Goal: Task Accomplishment & Management: Manage account settings

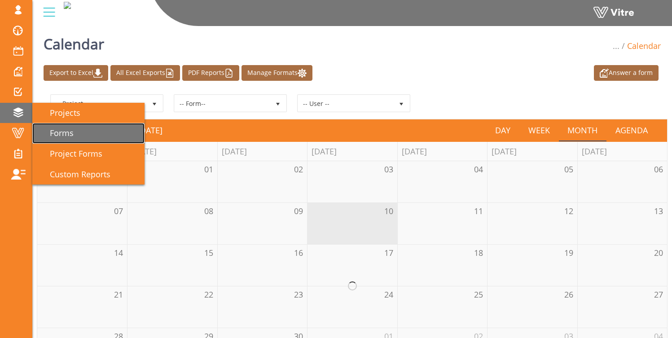
click at [63, 130] on span "Forms" at bounding box center [56, 132] width 35 height 11
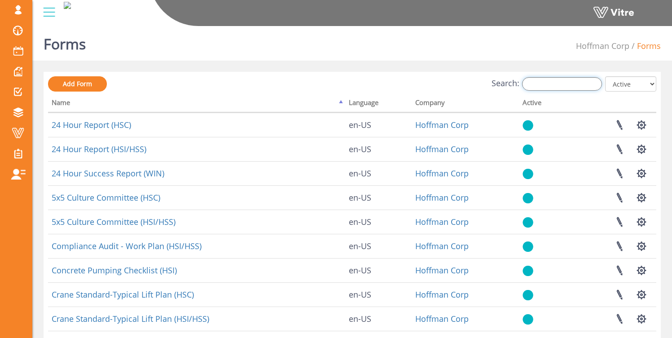
click at [561, 89] on input "Search:" at bounding box center [562, 83] width 80 height 13
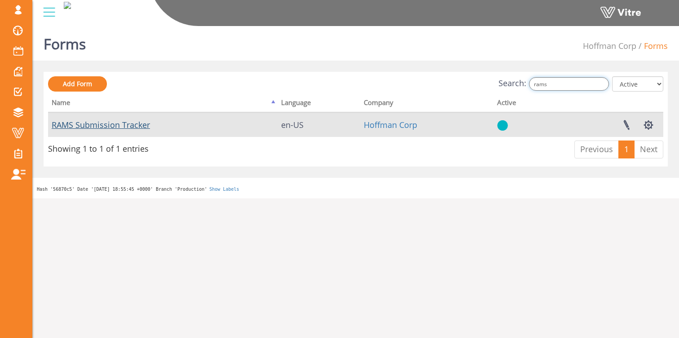
type input "rams"
click at [109, 127] on link "RAMS Submission Tracker" at bounding box center [101, 124] width 98 height 11
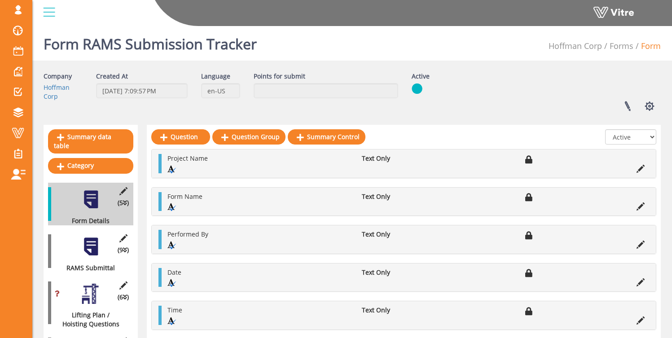
click at [102, 245] on div "(9 ) RAMS Submittal" at bounding box center [90, 251] width 85 height 43
click at [87, 238] on div at bounding box center [91, 247] width 20 height 20
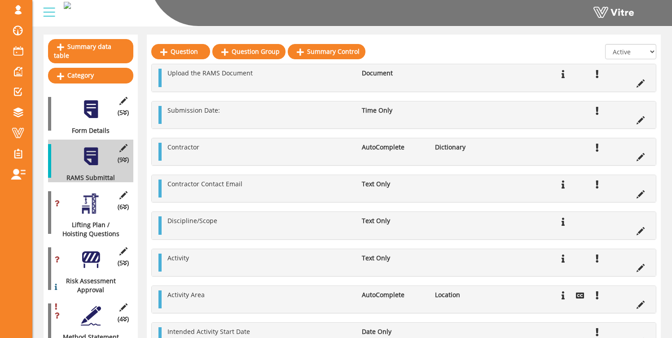
scroll to position [92, 0]
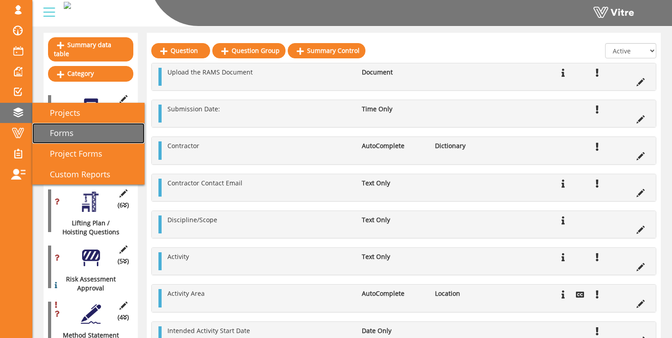
click at [67, 134] on span "Forms" at bounding box center [56, 132] width 35 height 11
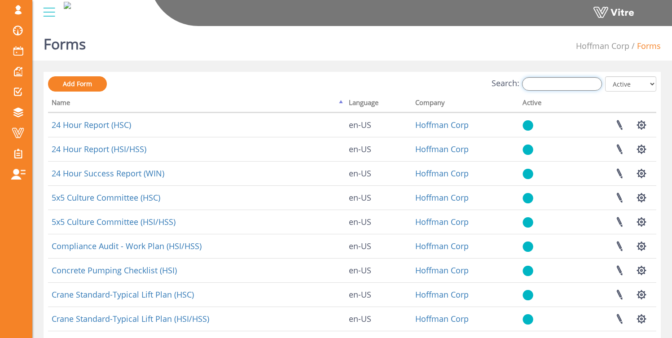
click at [539, 86] on input "Search:" at bounding box center [562, 83] width 80 height 13
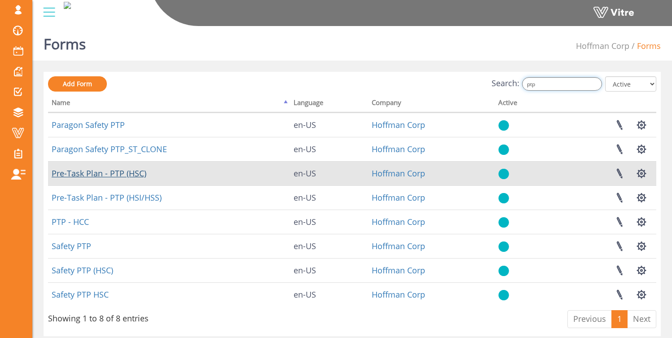
type input "ptp"
click at [112, 172] on link "Pre-Task Plan - PTP (HSC)" at bounding box center [99, 173] width 95 height 11
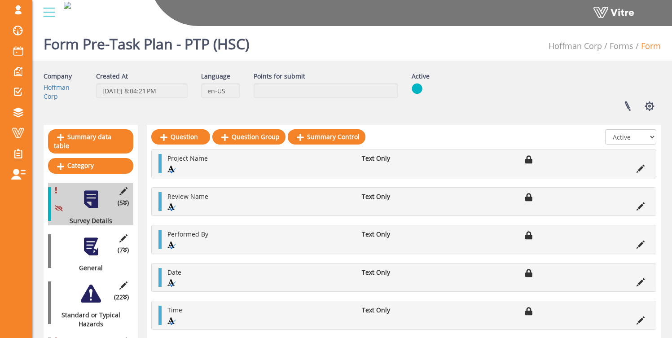
click at [92, 249] on div "(7 ) General" at bounding box center [90, 251] width 85 height 43
click at [95, 237] on div at bounding box center [91, 247] width 20 height 20
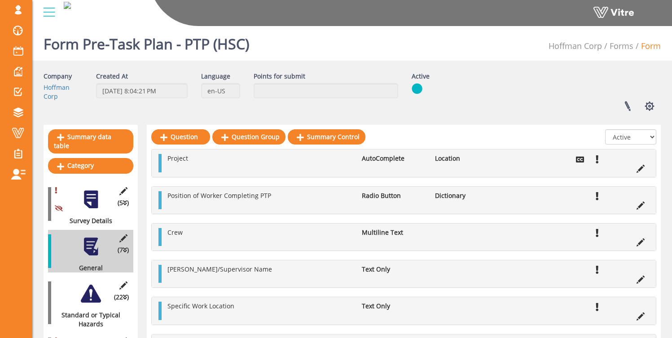
drag, startPoint x: 86, startPoint y: 294, endPoint x: 92, endPoint y: 291, distance: 7.4
click at [86, 294] on div at bounding box center [91, 294] width 20 height 20
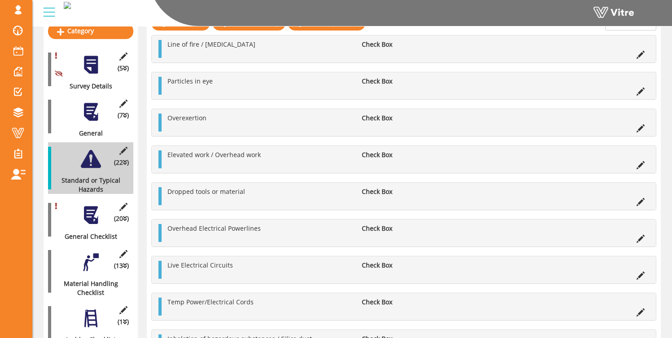
scroll to position [178, 0]
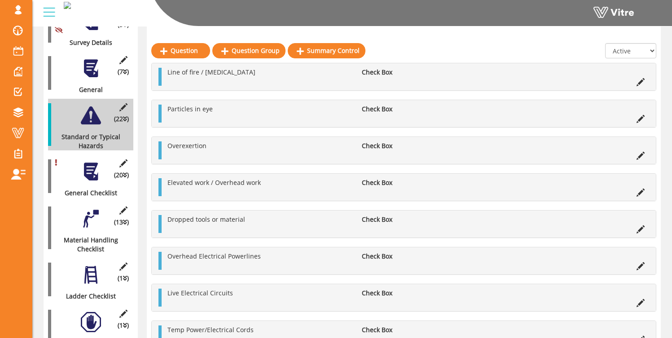
click at [90, 168] on div at bounding box center [91, 172] width 20 height 20
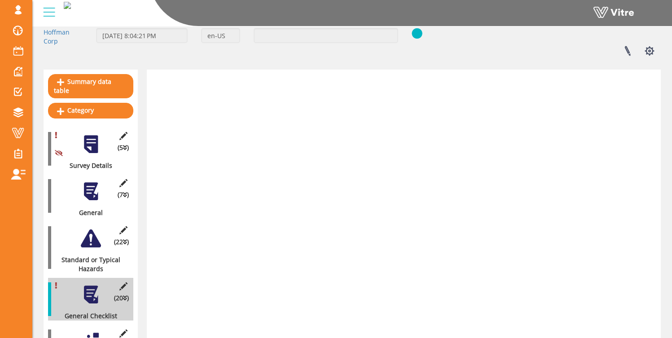
scroll to position [0, 0]
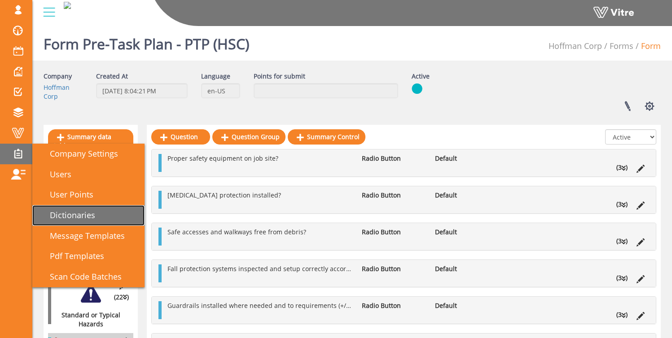
click at [58, 210] on span "Dictionaries" at bounding box center [67, 215] width 56 height 11
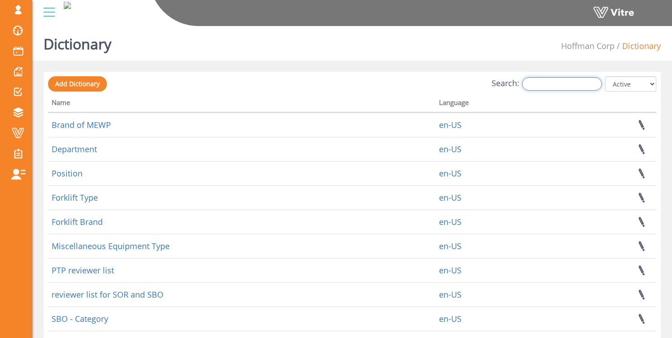
click at [545, 81] on input "Search:" at bounding box center [562, 83] width 80 height 13
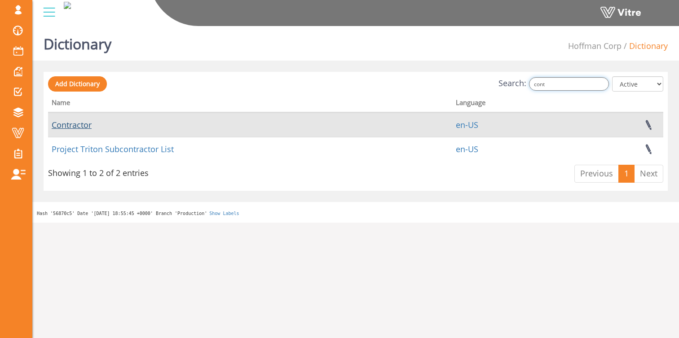
type input "cont"
click at [75, 127] on link "Contractor" at bounding box center [72, 124] width 40 height 11
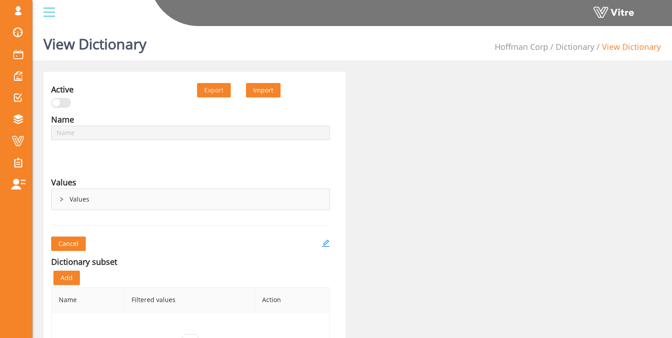
type input "Contractor"
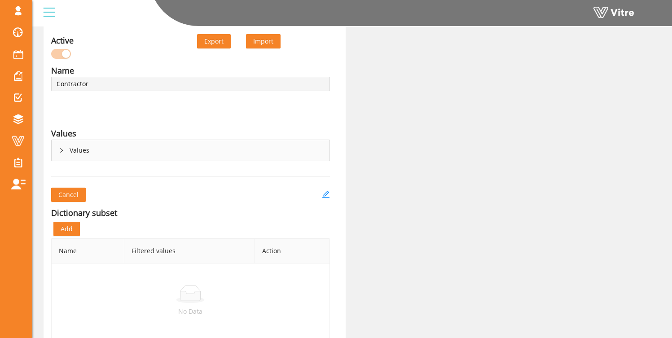
scroll to position [47, 0]
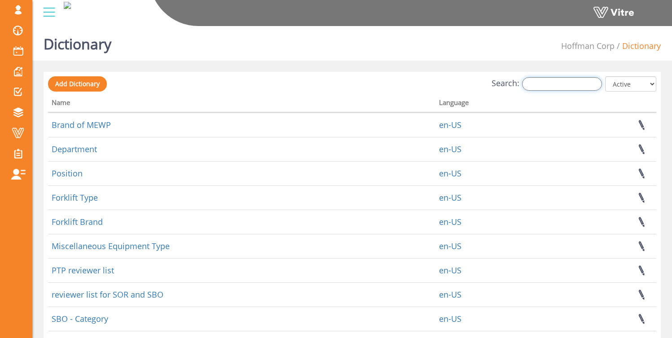
click at [568, 87] on input "Search:" at bounding box center [562, 83] width 80 height 13
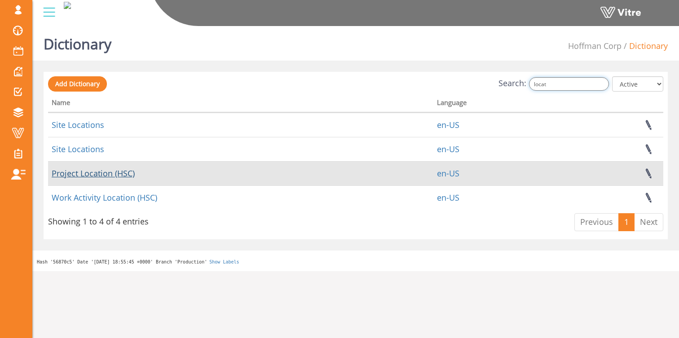
type input "locat"
click at [85, 174] on link "Project Location (HSC)" at bounding box center [93, 173] width 83 height 11
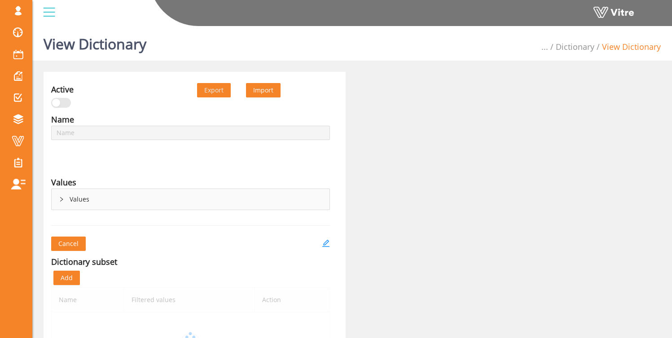
type input "Project Location (HSC)"
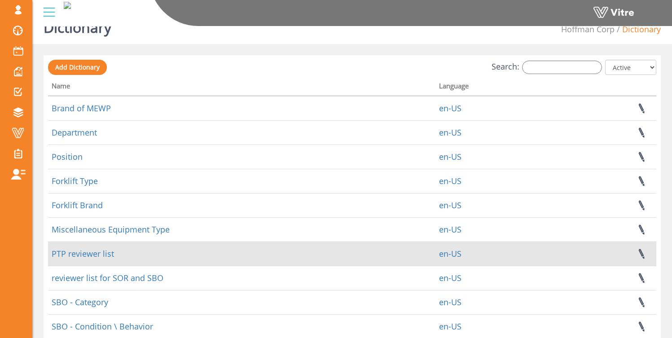
scroll to position [17, 0]
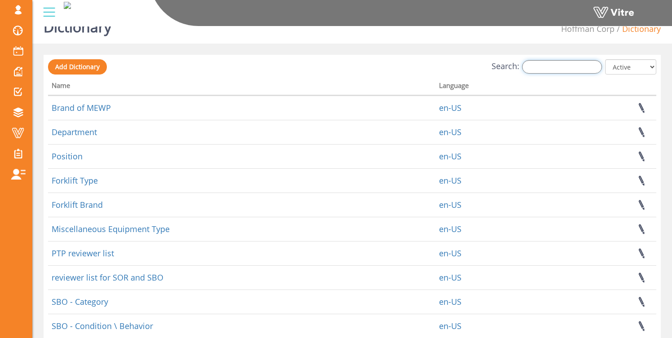
click at [557, 63] on input "Search:" at bounding box center [562, 66] width 80 height 13
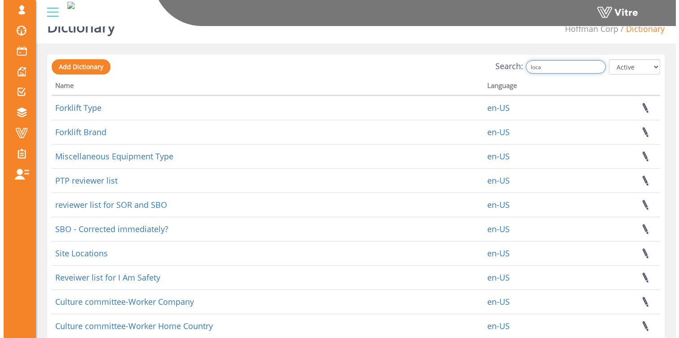
scroll to position [0, 0]
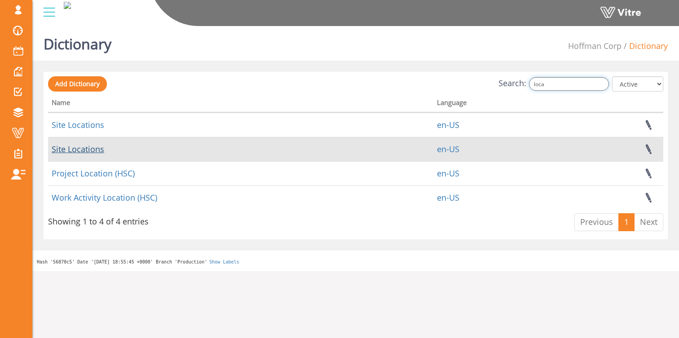
type input "loca"
click at [79, 149] on link "Site Locations" at bounding box center [78, 149] width 53 height 11
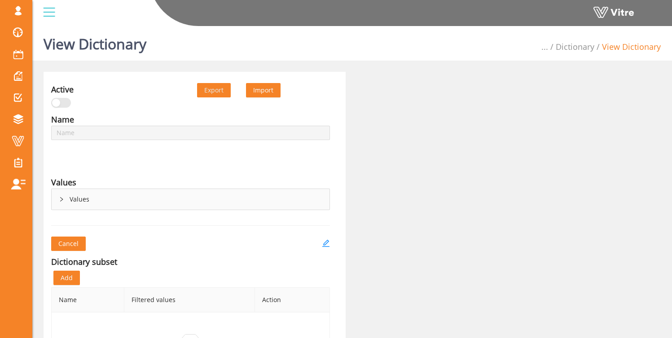
type input "Site Locations"
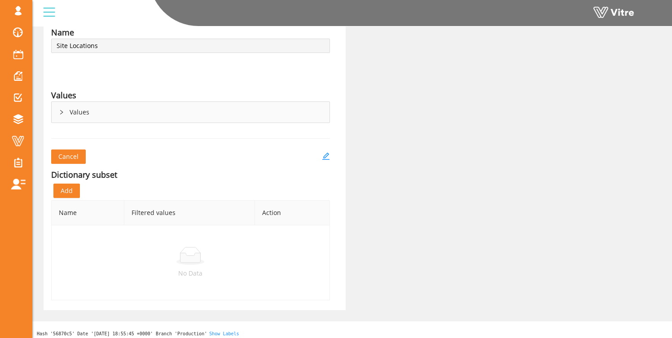
scroll to position [86, 0]
click at [70, 192] on span "Add" at bounding box center [67, 192] width 12 height 10
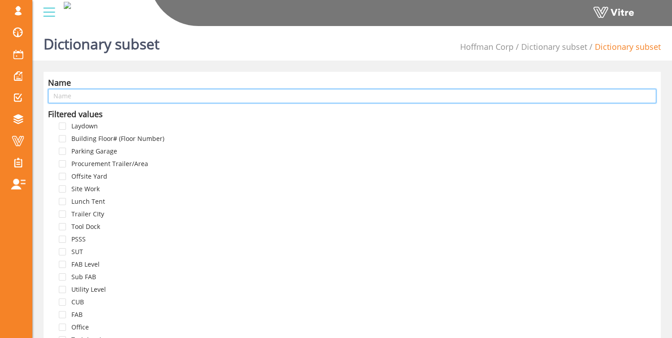
click at [75, 97] on input "text" at bounding box center [352, 96] width 608 height 14
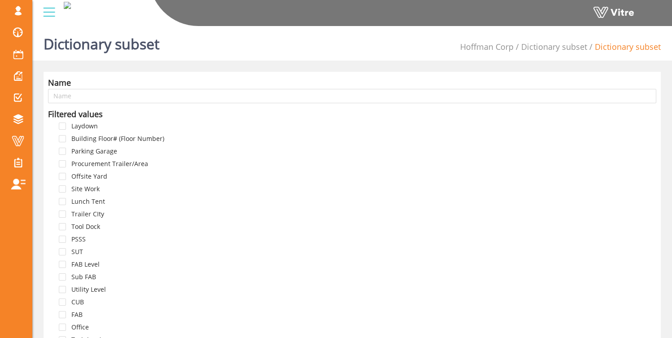
click at [88, 73] on div "Name Filtered values Laydown Building Floor# (Floor Number) Parking Garage Proc…" at bounding box center [352, 222] width 617 height 301
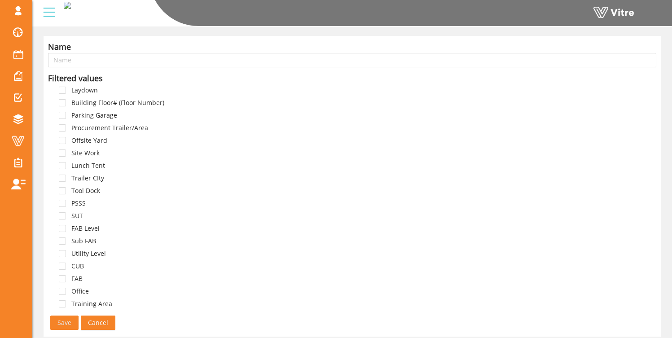
scroll to position [67, 0]
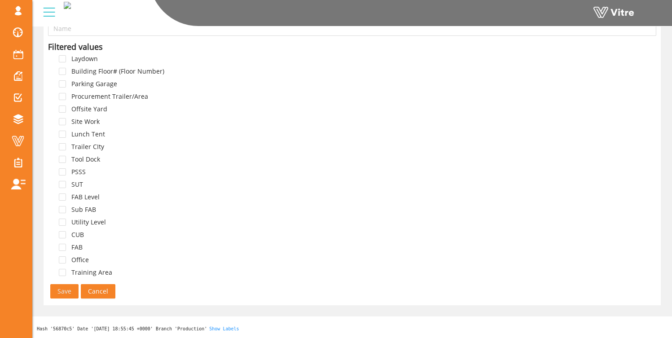
click at [97, 292] on span "Cancel" at bounding box center [98, 291] width 20 height 10
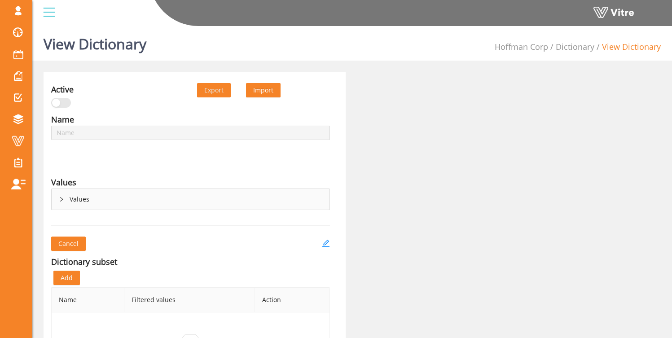
type input "Site Locations"
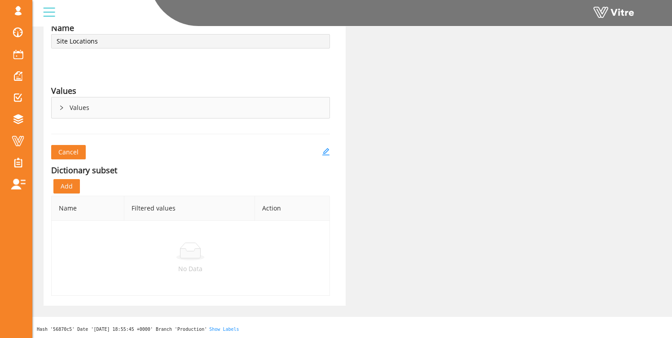
scroll to position [92, 0]
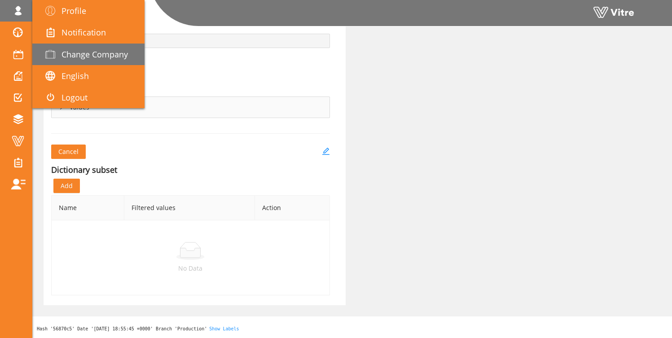
click at [94, 52] on span "Change Company" at bounding box center [94, 54] width 66 height 11
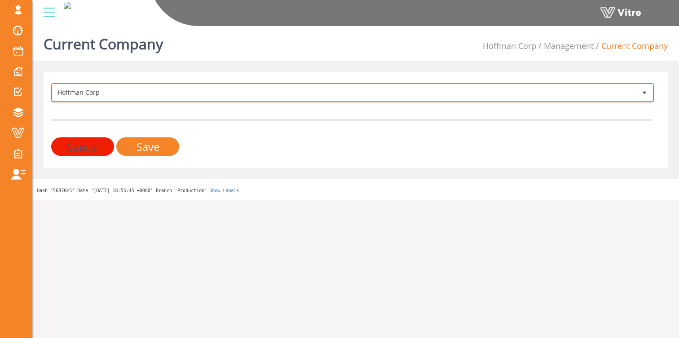
click at [126, 90] on span "Hoffman Corp" at bounding box center [344, 92] width 583 height 16
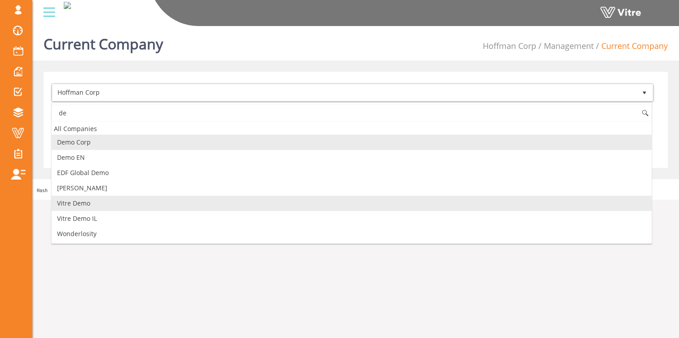
click at [95, 202] on li "Vitre Demo" at bounding box center [352, 203] width 600 height 15
type input "de"
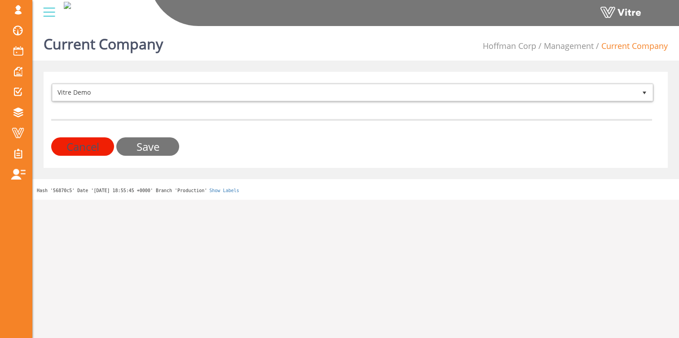
click at [162, 148] on input "Save" at bounding box center [147, 146] width 63 height 18
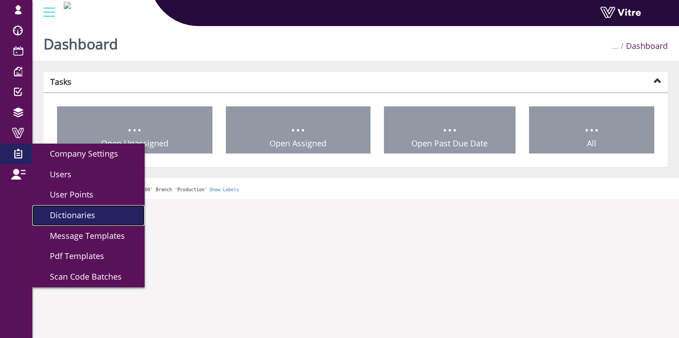
click at [80, 211] on span "Dictionaries" at bounding box center [67, 215] width 56 height 11
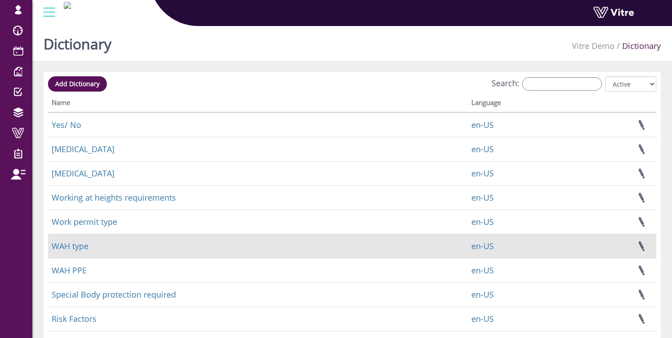
scroll to position [175, 0]
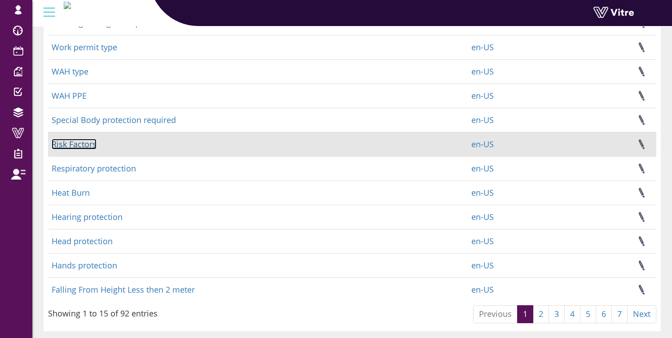
click at [70, 145] on link "Risk Factors" at bounding box center [74, 144] width 45 height 11
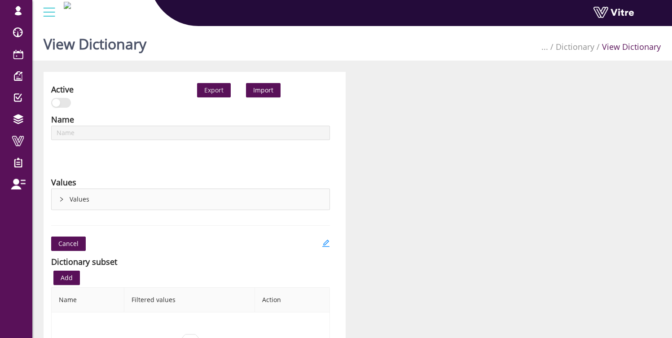
type input "Risk Factors"
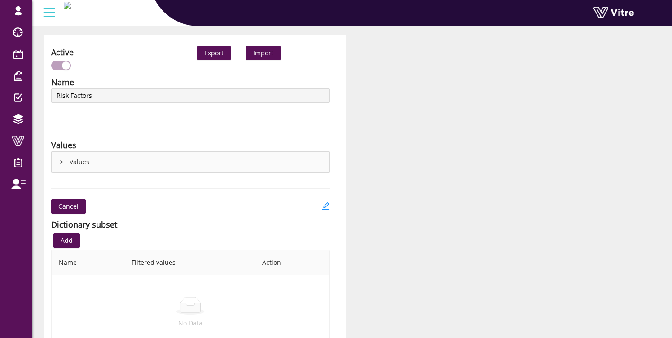
scroll to position [92, 0]
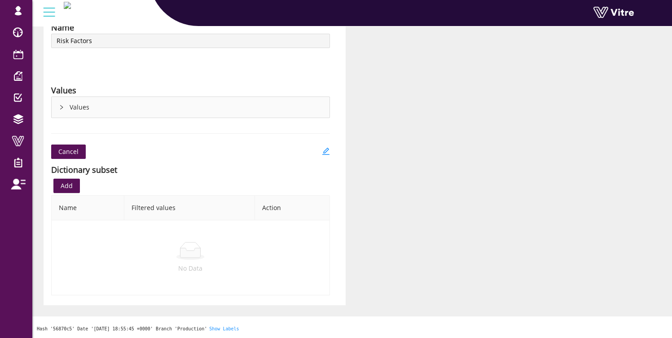
click at [66, 189] on span "Add" at bounding box center [67, 186] width 12 height 10
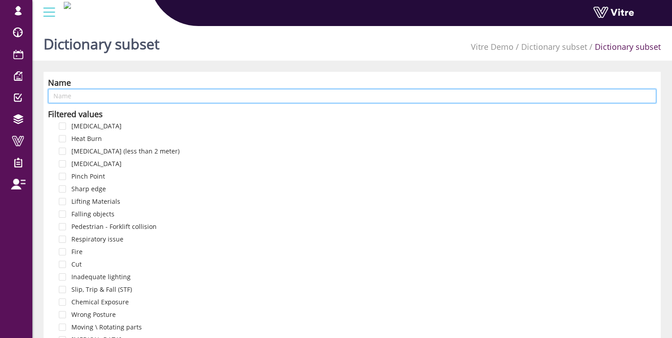
click at [89, 94] on input "text" at bounding box center [352, 96] width 608 height 14
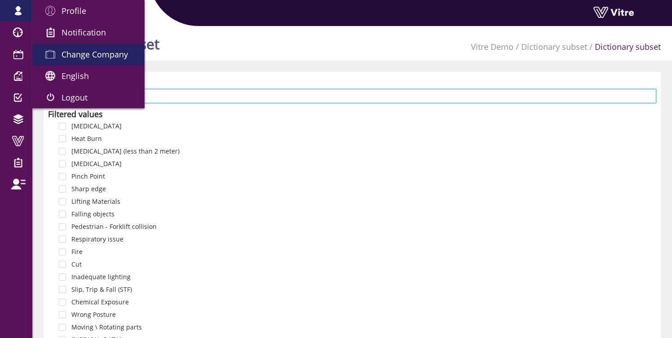
type input "High priority"
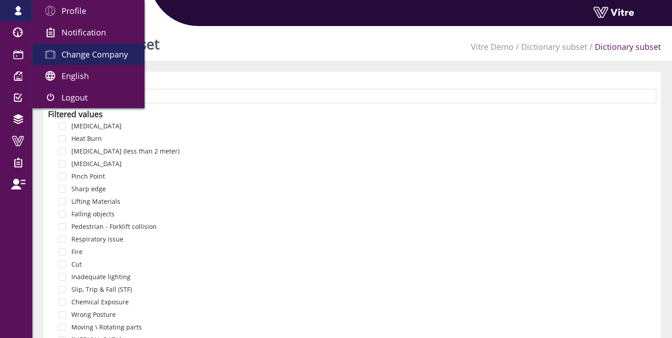
click at [80, 52] on span "Change Company" at bounding box center [94, 54] width 66 height 11
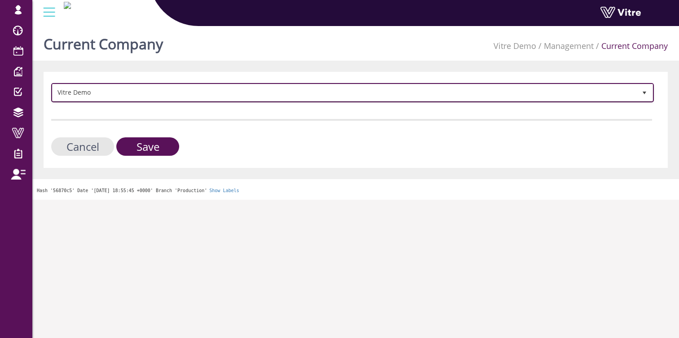
click at [149, 90] on span "Vitre Demo" at bounding box center [344, 92] width 583 height 16
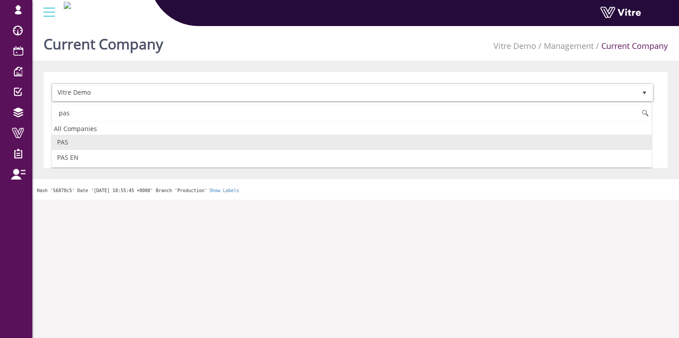
click at [95, 140] on li "PAS" at bounding box center [352, 142] width 600 height 15
type input "pas"
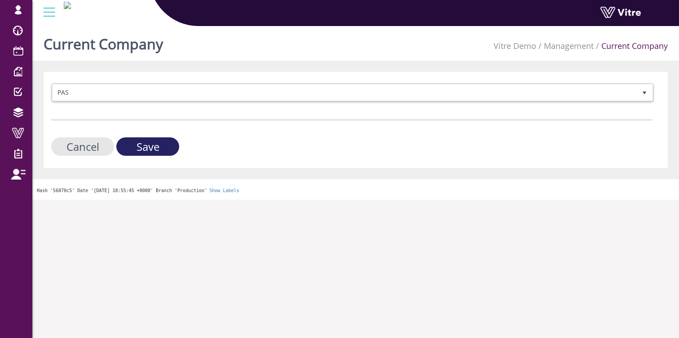
click at [144, 151] on input "Save" at bounding box center [147, 146] width 63 height 18
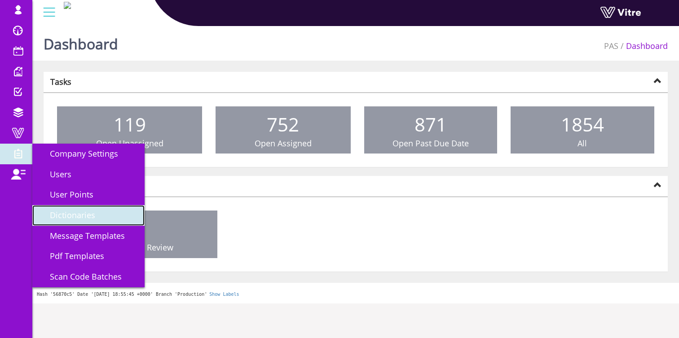
click at [76, 219] on span "Dictionaries" at bounding box center [67, 215] width 56 height 11
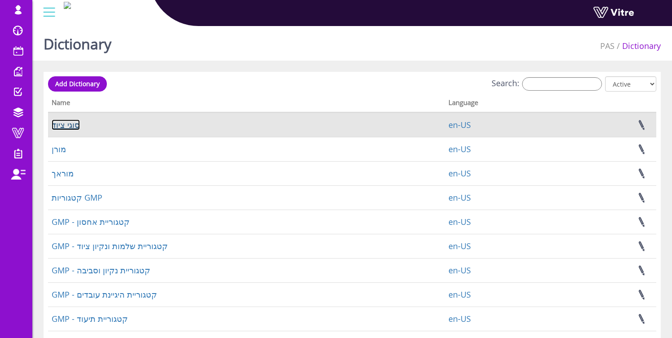
click at [62, 124] on link "סוגי ציוד" at bounding box center [66, 124] width 28 height 11
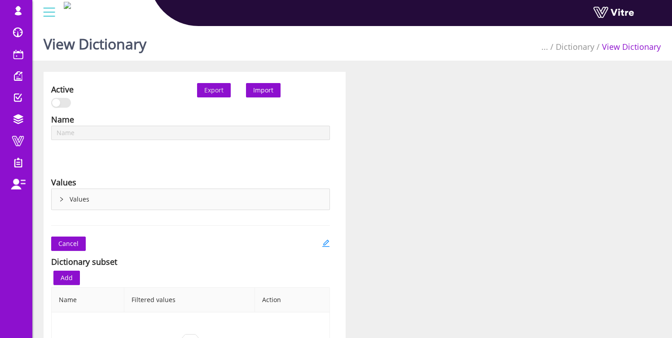
type input "סוגי ציוד"
click at [62, 201] on icon "right" at bounding box center [61, 199] width 5 height 5
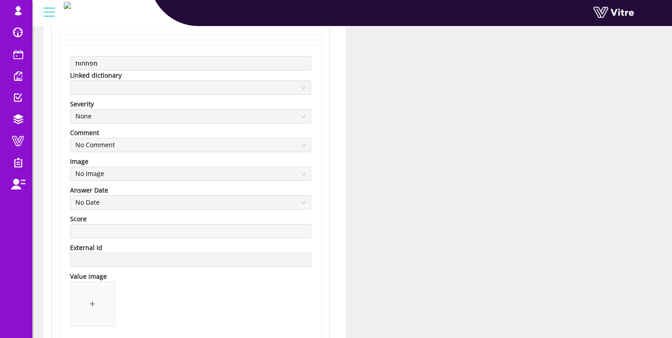
scroll to position [1415, 0]
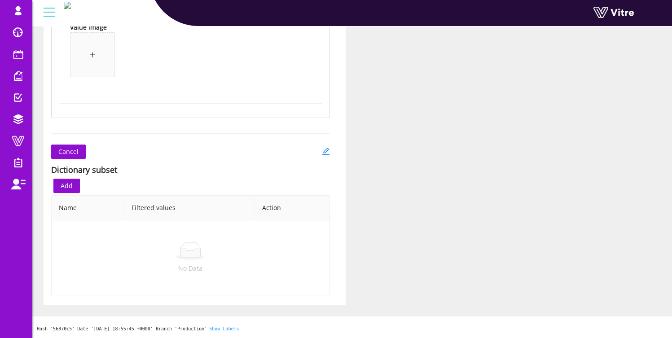
click at [66, 184] on span "Add" at bounding box center [67, 186] width 12 height 10
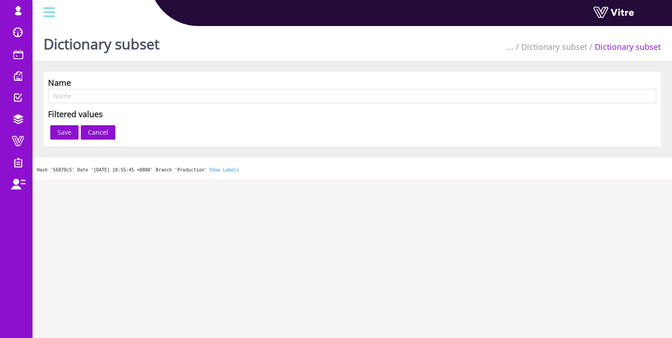
click at [89, 106] on div "Name Filtered values Save Cancel" at bounding box center [352, 109] width 617 height 75
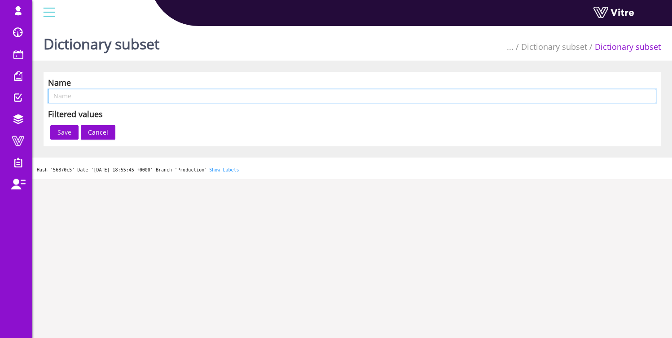
click at [89, 99] on input "text" at bounding box center [352, 96] width 608 height 14
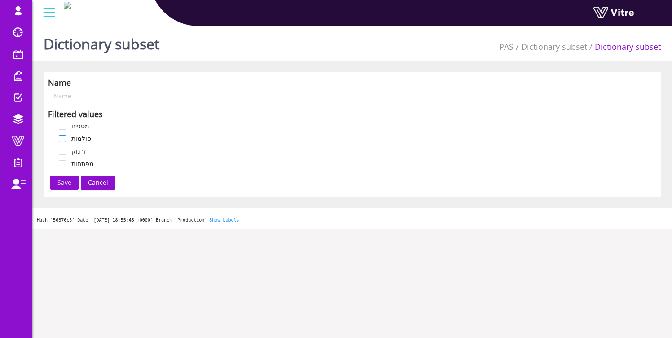
drag, startPoint x: 61, startPoint y: 125, endPoint x: 63, endPoint y: 135, distance: 10.5
click at [61, 125] on span at bounding box center [62, 126] width 7 height 7
click at [63, 141] on span at bounding box center [62, 138] width 7 height 7
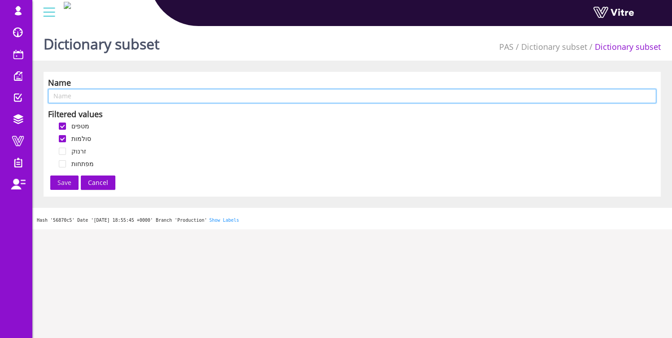
click at [90, 97] on input "text" at bounding box center [352, 96] width 608 height 14
type input "type 1"
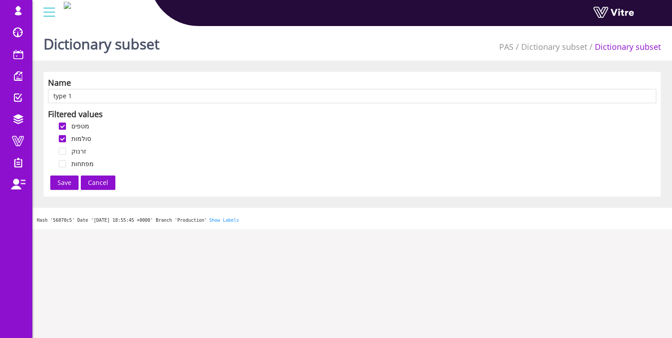
click at [57, 180] on span "Save" at bounding box center [64, 183] width 14 height 10
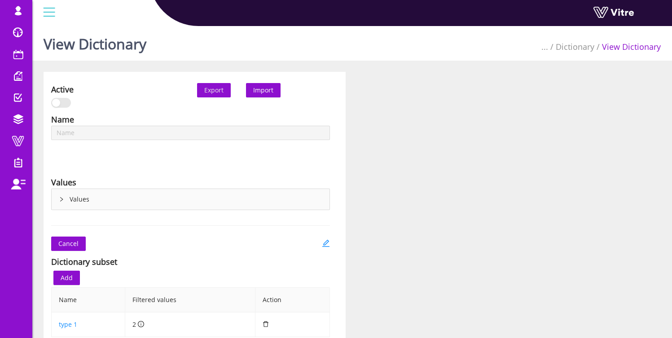
type input "סוגי ציוד"
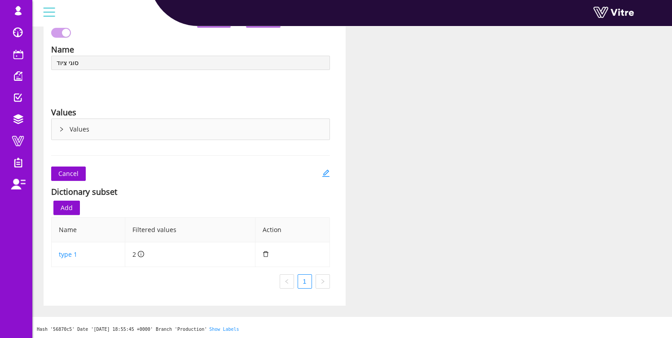
scroll to position [70, 0]
click at [294, 252] on td at bounding box center [292, 254] width 75 height 25
click at [266, 254] on icon "delete" at bounding box center [266, 253] width 6 height 6
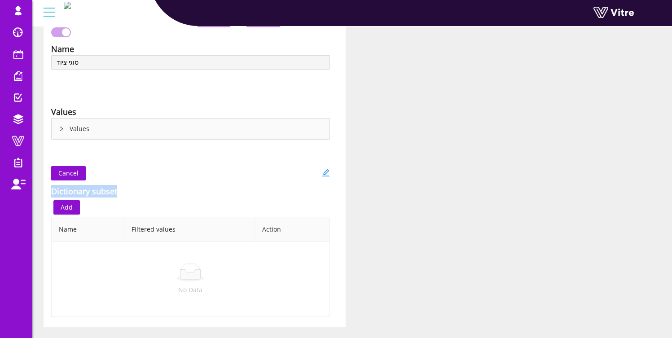
drag, startPoint x: 53, startPoint y: 191, endPoint x: 118, endPoint y: 190, distance: 65.5
click at [118, 190] on div "Dictionary subset" at bounding box center [190, 191] width 279 height 13
copy div "Dictionary subset"
click at [114, 197] on div "Dictionary subset" at bounding box center [84, 191] width 66 height 13
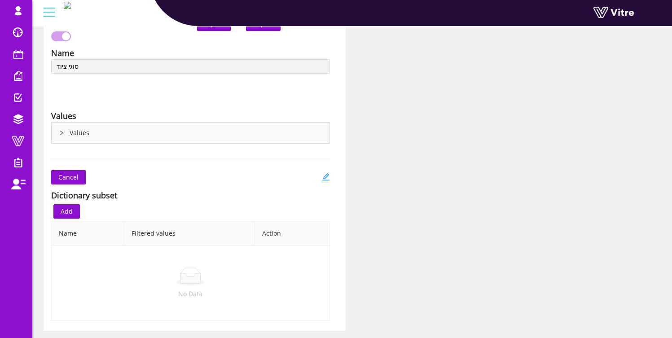
scroll to position [0, 0]
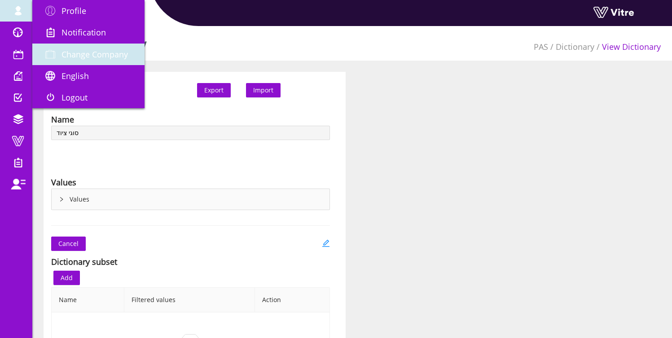
click at [97, 55] on span "Change Company" at bounding box center [94, 54] width 66 height 11
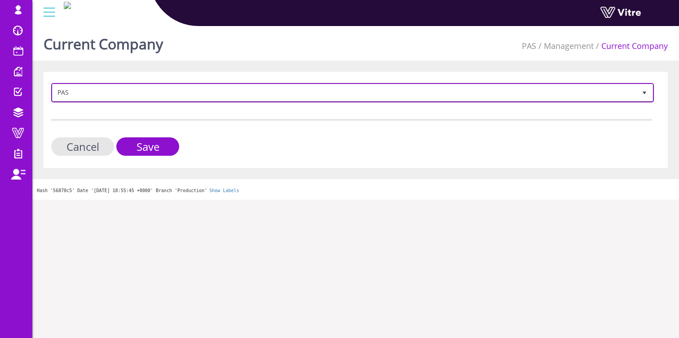
click at [105, 88] on span "PAS" at bounding box center [344, 92] width 583 height 16
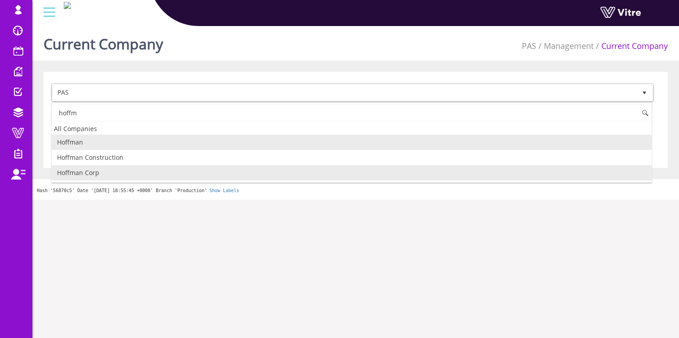
click at [107, 175] on li "Hoffman Corp" at bounding box center [352, 172] width 600 height 15
type input "hoffm"
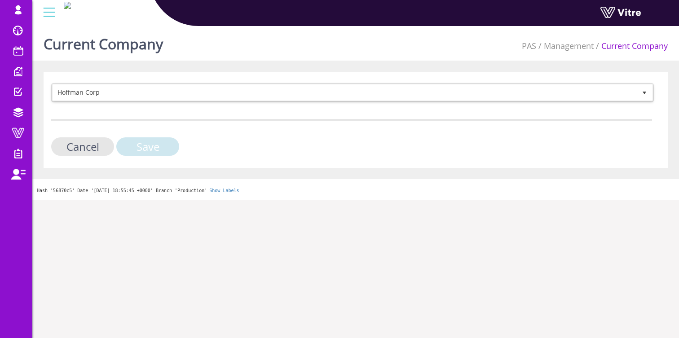
click at [147, 145] on input "Save" at bounding box center [147, 146] width 63 height 18
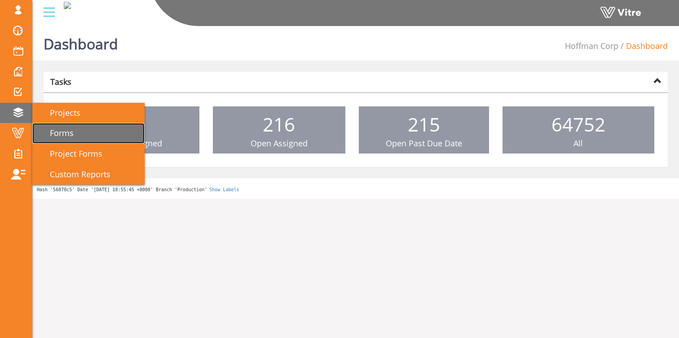
click at [76, 129] on link "Forms" at bounding box center [88, 133] width 112 height 21
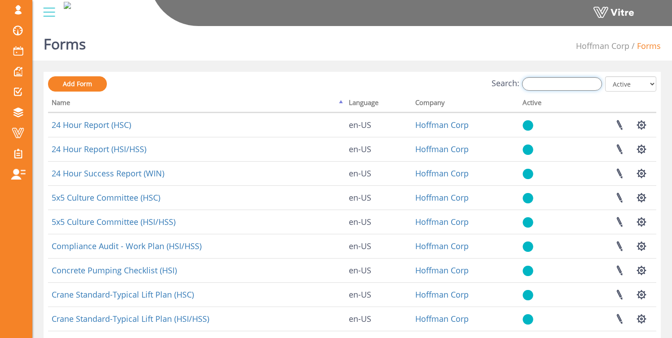
click at [572, 87] on input "Search:" at bounding box center [562, 83] width 80 height 13
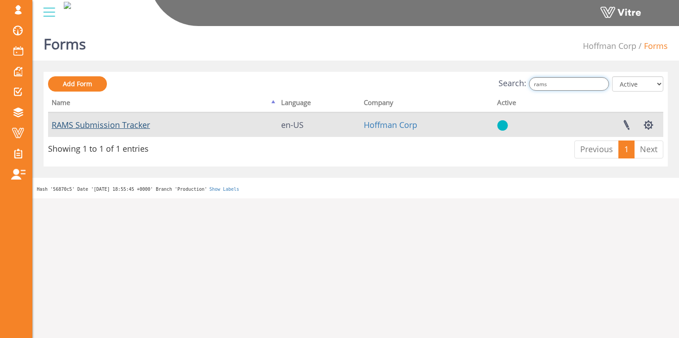
type input "rams"
click at [88, 121] on link "RAMS Submission Tracker" at bounding box center [101, 124] width 98 height 11
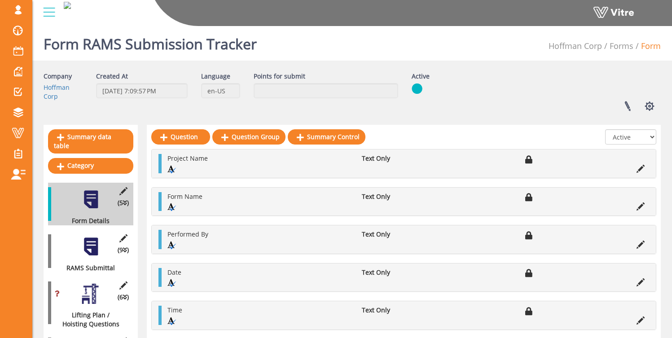
click at [85, 237] on div at bounding box center [91, 247] width 20 height 20
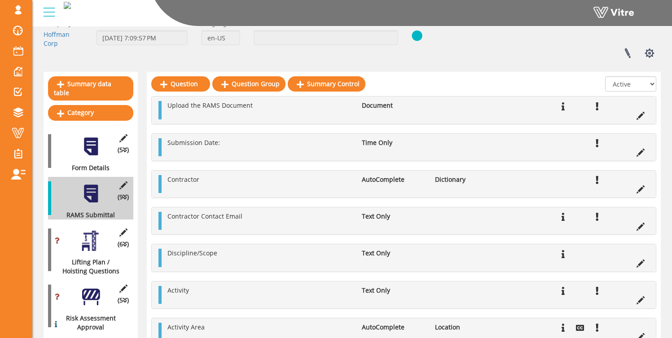
scroll to position [61, 0]
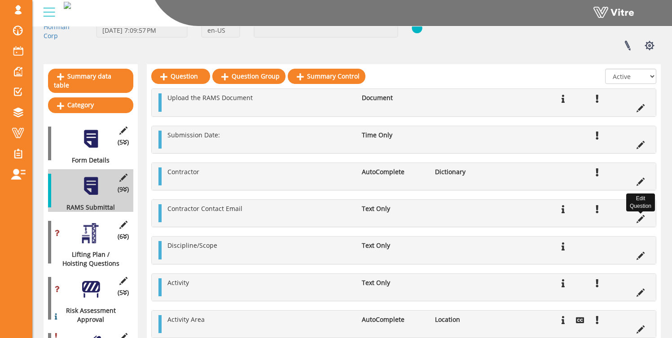
click at [641, 219] on icon at bounding box center [640, 219] width 8 height 8
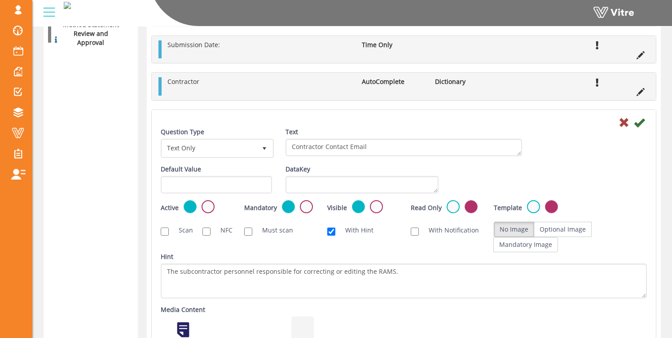
scroll to position [435, 0]
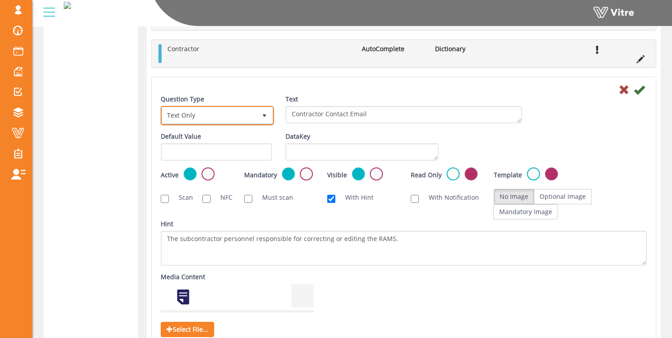
click at [228, 113] on span "Text Only" at bounding box center [209, 115] width 94 height 16
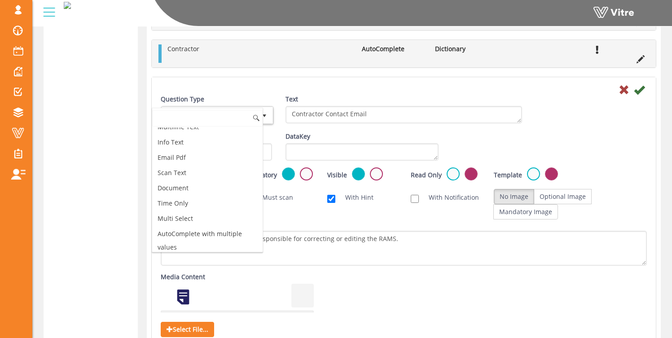
scroll to position [224, 0]
click at [182, 157] on li "Email Pdf" at bounding box center [207, 155] width 110 height 15
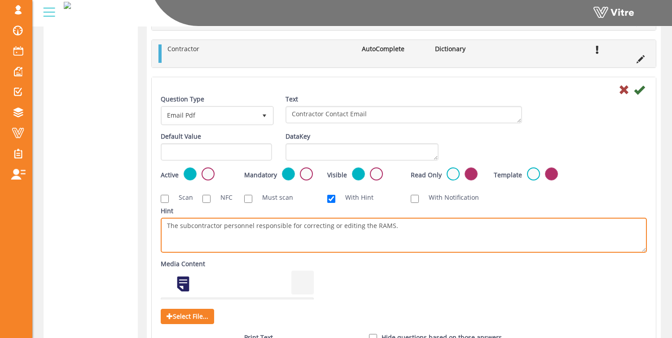
drag, startPoint x: 180, startPoint y: 225, endPoint x: 420, endPoint y: 225, distance: 239.7
click at [420, 225] on textarea "The subcontractor personnel responsible for correcting or editing the RAMS." at bounding box center [404, 235] width 486 height 35
click at [415, 229] on textarea "The subcontractor personnel responsible for correcting or editing the RAMS." at bounding box center [404, 235] width 486 height 35
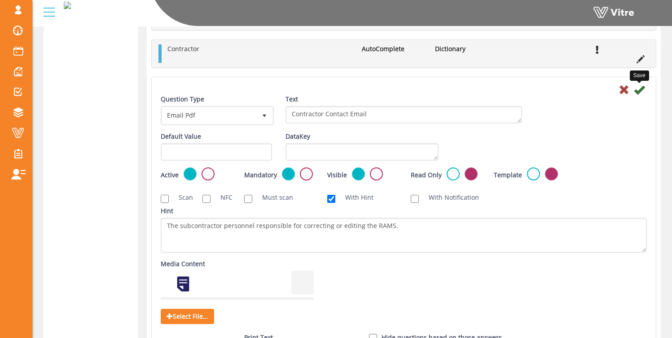
click at [638, 90] on icon at bounding box center [639, 89] width 11 height 11
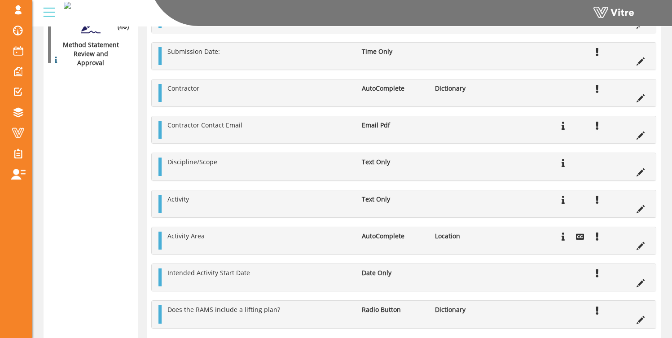
scroll to position [365, 0]
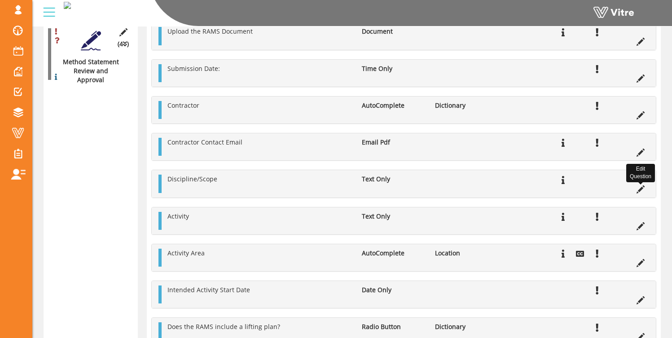
click at [640, 189] on icon at bounding box center [640, 189] width 8 height 8
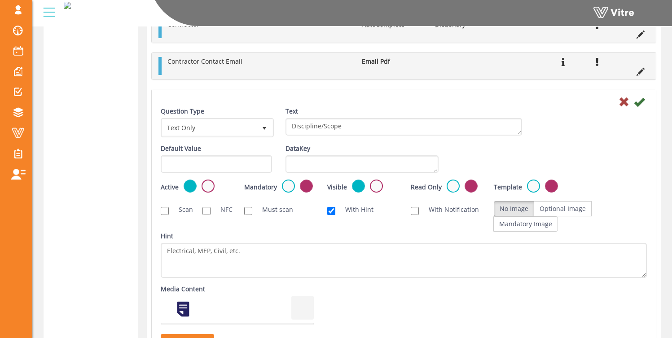
scroll to position [449, 0]
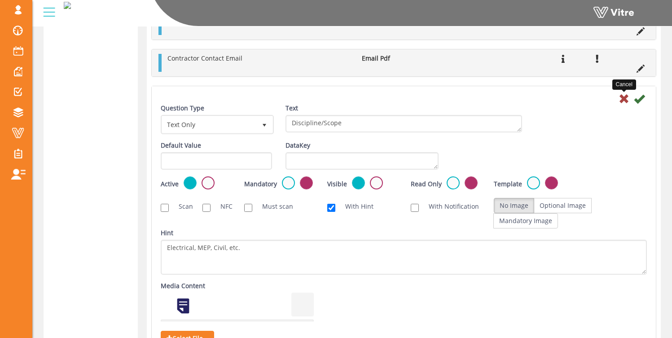
click at [622, 98] on icon at bounding box center [624, 98] width 11 height 11
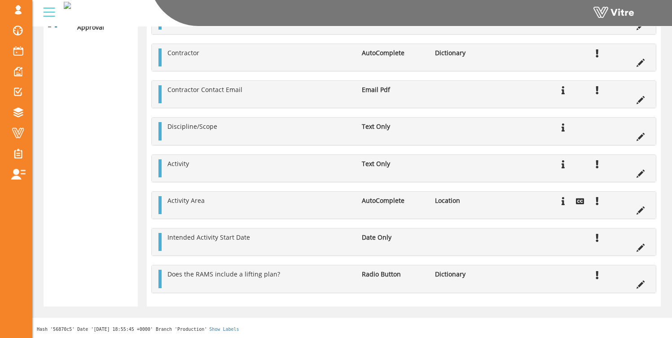
scroll to position [420, 0]
click at [641, 171] on icon at bounding box center [640, 174] width 8 height 8
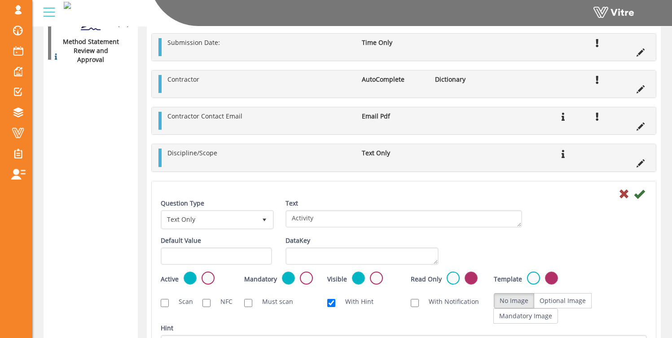
scroll to position [386, 0]
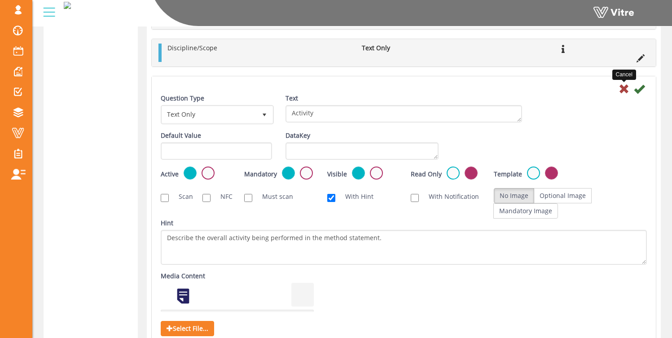
click at [625, 90] on icon at bounding box center [624, 88] width 11 height 11
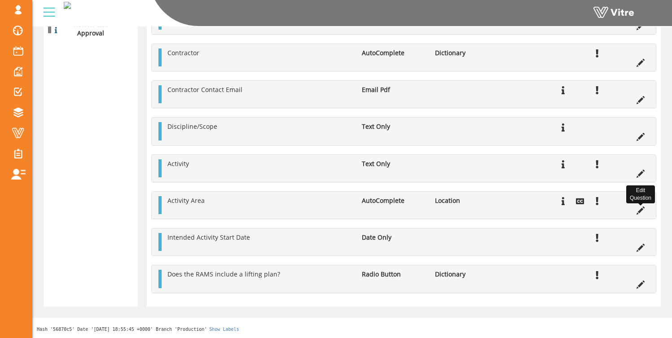
click at [640, 210] on icon at bounding box center [640, 210] width 8 height 8
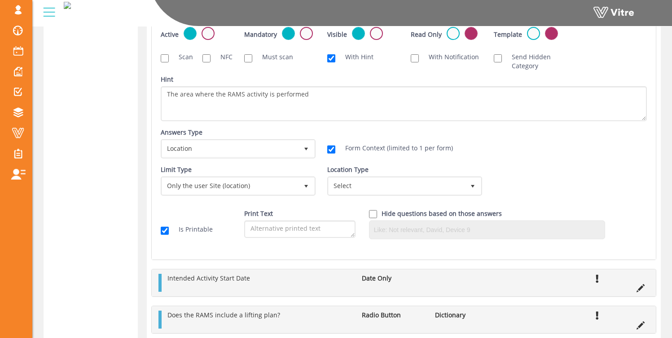
scroll to position [667, 0]
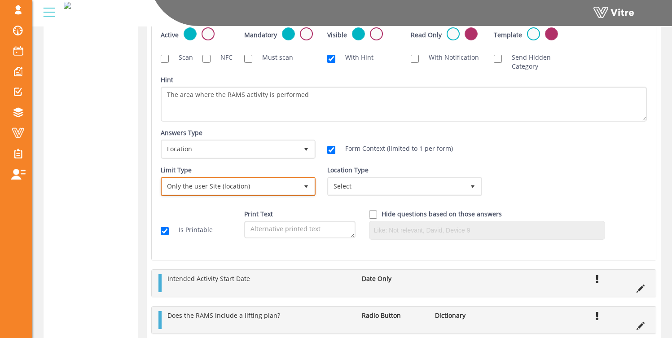
click at [198, 187] on span "Only the user Site (location)" at bounding box center [230, 186] width 136 height 16
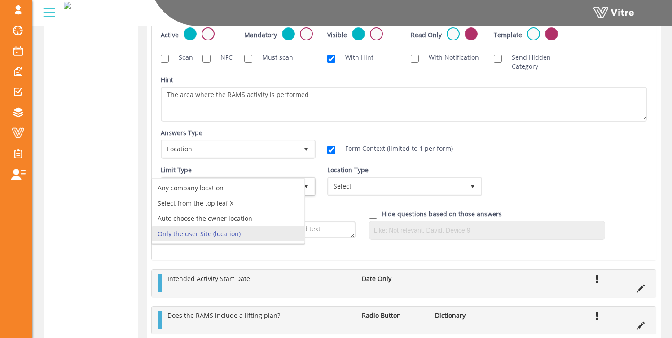
click at [565, 154] on div "Answers Type Default 0 Answers Type Location 8 Module Select Form Context (limi…" at bounding box center [404, 146] width 500 height 37
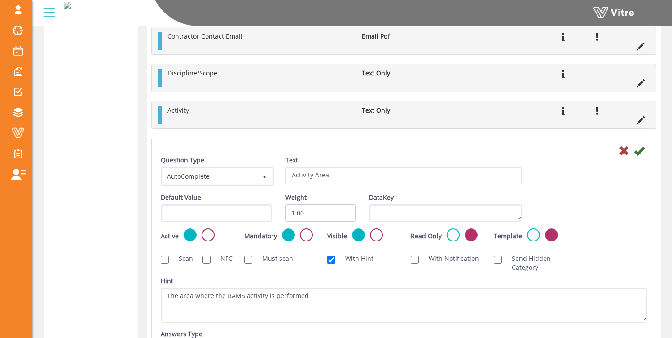
scroll to position [406, 0]
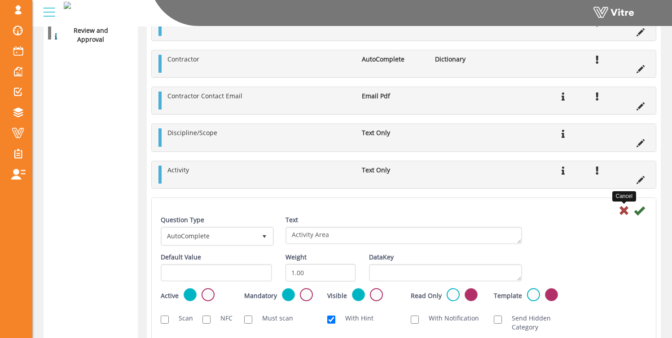
click at [621, 211] on icon at bounding box center [624, 210] width 11 height 11
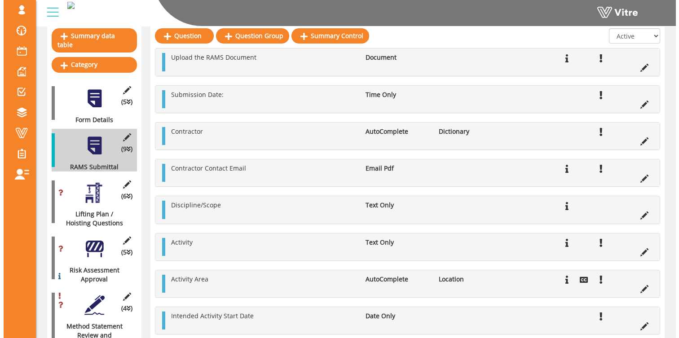
scroll to position [109, 0]
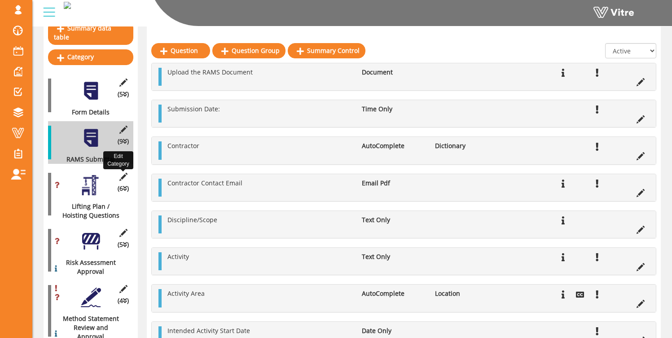
click at [123, 173] on icon at bounding box center [123, 177] width 11 height 8
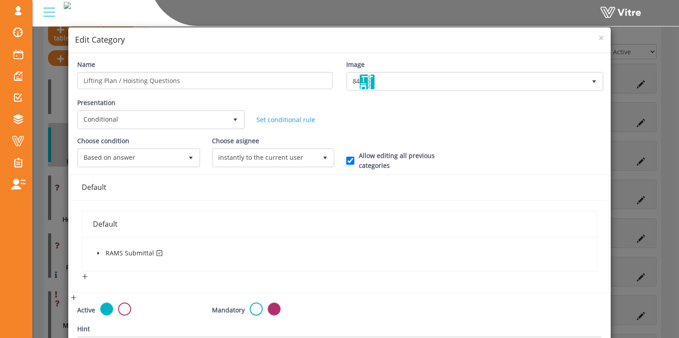
click at [97, 253] on icon "caret-down" at bounding box center [98, 253] width 2 height 3
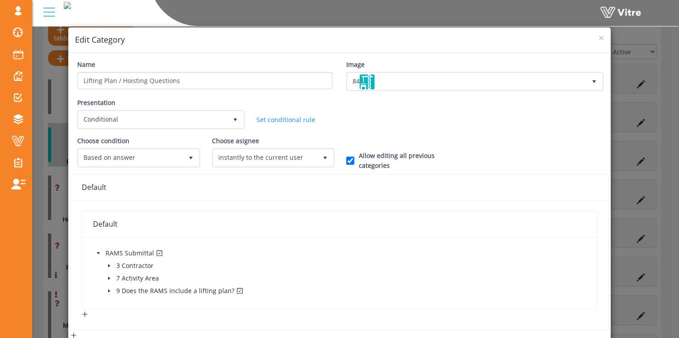
click at [110, 290] on icon "caret-down" at bounding box center [109, 291] width 4 height 4
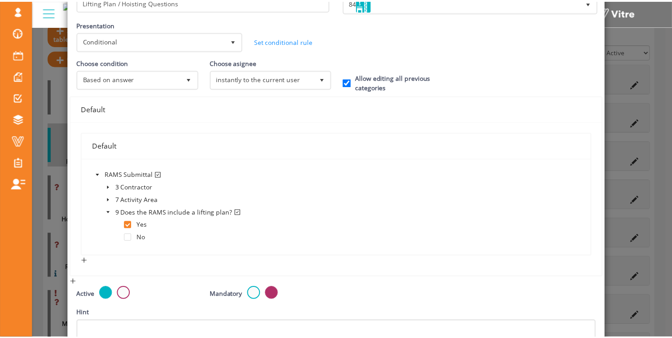
scroll to position [181, 0]
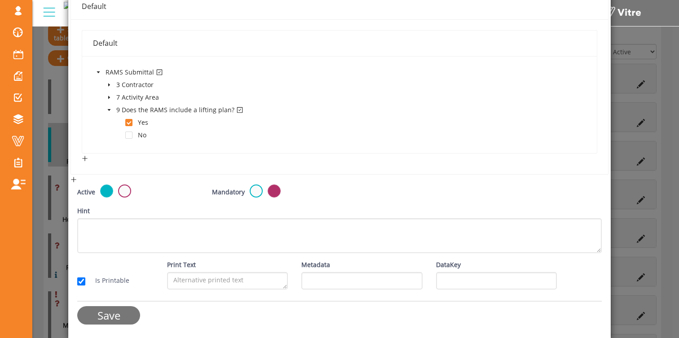
click at [92, 320] on input "Save" at bounding box center [108, 315] width 63 height 18
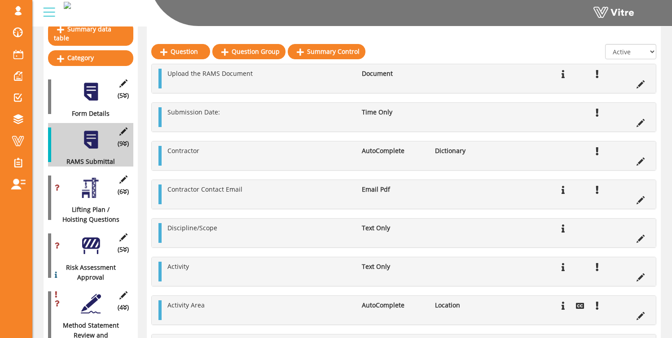
click at [91, 181] on div at bounding box center [91, 188] width 20 height 20
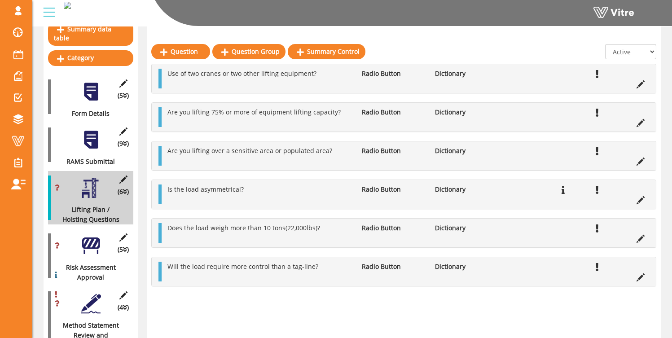
click at [95, 238] on div at bounding box center [91, 246] width 20 height 20
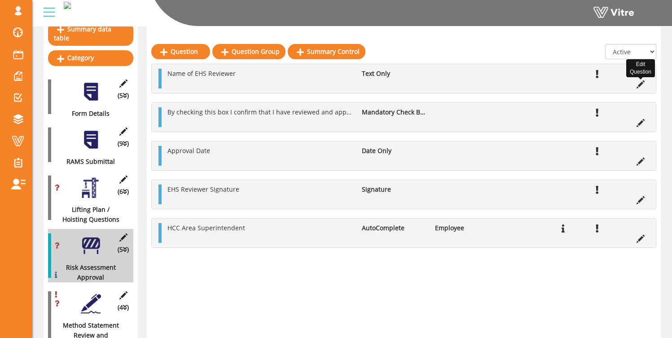
click at [640, 83] on icon at bounding box center [640, 84] width 8 height 8
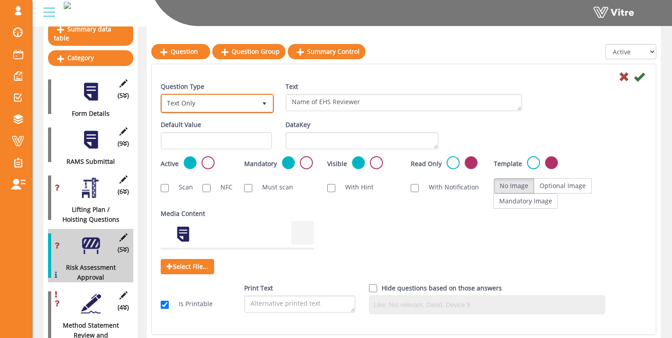
click at [233, 104] on span "Text Only" at bounding box center [209, 103] width 94 height 16
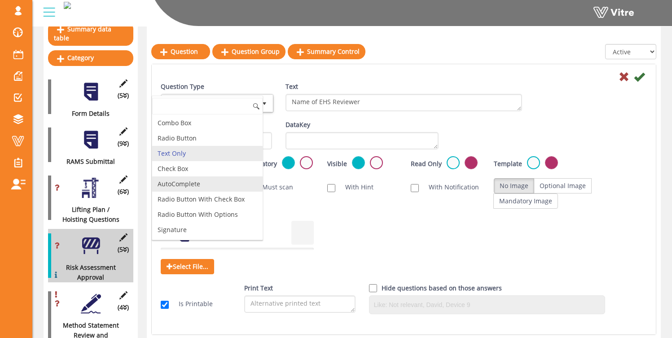
click at [202, 181] on li "AutoComplete" at bounding box center [207, 183] width 110 height 15
type input "1"
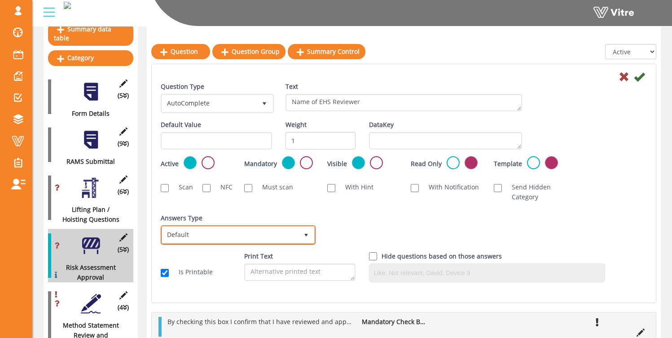
click at [216, 240] on span "Default" at bounding box center [230, 235] width 136 height 16
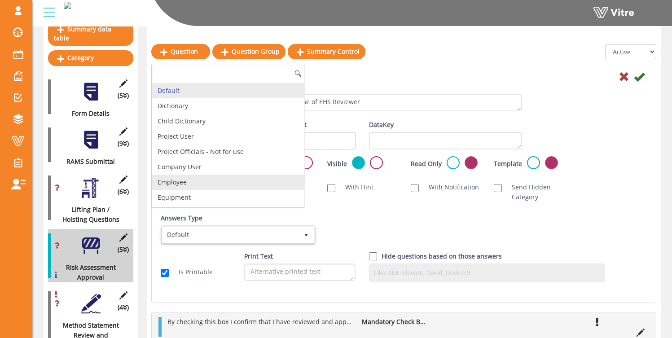
click at [211, 180] on li "Employee" at bounding box center [228, 182] width 152 height 15
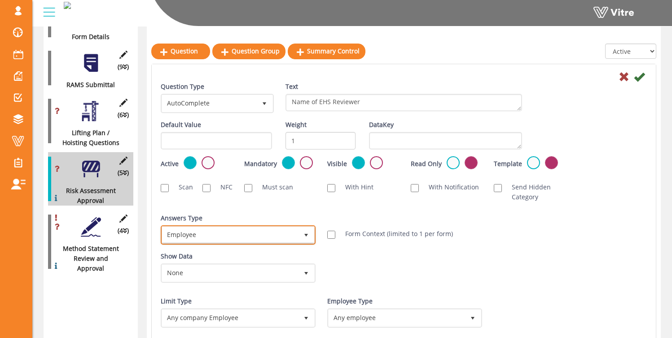
scroll to position [184, 0]
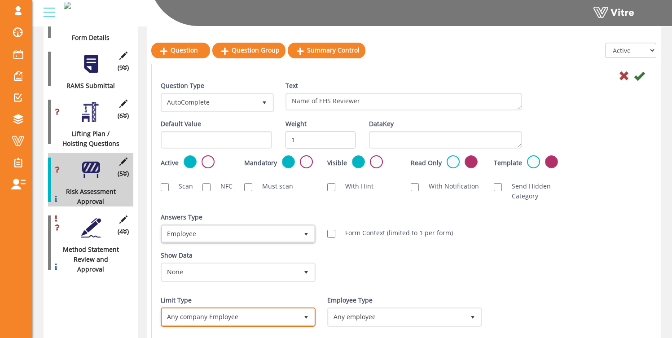
drag, startPoint x: 205, startPoint y: 317, endPoint x: 240, endPoint y: 315, distance: 35.1
click at [205, 317] on span "Any company Employee" at bounding box center [230, 317] width 136 height 16
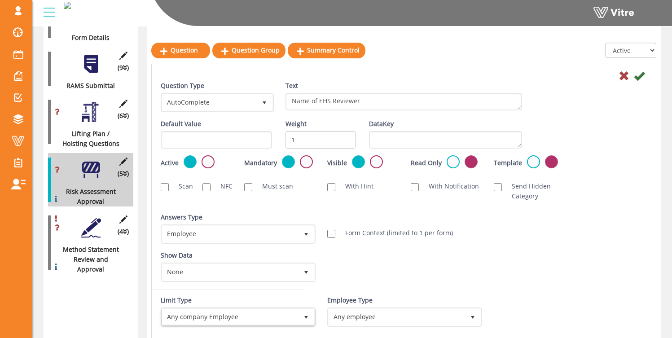
drag, startPoint x: 374, startPoint y: 277, endPoint x: 331, endPoint y: 290, distance: 45.3
click at [374, 277] on div "Show Data None 0 Certificates Fall Protection Forklift (Warehouse) Forklift (Te…" at bounding box center [404, 269] width 500 height 38
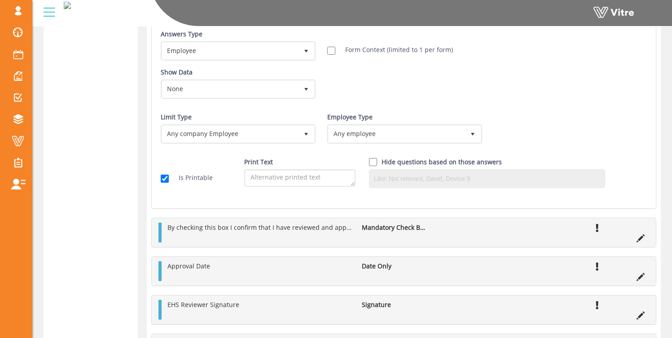
scroll to position [479, 0]
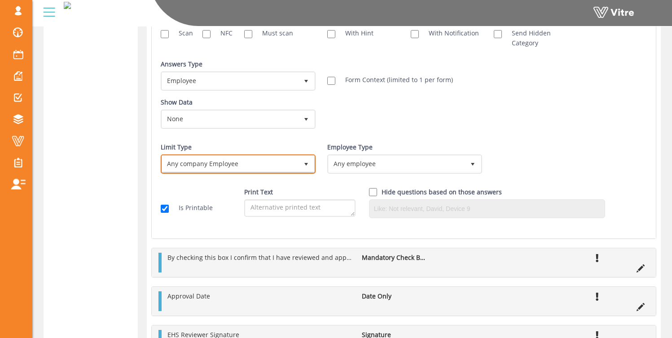
click at [236, 166] on span "Any company Employee" at bounding box center [230, 164] width 136 height 16
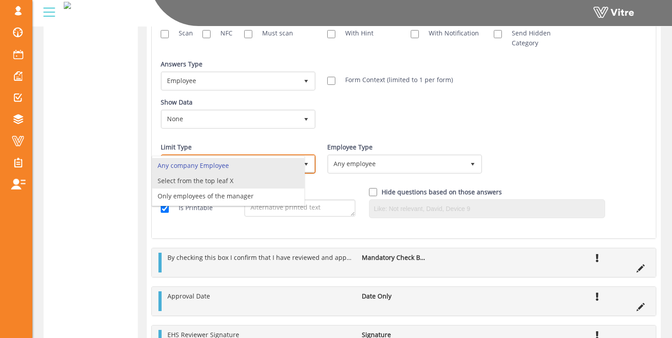
click at [233, 179] on li "Select from the top leaf X" at bounding box center [228, 180] width 152 height 15
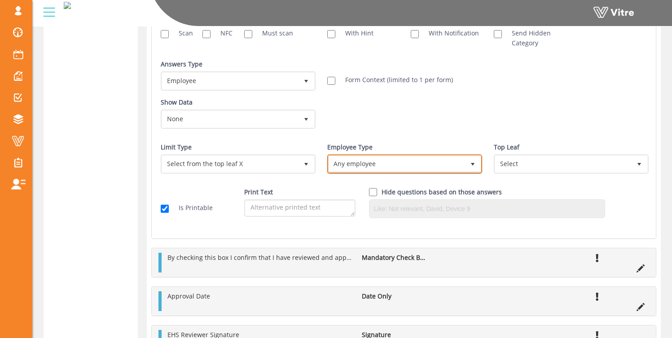
click at [385, 162] on span "Any employee" at bounding box center [397, 164] width 136 height 16
click at [465, 164] on li "Any employee" at bounding box center [395, 165] width 152 height 15
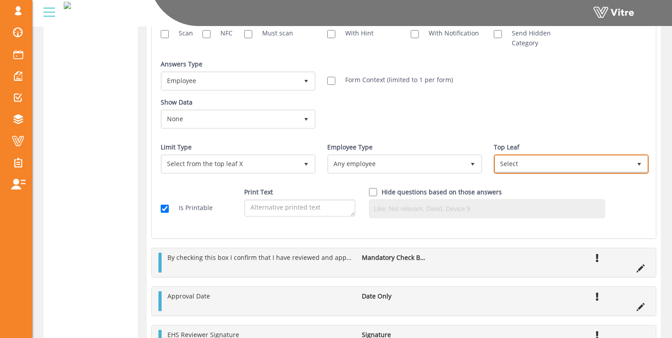
click at [524, 163] on span "Select" at bounding box center [563, 164] width 136 height 16
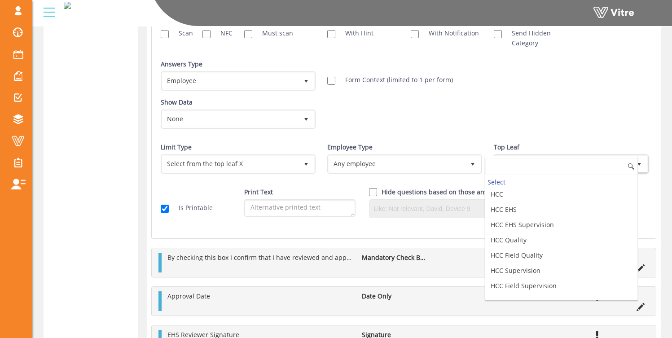
scroll to position [136, 0]
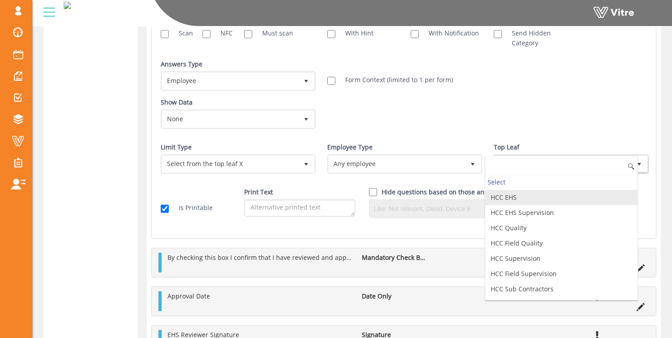
click at [514, 197] on li "HCC EHS" at bounding box center [561, 197] width 152 height 15
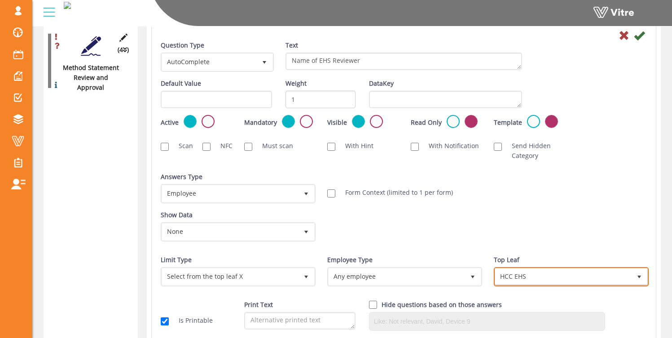
scroll to position [228, 0]
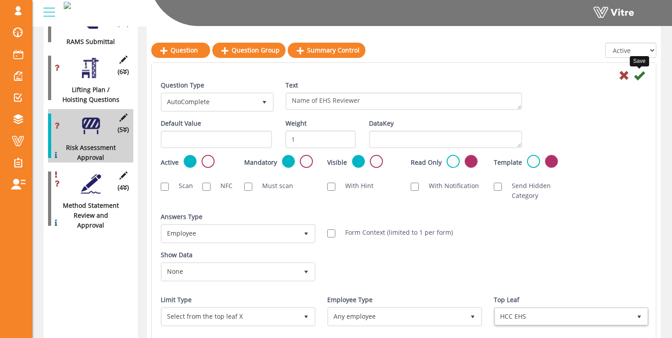
click at [639, 76] on icon at bounding box center [639, 75] width 11 height 11
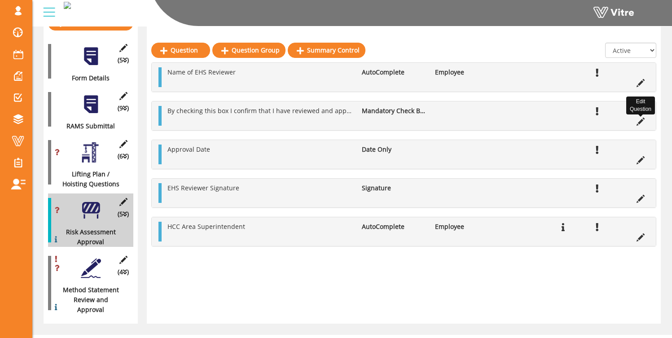
click at [643, 121] on icon at bounding box center [640, 122] width 8 height 8
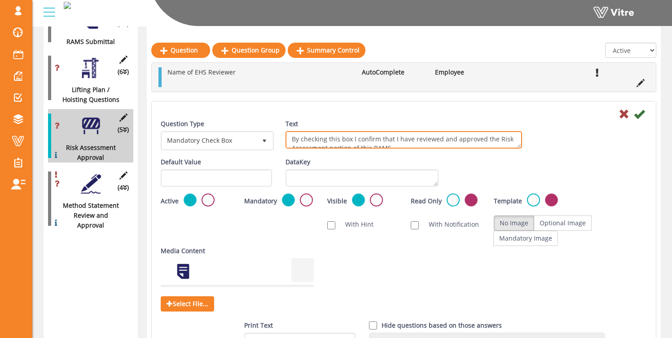
click at [304, 138] on textarea "By checking this box I confirm that I have reviewed and approved the Risk Asses…" at bounding box center [403, 140] width 237 height 18
click at [295, 139] on textarea "By checking this box I confirm that I have reviewed and approved the Risk Asses…" at bounding box center [403, 140] width 237 height 18
click at [314, 142] on textarea "By checking this box I confirm that I have reviewed and approved the Risk Asses…" at bounding box center [403, 140] width 237 height 18
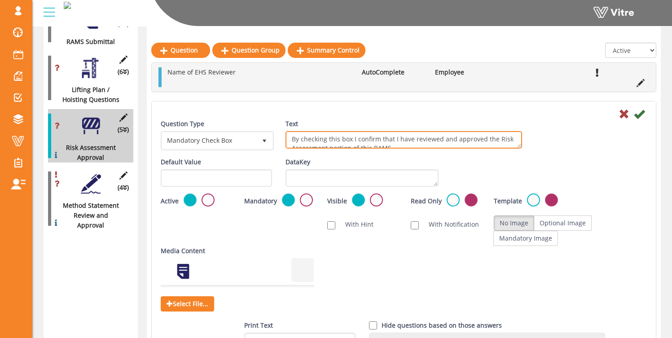
drag, startPoint x: 292, startPoint y: 140, endPoint x: 493, endPoint y: 141, distance: 201.1
click at [493, 141] on textarea "By checking this box I confirm that I have reviewed and approved the Risk Asses…" at bounding box center [403, 140] width 237 height 18
click at [424, 139] on textarea "By checking this box I confirm that I have reviewed and approved the Risk Asses…" at bounding box center [403, 140] width 237 height 18
type textarea "Is the Risk Assessment portion of this RAMS approved?"
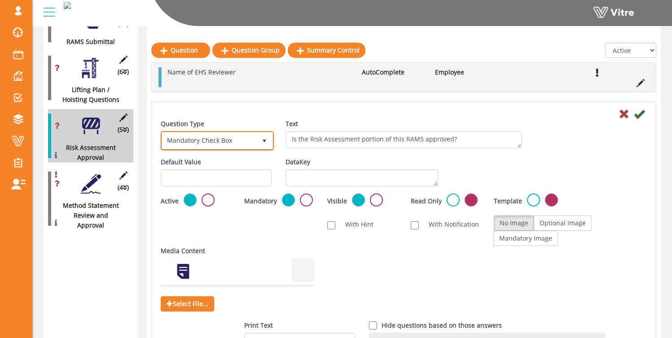
click at [224, 143] on span "Mandatory Check Box" at bounding box center [209, 140] width 94 height 16
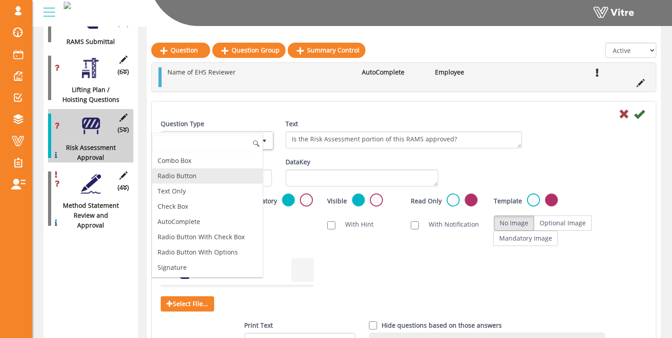
click at [202, 175] on li "Radio Button" at bounding box center [207, 175] width 110 height 15
type input "1"
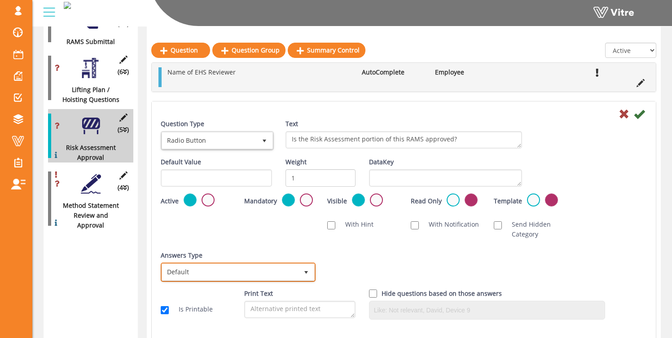
click at [245, 264] on span "Default" at bounding box center [238, 271] width 153 height 17
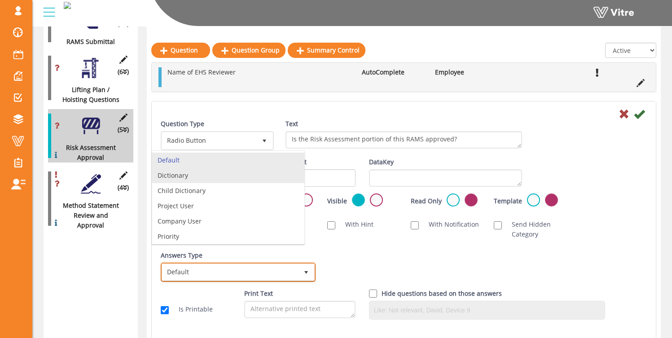
click at [227, 179] on li "Dictionary" at bounding box center [228, 175] width 152 height 15
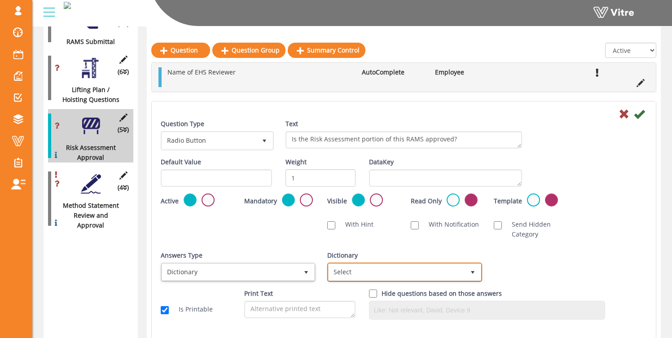
click at [398, 269] on span "Select" at bounding box center [397, 272] width 136 height 16
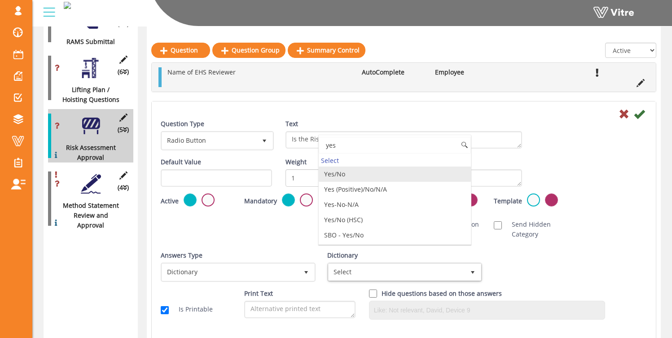
click at [350, 172] on li "Yes/No" at bounding box center [395, 174] width 152 height 15
type input "yes"
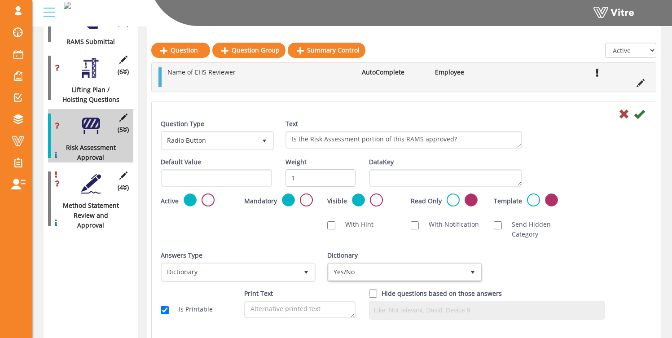
click at [581, 167] on div "Default Value Weight 1 DataKey" at bounding box center [404, 175] width 500 height 36
click at [636, 116] on icon at bounding box center [639, 114] width 11 height 11
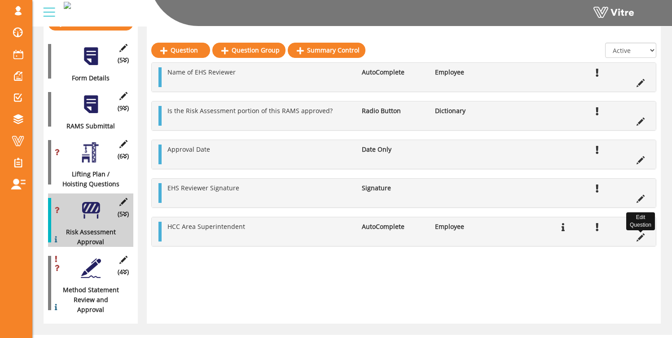
click at [639, 236] on icon at bounding box center [640, 237] width 8 height 8
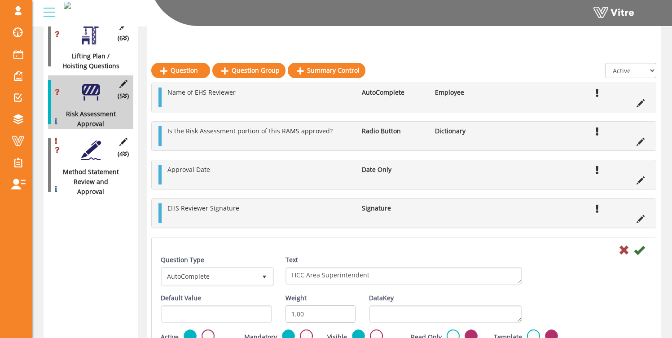
scroll to position [321, 0]
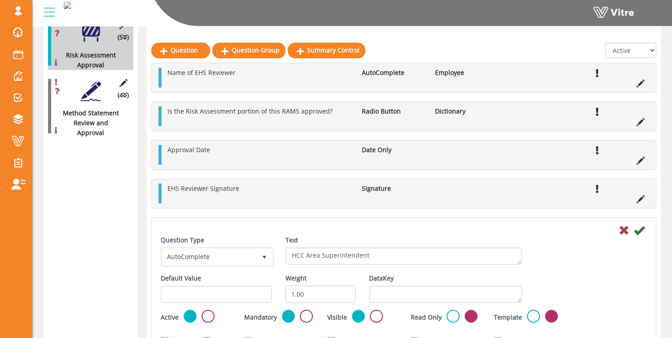
click at [543, 26] on div "osher@hbinov.com Profile Notification Change Company English English Español Fr…" at bounding box center [352, 13] width 640 height 26
click at [628, 229] on icon at bounding box center [624, 230] width 11 height 11
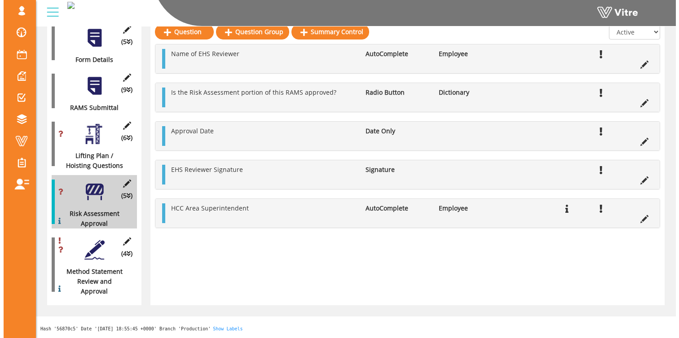
scroll to position [144, 0]
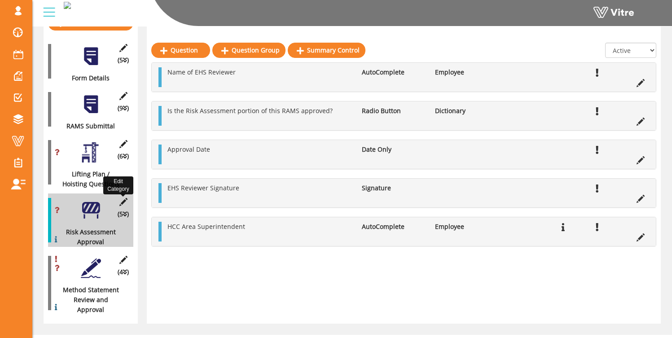
click at [124, 198] on icon at bounding box center [123, 202] width 11 height 8
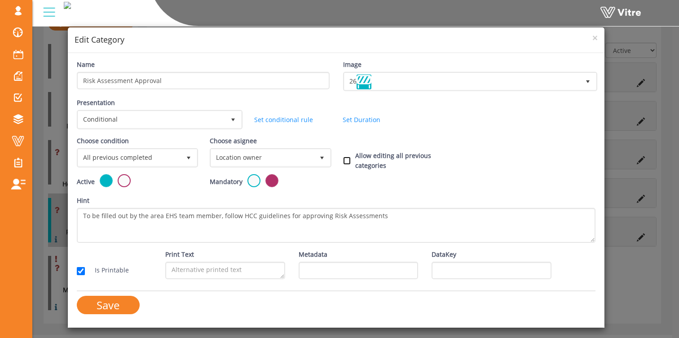
drag, startPoint x: 347, startPoint y: 154, endPoint x: 392, endPoint y: 163, distance: 45.4
click at [347, 157] on input "Allow editing all previous categories" at bounding box center [347, 161] width 8 height 8
checkbox input "true"
click at [254, 157] on span "Location owner" at bounding box center [262, 157] width 102 height 16
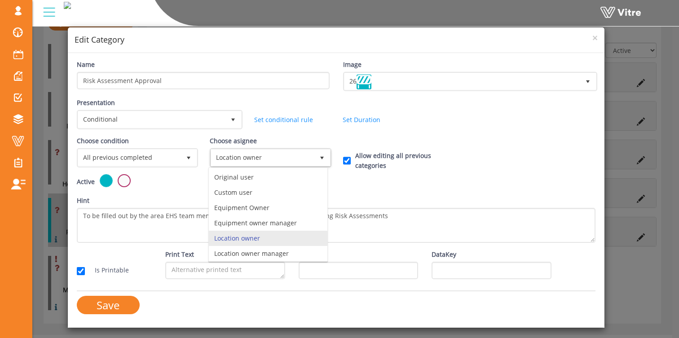
click at [345, 138] on div "Choose condition All previous completed 0 Choose asignee Location owner 4 Choos…" at bounding box center [336, 155] width 532 height 38
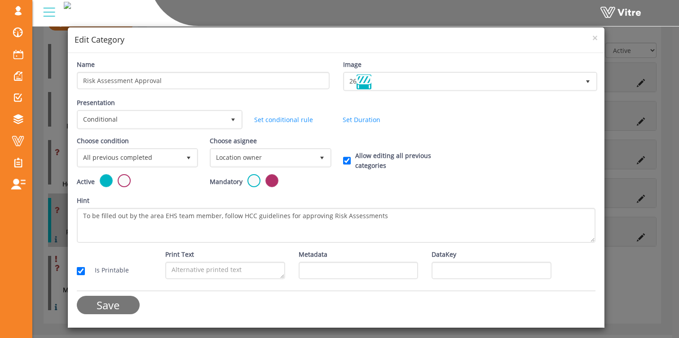
click at [113, 304] on input "Save" at bounding box center [108, 305] width 63 height 18
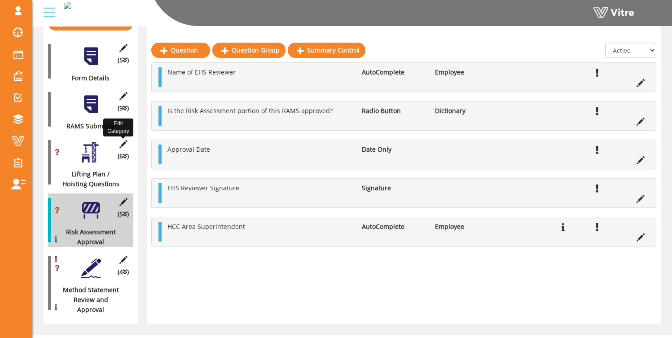
click at [122, 140] on icon at bounding box center [123, 144] width 11 height 8
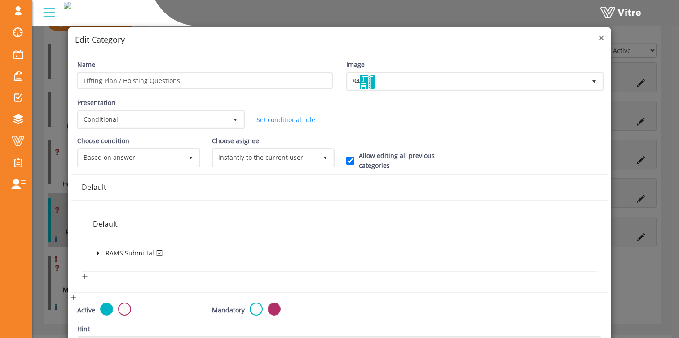
click at [598, 38] on span "×" at bounding box center [600, 37] width 5 height 13
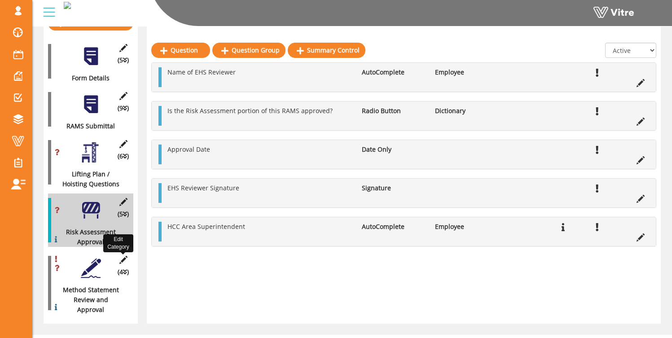
click at [122, 256] on icon at bounding box center [123, 260] width 11 height 8
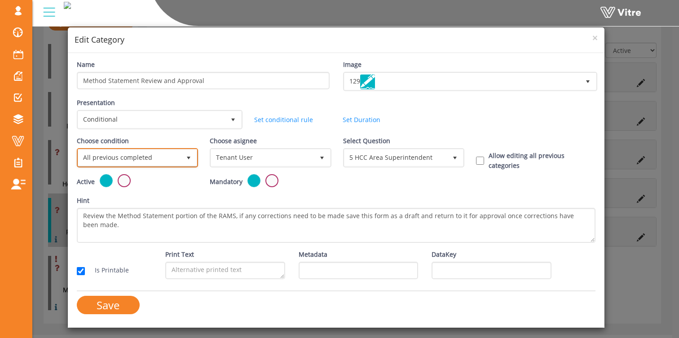
click at [135, 154] on span "All previous completed" at bounding box center [129, 157] width 102 height 16
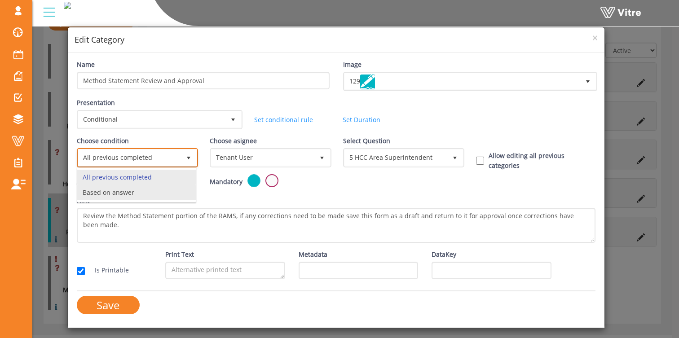
click at [125, 197] on li "Based on answer" at bounding box center [136, 192] width 118 height 15
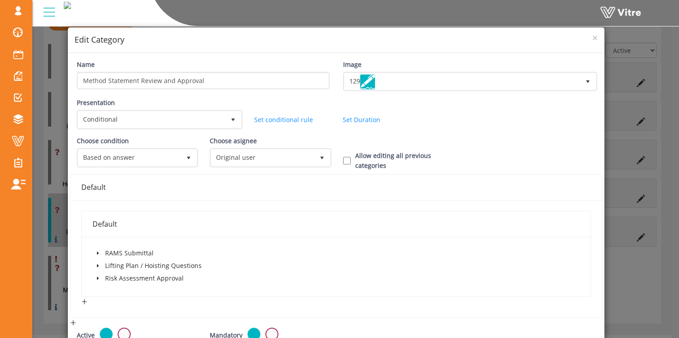
click at [97, 274] on span at bounding box center [97, 278] width 11 height 11
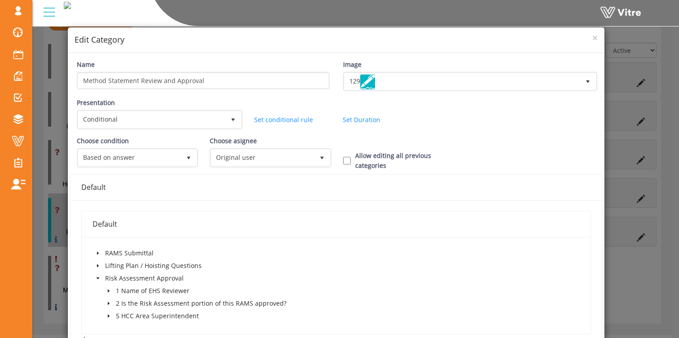
click at [109, 303] on icon "caret-down" at bounding box center [108, 303] width 4 height 4
drag, startPoint x: 127, startPoint y: 314, endPoint x: 181, endPoint y: 318, distance: 54.0
click at [127, 314] on span at bounding box center [128, 315] width 7 height 7
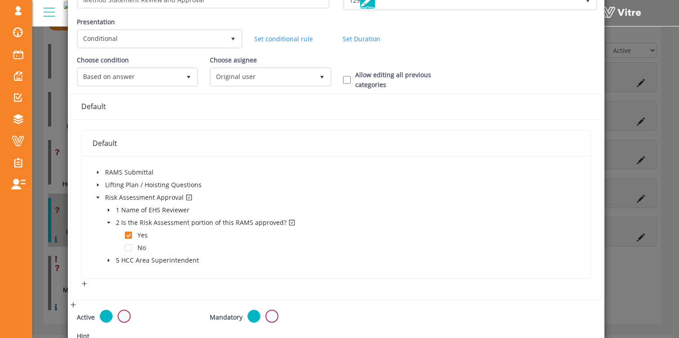
scroll to position [196, 0]
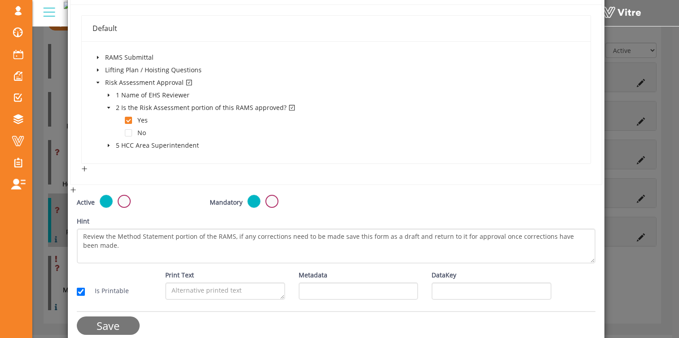
drag, startPoint x: 122, startPoint y: 323, endPoint x: 134, endPoint y: 322, distance: 11.7
click at [122, 323] on input "Save" at bounding box center [108, 325] width 63 height 18
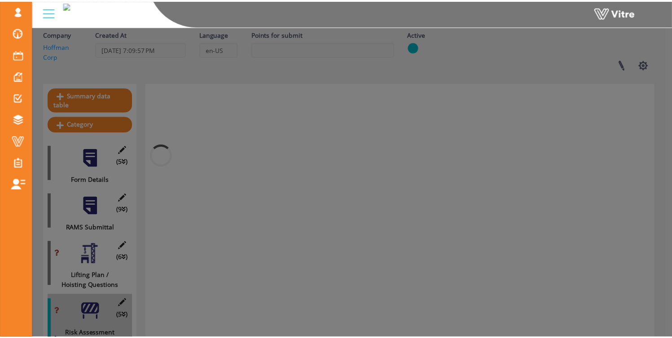
scroll to position [144, 0]
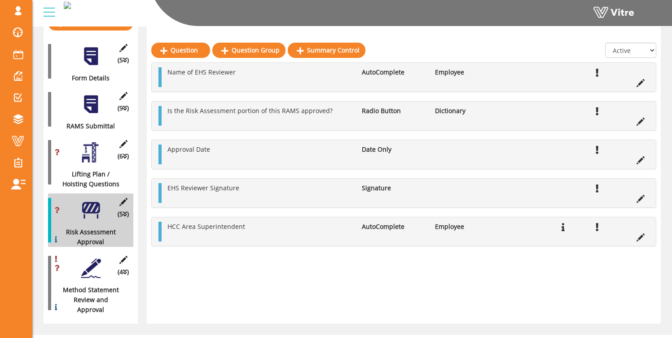
drag, startPoint x: 89, startPoint y: 259, endPoint x: 66, endPoint y: 263, distance: 23.8
click at [89, 259] on div at bounding box center [91, 268] width 20 height 20
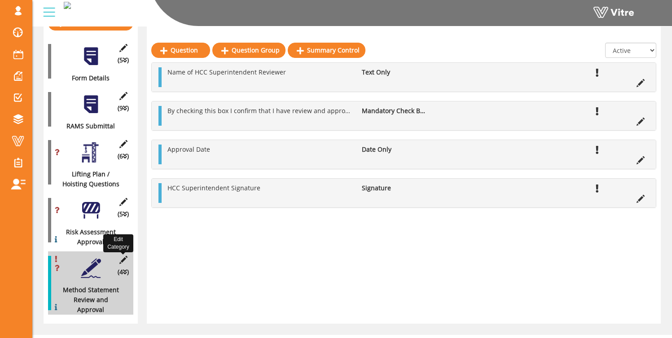
click at [126, 256] on icon at bounding box center [123, 260] width 11 height 8
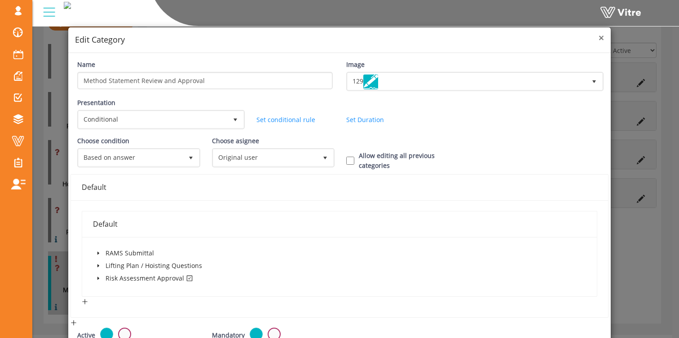
click at [598, 37] on span "×" at bounding box center [600, 37] width 5 height 13
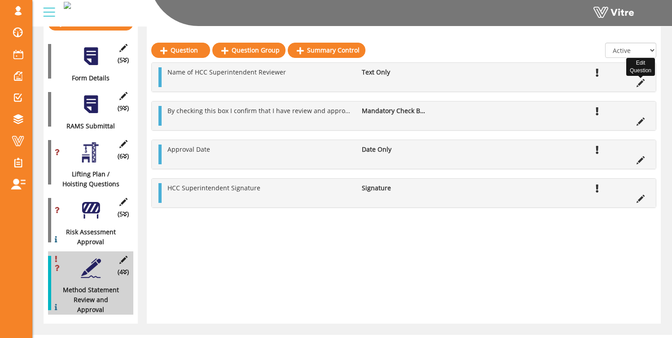
click at [641, 83] on icon at bounding box center [640, 83] width 8 height 8
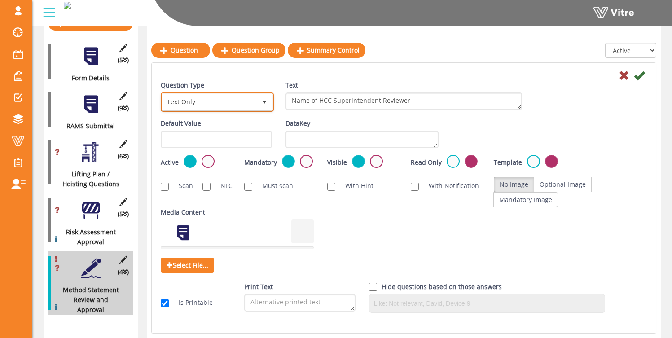
click at [219, 100] on span "Text Only" at bounding box center [209, 102] width 94 height 16
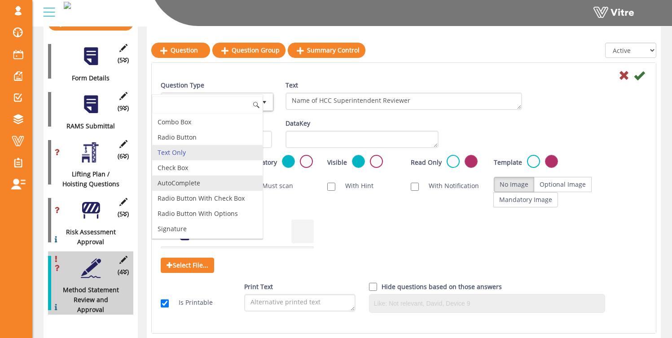
click at [202, 183] on li "AutoComplete" at bounding box center [207, 182] width 110 height 15
type input "1"
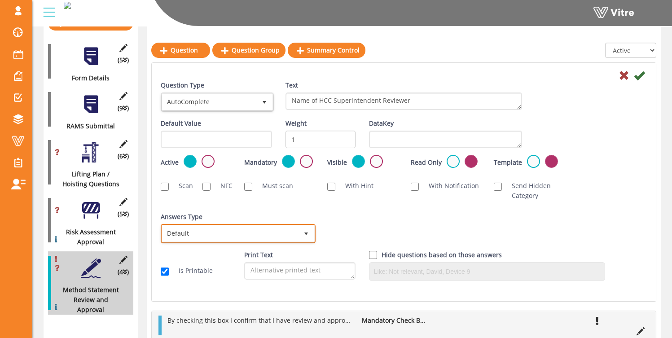
click at [215, 233] on span "Default" at bounding box center [230, 233] width 136 height 16
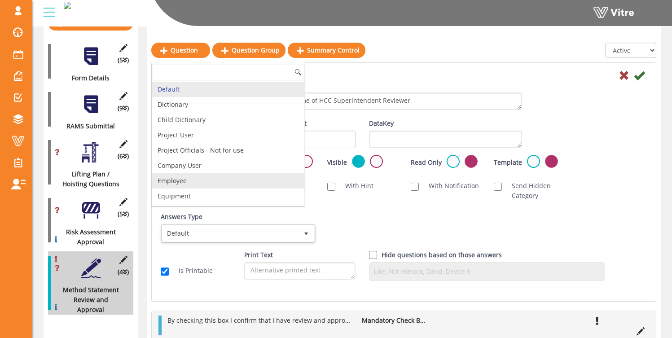
click at [197, 177] on li "Employee" at bounding box center [228, 180] width 152 height 15
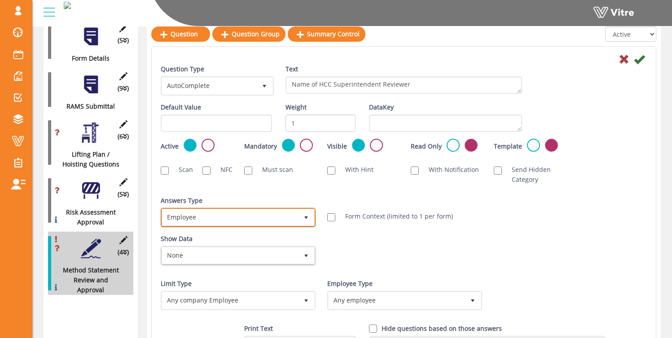
scroll to position [316, 0]
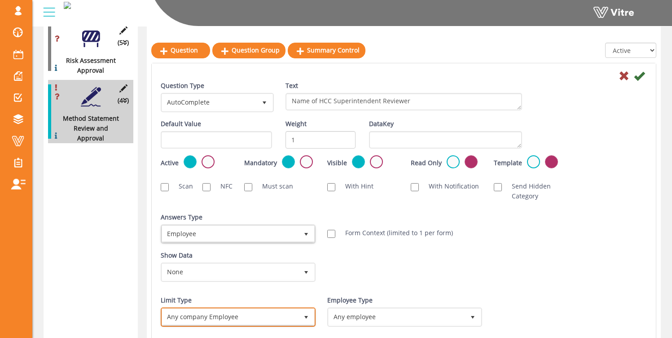
click at [211, 316] on span "Any company Employee" at bounding box center [230, 317] width 136 height 16
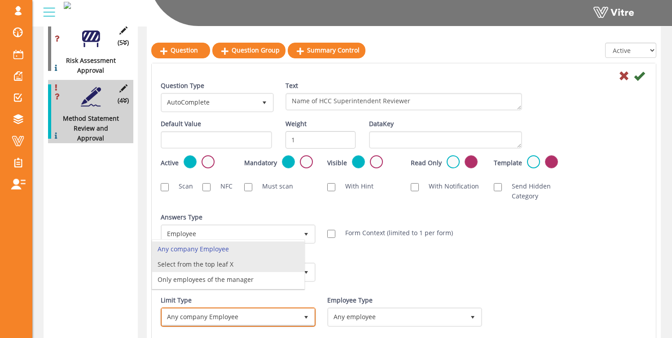
click at [241, 264] on li "Select from the top leaf X" at bounding box center [228, 264] width 152 height 15
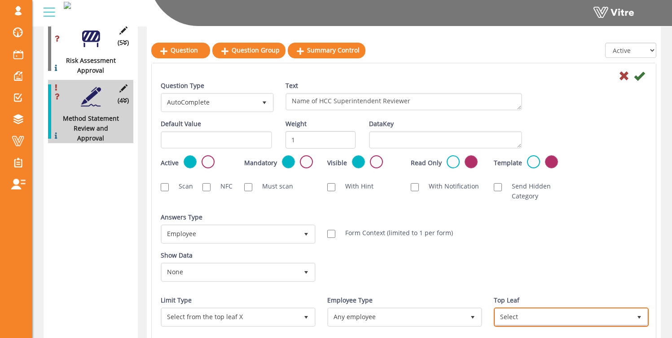
drag, startPoint x: 509, startPoint y: 318, endPoint x: 517, endPoint y: 309, distance: 11.7
click at [509, 318] on span "Select" at bounding box center [563, 317] width 136 height 16
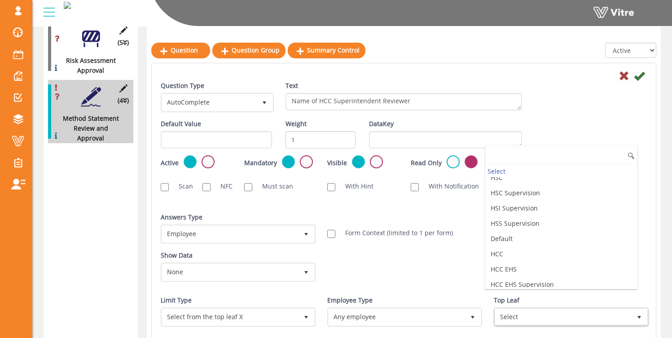
scroll to position [64, 0]
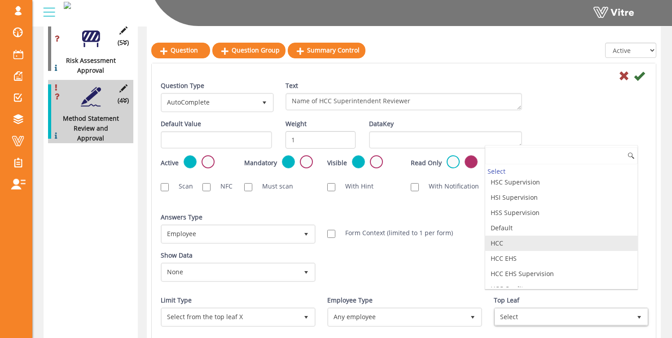
click at [537, 243] on li "HCC" at bounding box center [561, 243] width 152 height 15
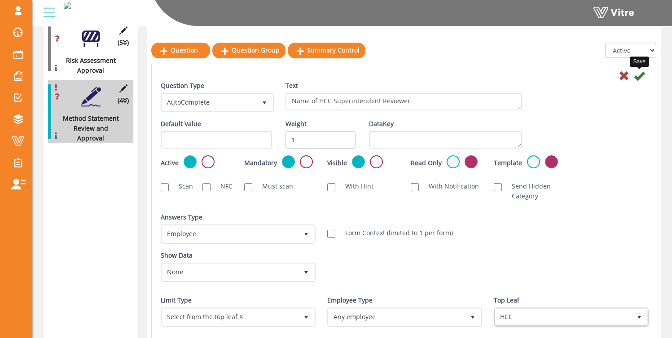
click at [639, 76] on icon at bounding box center [639, 75] width 11 height 11
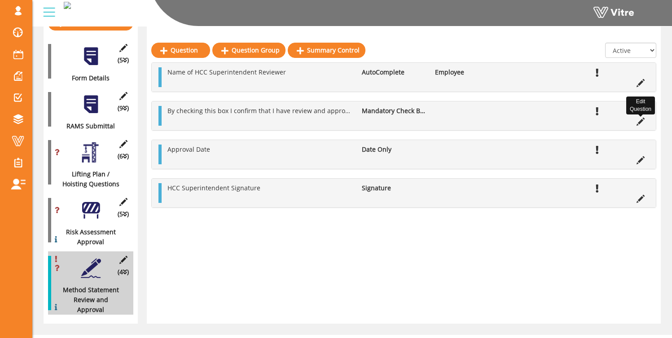
drag, startPoint x: 641, startPoint y: 120, endPoint x: 651, endPoint y: 122, distance: 10.4
click at [641, 120] on icon at bounding box center [640, 122] width 8 height 8
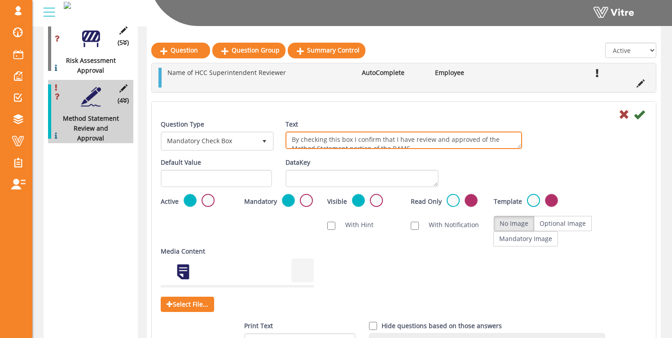
click at [301, 138] on textarea "By checking this box I confirm that I have review and approved of the Method St…" at bounding box center [403, 141] width 237 height 18
drag, startPoint x: 292, startPoint y: 139, endPoint x: 496, endPoint y: 138, distance: 204.7
click at [496, 138] on textarea "By checking this box I confirm that I have review and approved of the Method St…" at bounding box center [403, 141] width 237 height 18
click at [434, 141] on textarea "By checking this box I confirm that I have review and approved of the Method St…" at bounding box center [403, 141] width 237 height 18
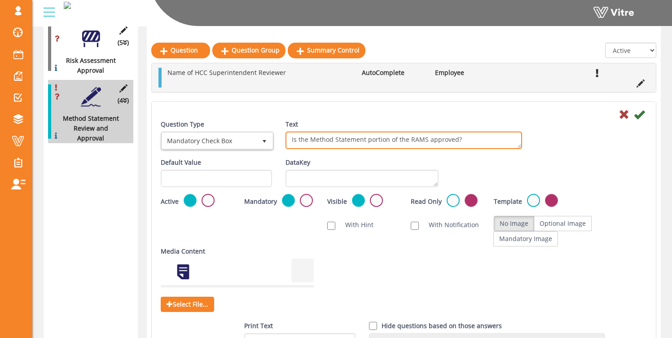
type textarea "Is the Method Statement portion of the RAMS approved?"
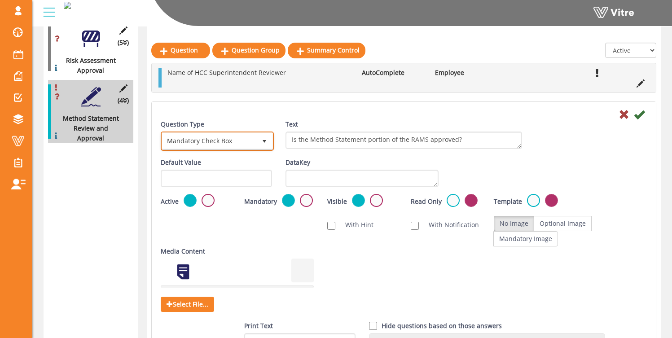
click at [201, 136] on span "Mandatory Check Box" at bounding box center [209, 141] width 94 height 16
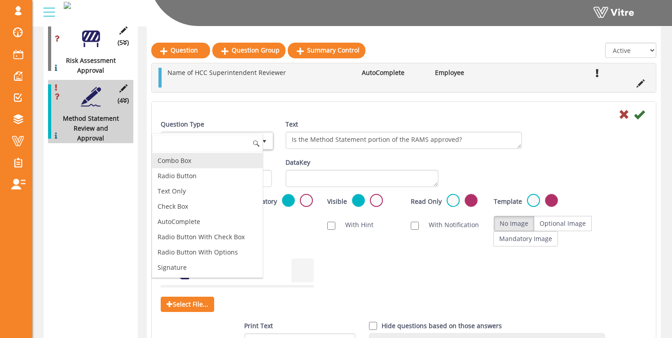
drag, startPoint x: 193, startPoint y: 165, endPoint x: 200, endPoint y: 169, distance: 7.5
click at [193, 165] on li "Combo Box" at bounding box center [207, 160] width 110 height 15
type input "1"
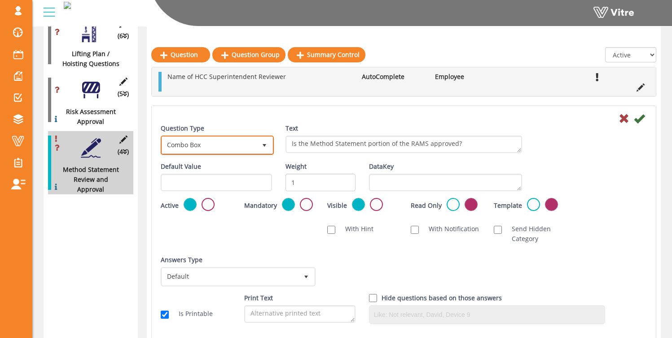
scroll to position [273, 0]
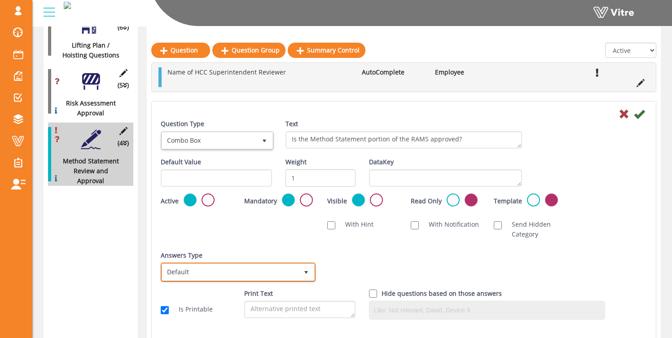
click at [213, 273] on span "Default" at bounding box center [230, 272] width 136 height 16
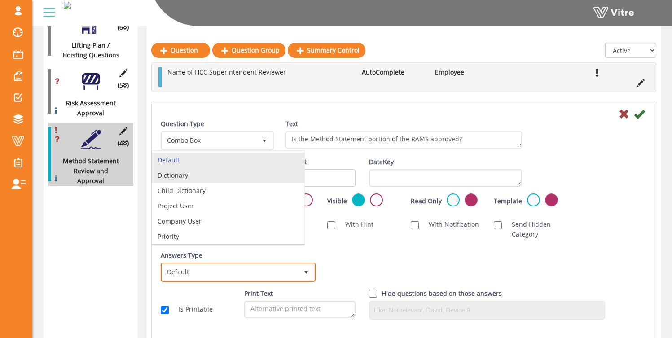
click at [205, 176] on li "Dictionary" at bounding box center [228, 175] width 152 height 15
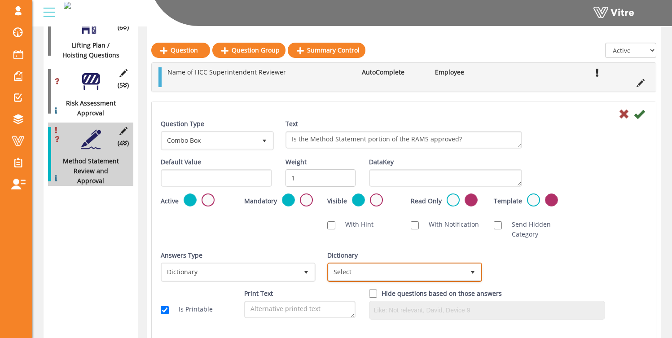
click at [388, 270] on span "Select" at bounding box center [397, 272] width 136 height 16
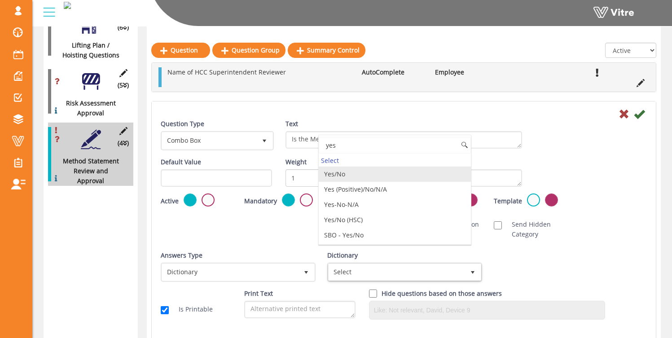
click at [383, 175] on li "Yes/No" at bounding box center [395, 174] width 152 height 15
type input "yes"
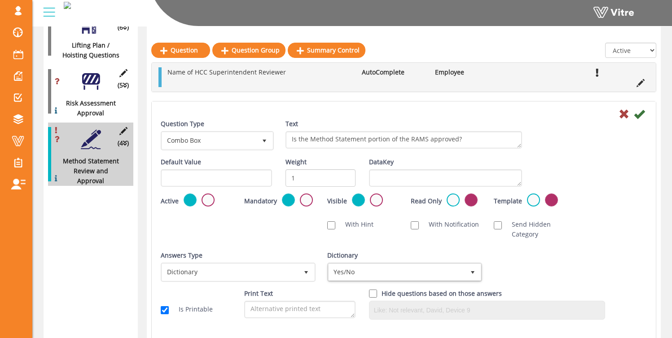
click at [582, 175] on div "Default Value Weight 1 DataKey" at bounding box center [404, 175] width 500 height 36
click at [640, 114] on icon at bounding box center [639, 114] width 11 height 11
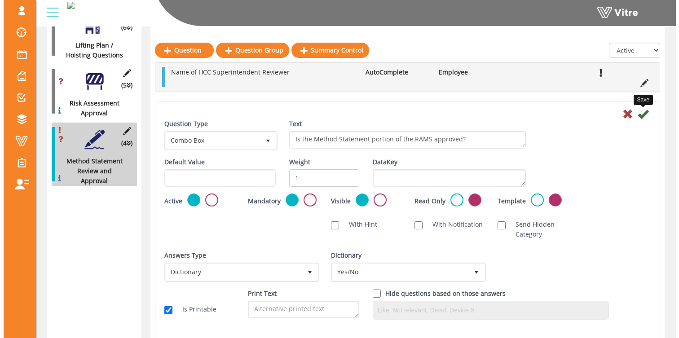
scroll to position [144, 0]
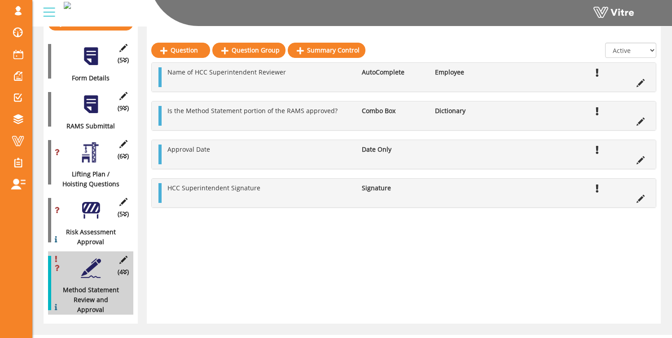
click at [92, 200] on div at bounding box center [91, 210] width 20 height 20
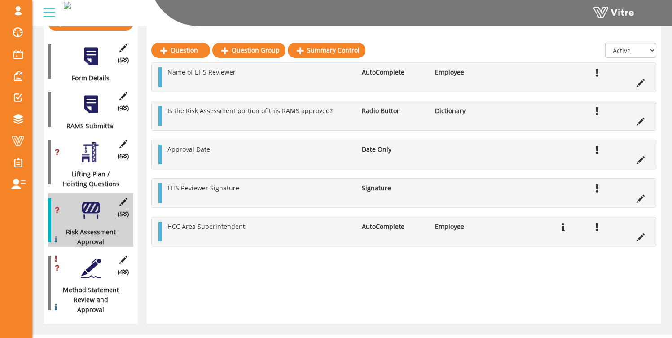
click at [88, 259] on div at bounding box center [91, 268] width 20 height 20
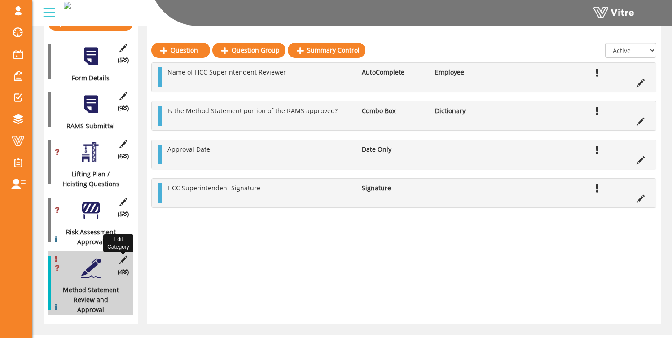
click at [122, 256] on icon at bounding box center [123, 260] width 11 height 8
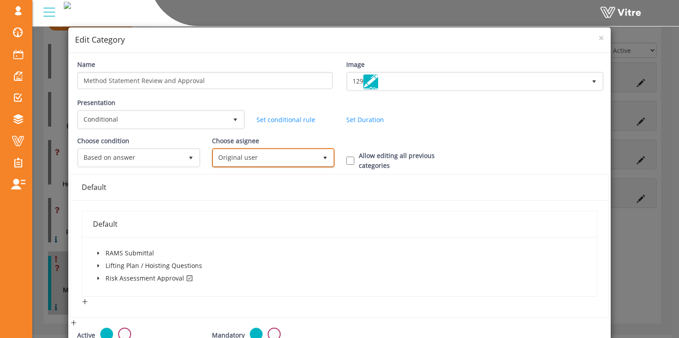
click at [259, 157] on span "Original user" at bounding box center [265, 157] width 104 height 16
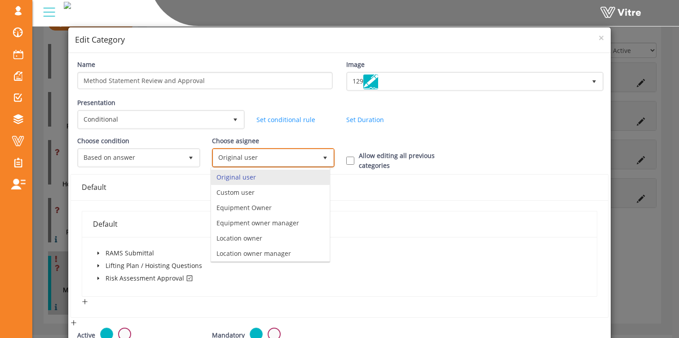
scroll to position [63, 0]
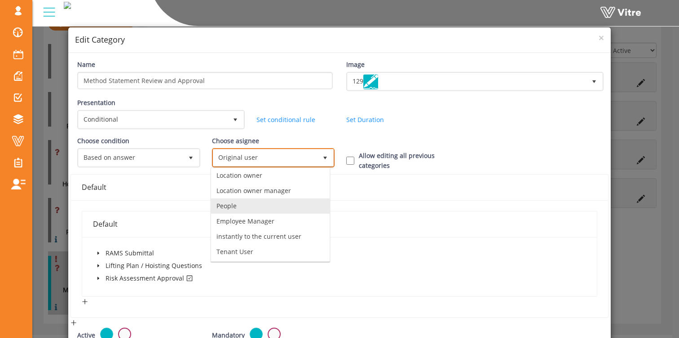
click at [266, 210] on li "People" at bounding box center [270, 205] width 118 height 15
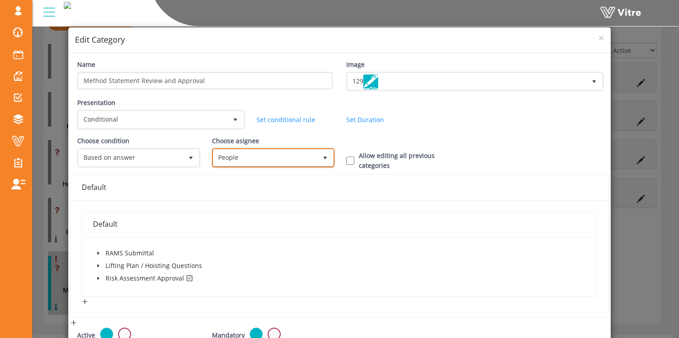
drag, startPoint x: 256, startPoint y: 161, endPoint x: 269, endPoint y: 162, distance: 12.6
click at [256, 160] on span "People" at bounding box center [265, 157] width 104 height 16
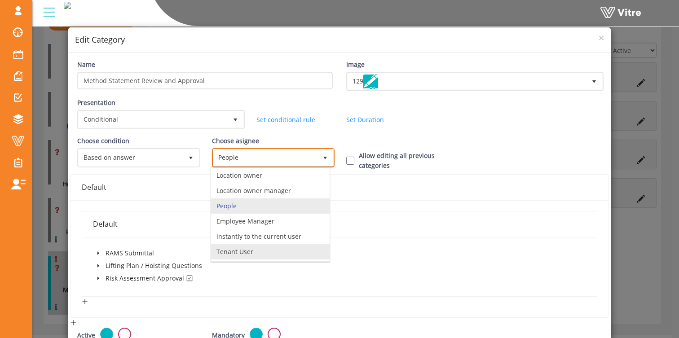
click at [278, 250] on li "Tenant User" at bounding box center [270, 251] width 118 height 15
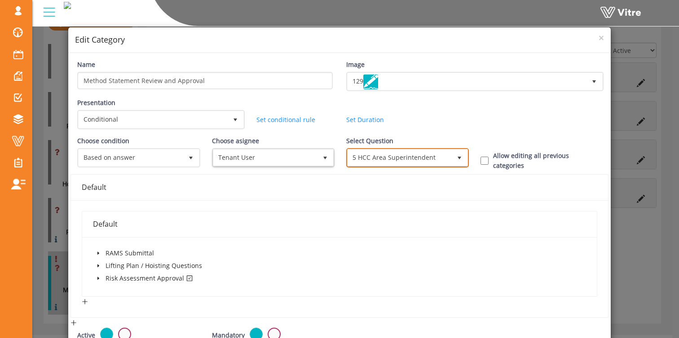
click at [402, 158] on span "5 HCC Area Superintendent" at bounding box center [399, 157] width 104 height 16
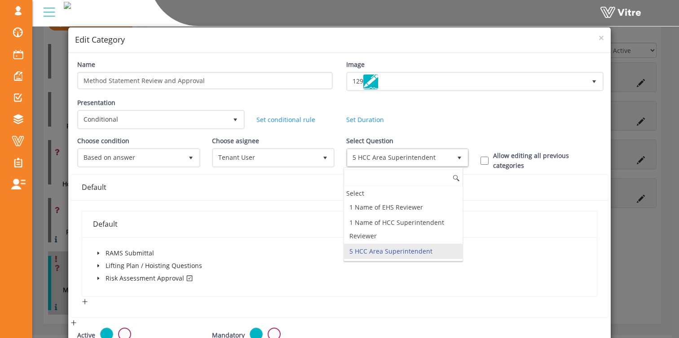
click at [403, 253] on li "5 HCC Area Superintendent" at bounding box center [403, 251] width 118 height 15
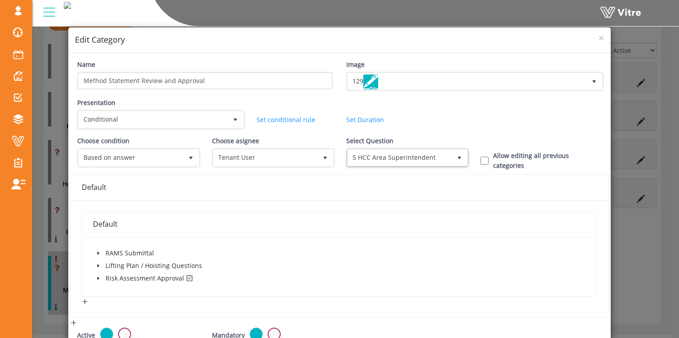
click at [513, 122] on div "Presentation Conditional 5 Set Duration Minutes 0 Set conditional rule Set Dura…" at bounding box center [339, 117] width 538 height 38
click at [480, 158] on input "Allow editing all previous categories" at bounding box center [484, 161] width 8 height 8
checkbox input "true"
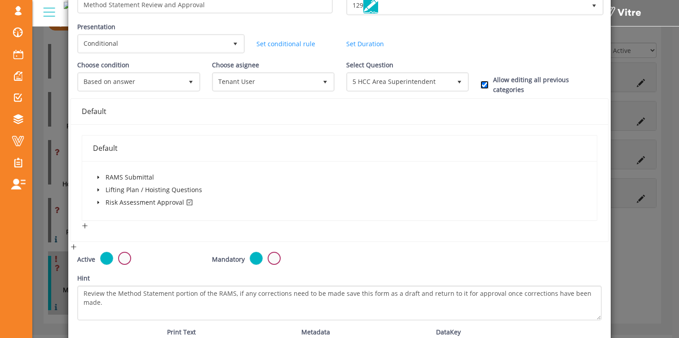
scroll to position [143, 0]
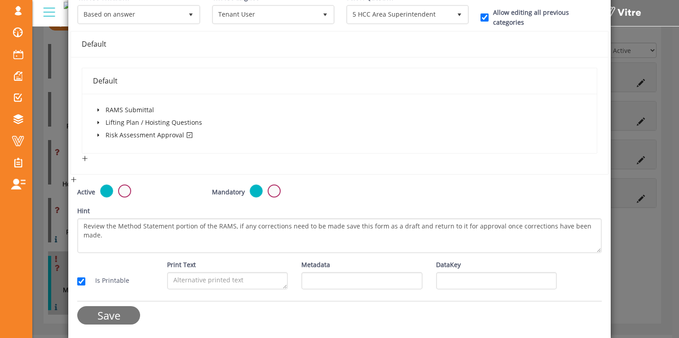
click at [109, 315] on input "Save" at bounding box center [108, 315] width 63 height 18
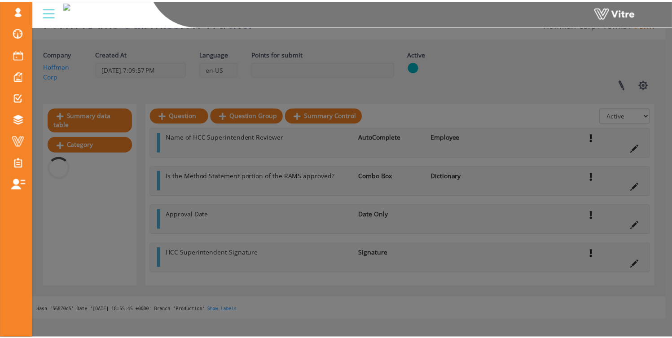
scroll to position [144, 0]
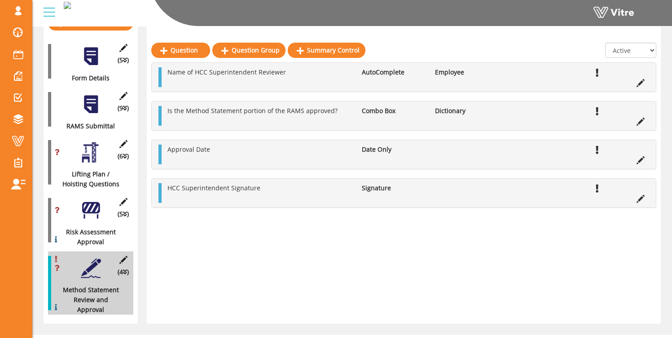
click at [88, 203] on div at bounding box center [91, 210] width 20 height 20
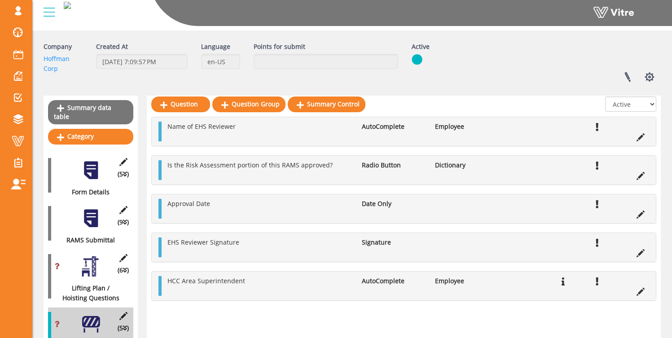
scroll to position [0, 0]
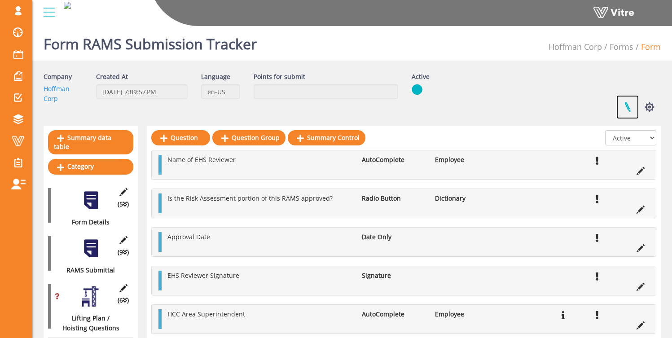
click at [627, 104] on link at bounding box center [627, 107] width 22 height 24
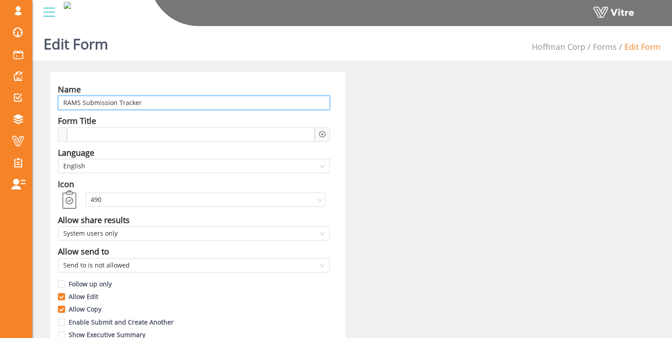
drag, startPoint x: 141, startPoint y: 101, endPoint x: 44, endPoint y: 100, distance: 97.0
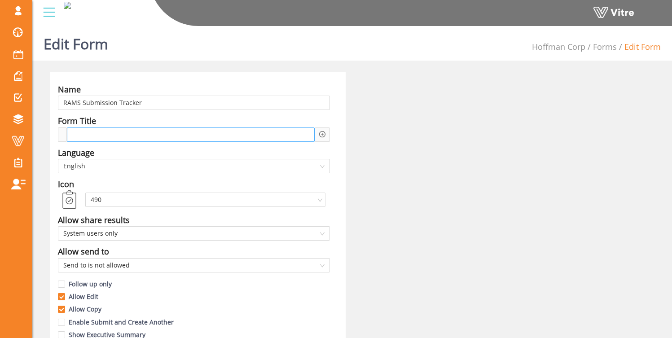
click at [101, 133] on span at bounding box center [98, 135] width 48 height 10
paste span
click at [322, 134] on icon "plus-circle" at bounding box center [322, 134] width 3 height 3
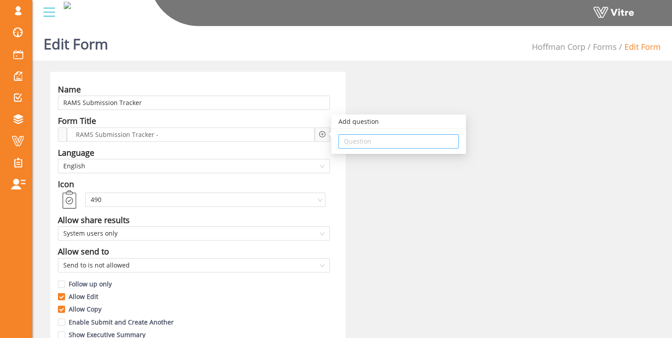
click at [381, 143] on input "search" at bounding box center [399, 141] width 110 height 13
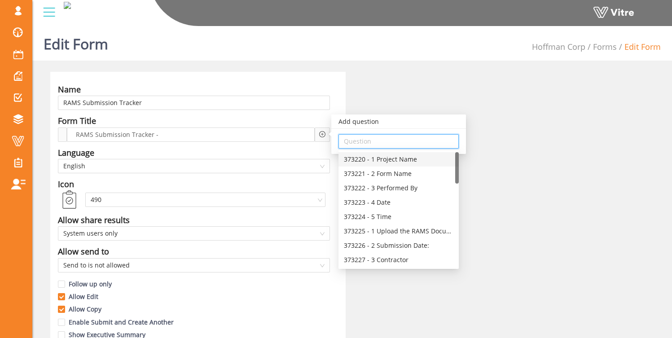
drag, startPoint x: 457, startPoint y: 160, endPoint x: 458, endPoint y: 125, distance: 35.0
click at [458, 125] on body "osher@hbinov.com Profile Notification Change Company English English Español Fr…" at bounding box center [336, 191] width 672 height 338
click at [163, 133] on div "RAMS Submission Tracker -" at bounding box center [191, 134] width 248 height 14
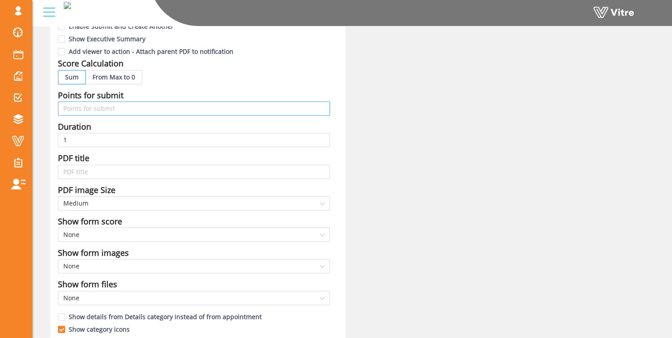
scroll to position [297, 0]
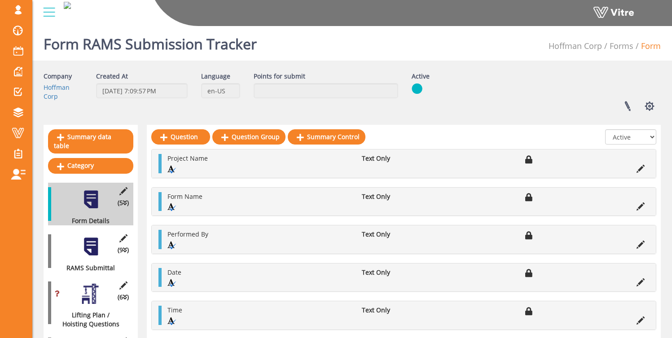
click at [88, 240] on div at bounding box center [91, 247] width 20 height 20
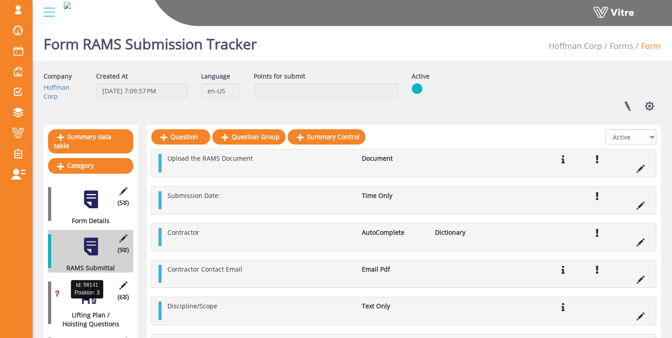
click at [92, 292] on div "Id: 58141 Position: 3" at bounding box center [87, 289] width 32 height 18
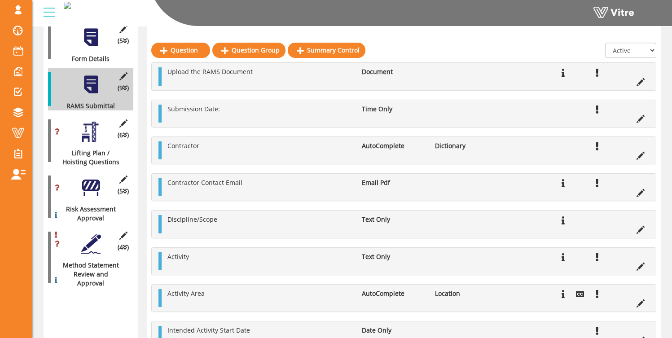
click at [91, 179] on div at bounding box center [91, 188] width 20 height 20
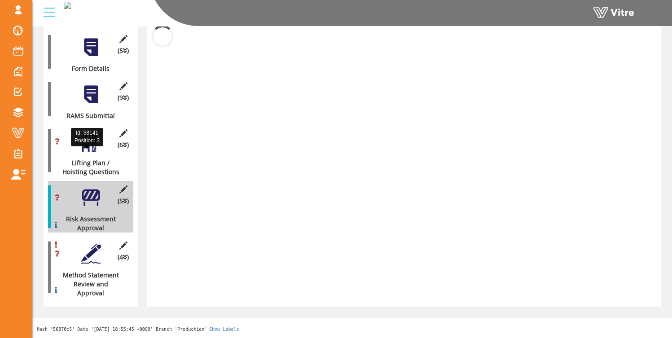
scroll to position [135, 0]
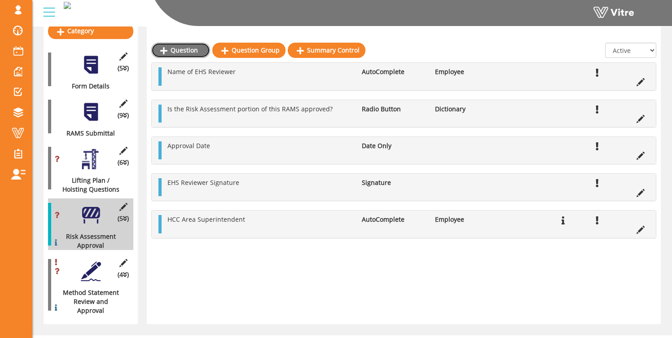
click at [180, 53] on link "Question" at bounding box center [180, 50] width 59 height 15
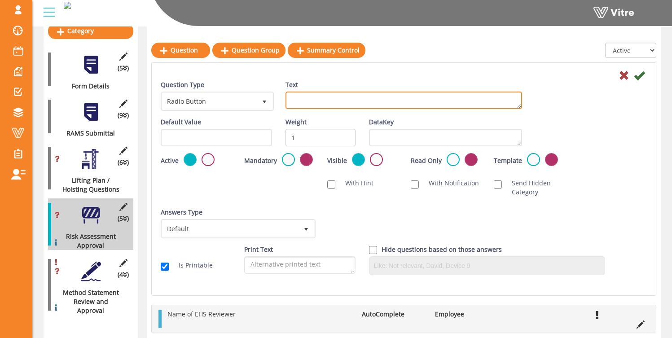
click at [327, 102] on textarea "Text" at bounding box center [403, 101] width 237 height 18
type textarea "Comments"
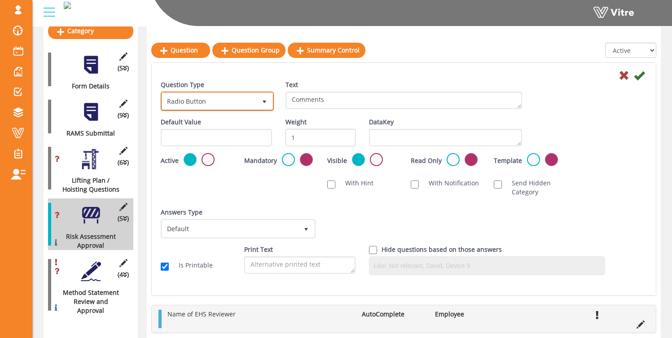
click at [181, 97] on span "Radio Button" at bounding box center [209, 101] width 94 height 16
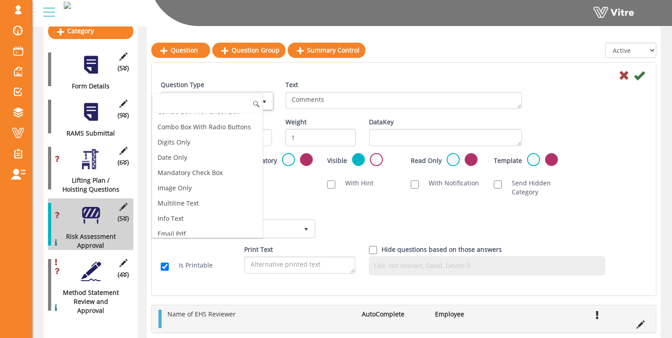
scroll to position [136, 0]
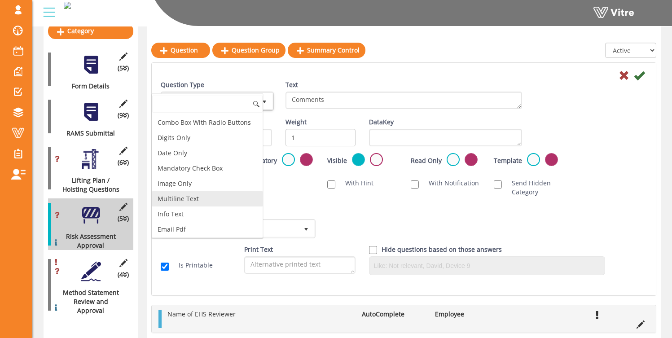
click at [227, 194] on li "Multiline Text" at bounding box center [207, 198] width 110 height 15
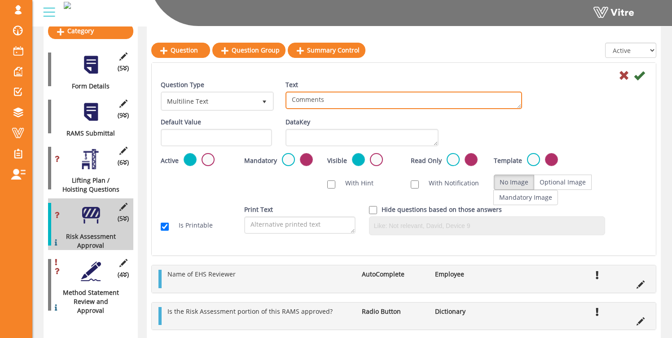
click at [330, 102] on textarea "Comments" at bounding box center [403, 101] width 237 height 18
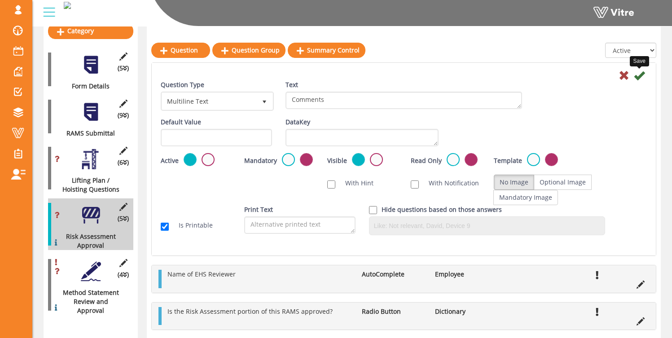
drag, startPoint x: 642, startPoint y: 75, endPoint x: 646, endPoint y: 81, distance: 7.1
click at [642, 75] on icon at bounding box center [639, 75] width 11 height 11
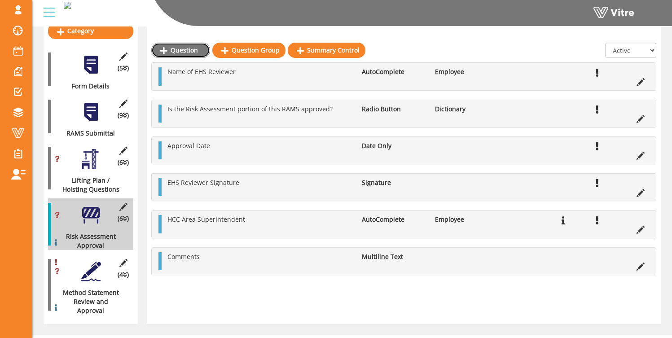
click at [180, 53] on link "Question" at bounding box center [180, 50] width 59 height 15
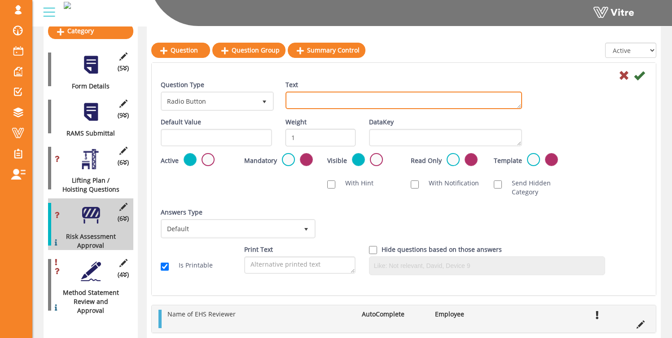
click at [304, 101] on textarea "Text" at bounding box center [403, 101] width 237 height 18
type textarea "Additional Documents"
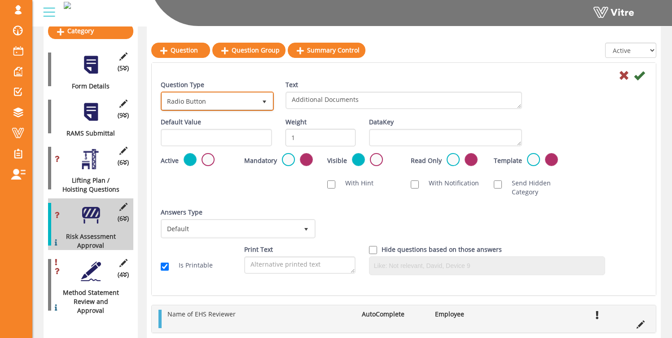
click at [238, 97] on span "Radio Button" at bounding box center [209, 101] width 94 height 16
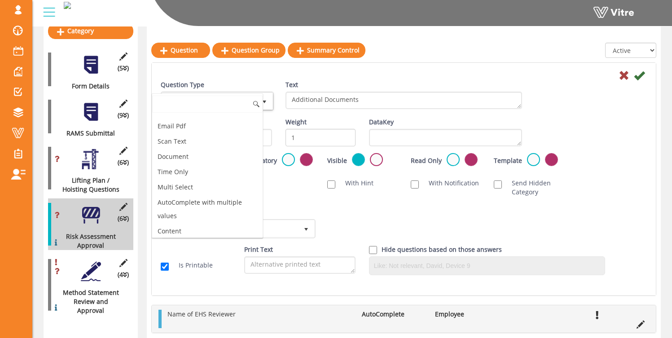
scroll to position [237, 0]
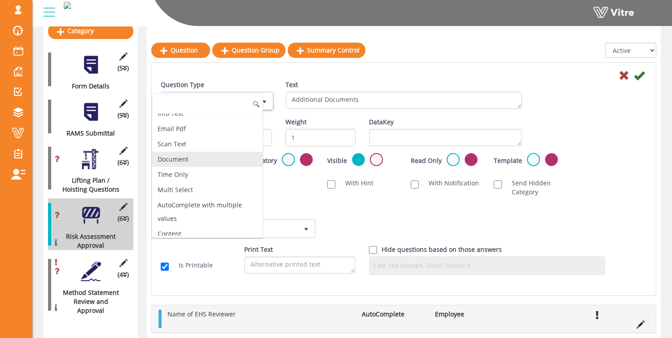
click at [196, 161] on li "Document" at bounding box center [207, 159] width 110 height 15
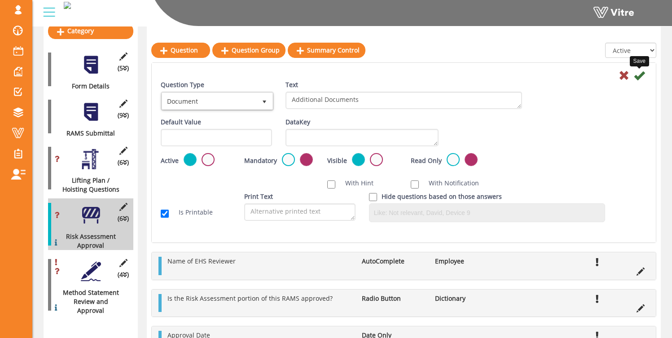
click at [640, 76] on icon at bounding box center [639, 75] width 11 height 11
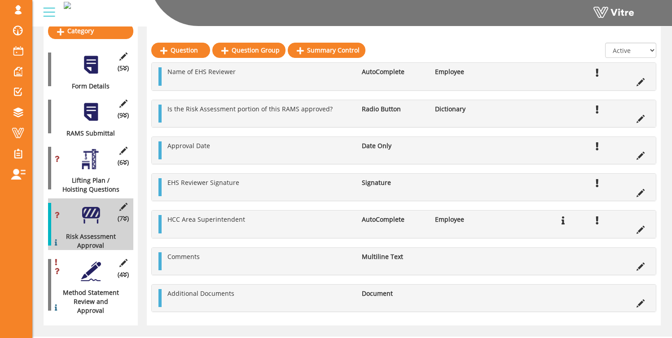
click at [94, 261] on div at bounding box center [91, 271] width 20 height 20
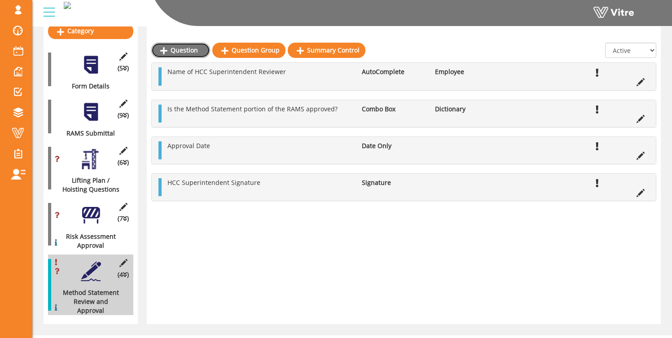
click at [191, 55] on link "Question" at bounding box center [180, 50] width 59 height 15
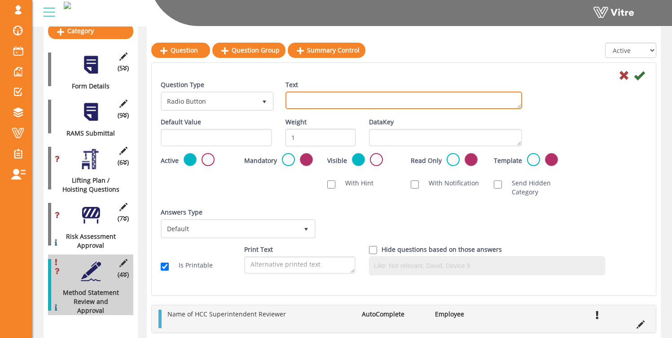
click at [309, 100] on textarea "Text" at bounding box center [403, 101] width 237 height 18
type textarea "Comments"
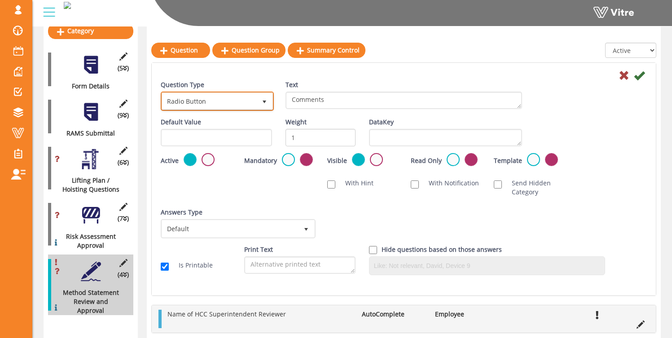
click at [184, 108] on span "Radio Button" at bounding box center [209, 101] width 94 height 16
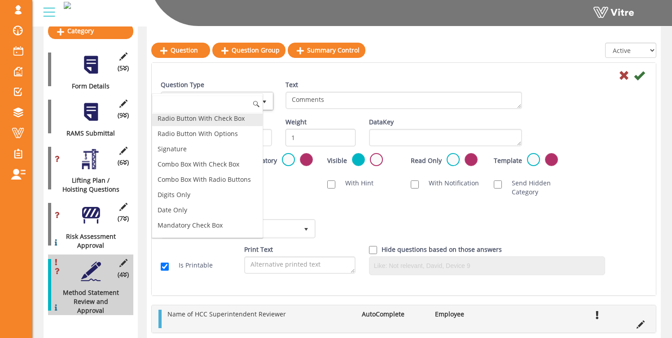
scroll to position [131, 0]
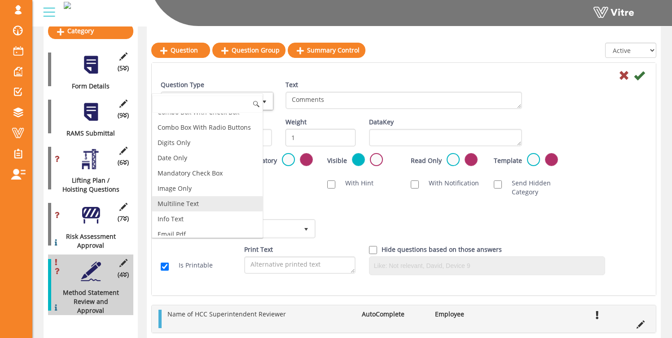
click at [188, 201] on li "Multiline Text" at bounding box center [207, 203] width 110 height 15
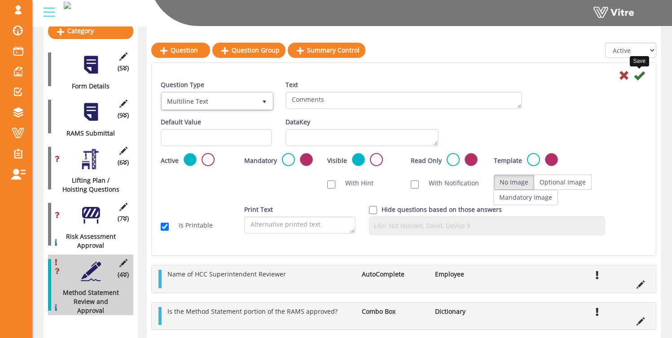
click at [640, 74] on icon at bounding box center [639, 75] width 11 height 11
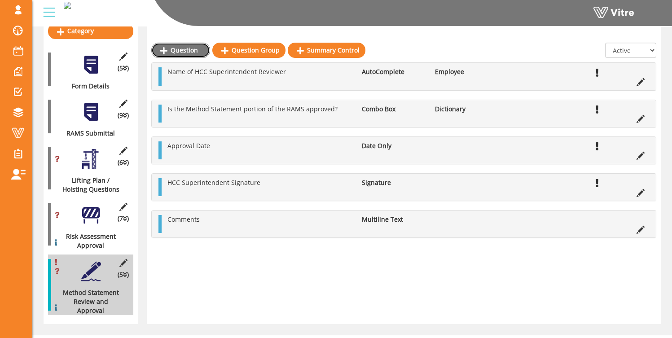
click at [183, 49] on link "Question" at bounding box center [180, 50] width 59 height 15
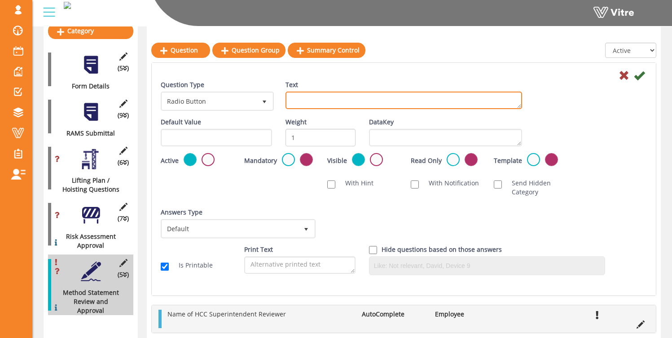
click at [332, 103] on textarea "Text" at bounding box center [403, 101] width 237 height 18
type textarea "Additional Documents"
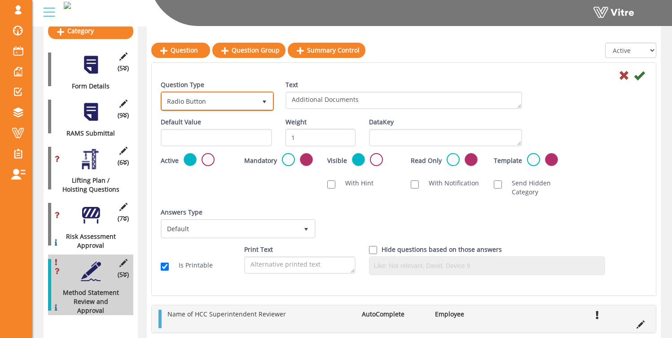
click at [210, 102] on span "Radio Button" at bounding box center [209, 101] width 94 height 16
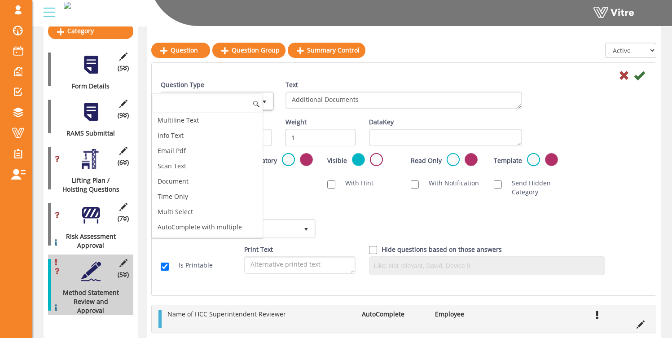
scroll to position [222, 0]
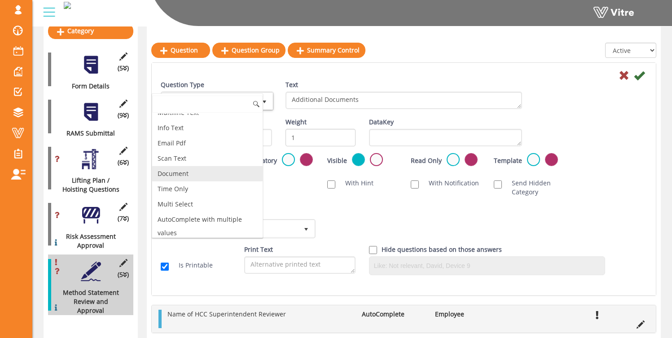
click at [209, 171] on li "Document" at bounding box center [207, 173] width 110 height 15
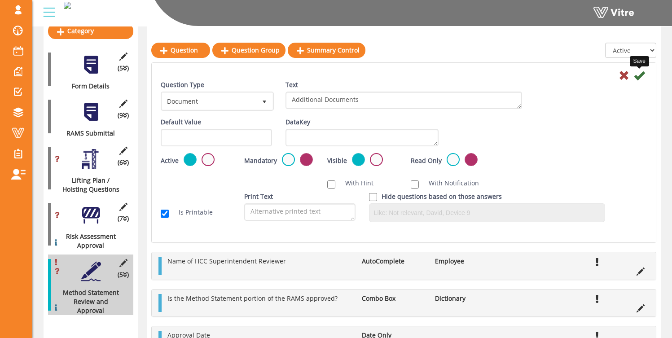
click at [638, 76] on icon at bounding box center [639, 75] width 11 height 11
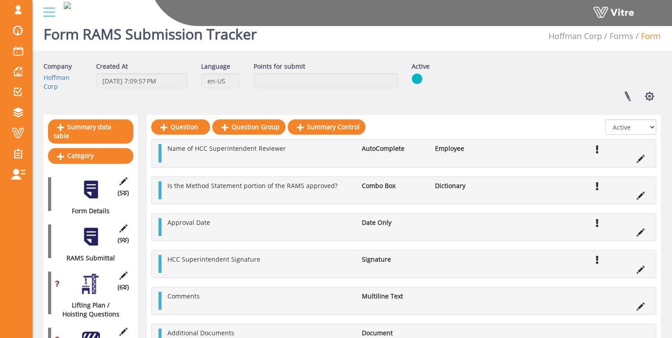
scroll to position [0, 0]
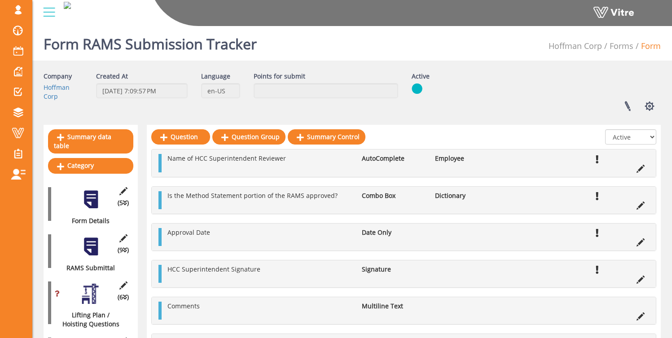
drag, startPoint x: 94, startPoint y: 189, endPoint x: 107, endPoint y: 189, distance: 13.0
click at [94, 189] on div at bounding box center [91, 199] width 20 height 20
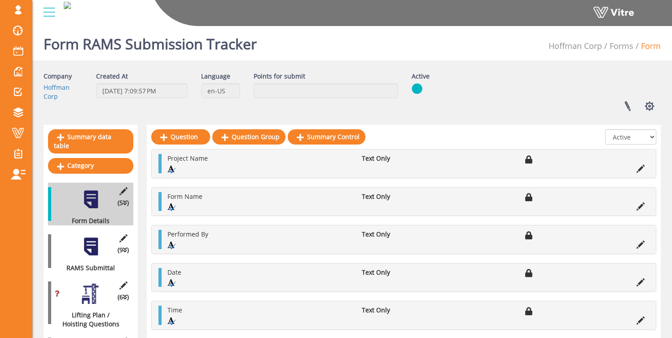
click at [92, 237] on div at bounding box center [91, 247] width 20 height 20
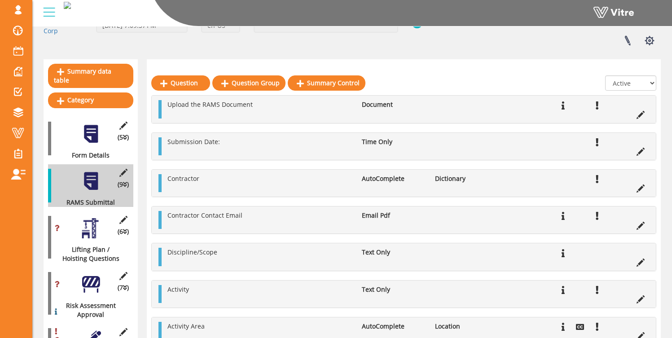
scroll to position [114, 0]
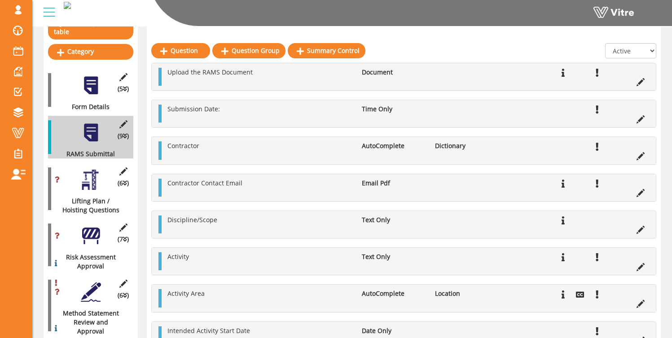
click at [86, 228] on div at bounding box center [91, 236] width 20 height 20
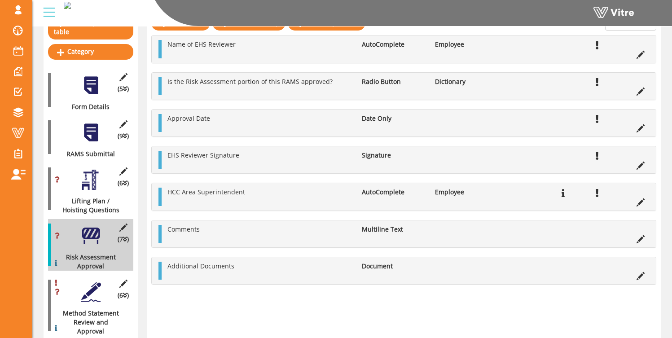
scroll to position [0, 0]
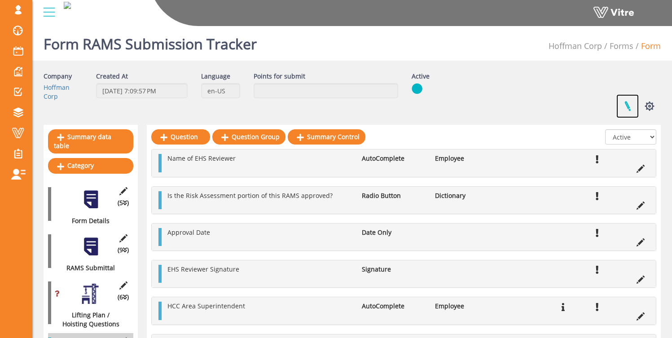
click at [629, 109] on link at bounding box center [627, 106] width 22 height 24
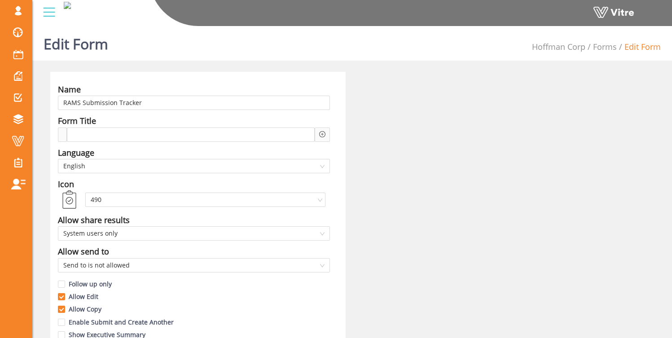
drag, startPoint x: 99, startPoint y: 131, endPoint x: 130, endPoint y: 112, distance: 36.3
click at [99, 131] on span at bounding box center [98, 135] width 48 height 10
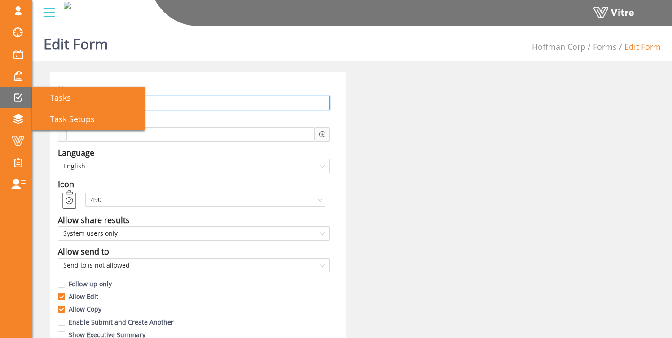
drag, startPoint x: 151, startPoint y: 101, endPoint x: 10, endPoint y: 97, distance: 141.0
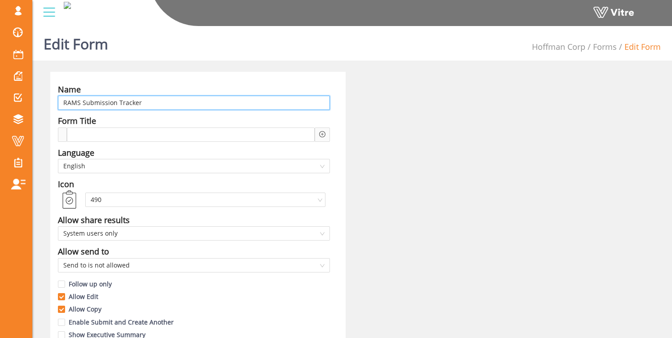
click at [72, 101] on input "RAMS Submission Tracker" at bounding box center [194, 103] width 272 height 14
click at [75, 103] on input "RAMS Submission Tracker" at bounding box center [194, 103] width 272 height 14
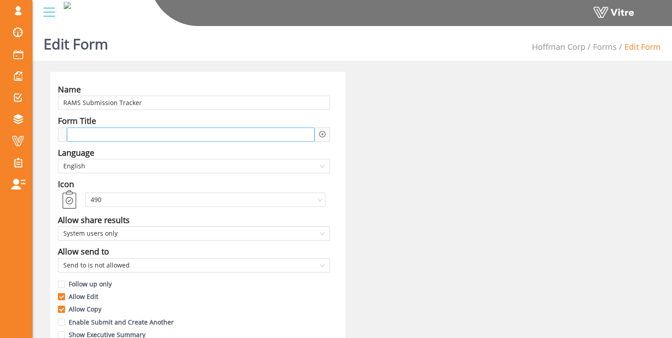
click at [101, 134] on span at bounding box center [98, 135] width 48 height 10
paste span
click at [324, 134] on icon "plus-circle" at bounding box center [322, 134] width 6 height 6
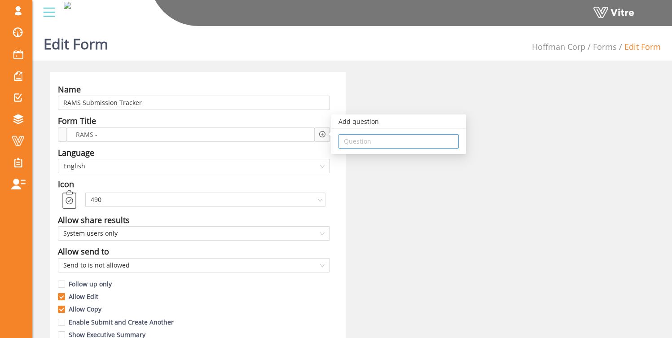
click at [353, 145] on input "search" at bounding box center [399, 141] width 110 height 13
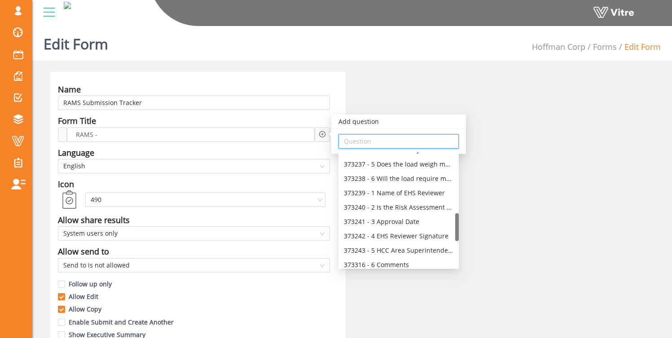
scroll to position [252, 0]
drag, startPoint x: 457, startPoint y: 163, endPoint x: 447, endPoint y: 224, distance: 61.9
click at [447, 224] on div "373236 - 4 Is the load asymmetrical? 373237 - 5 Does the load weigh more than 1…" at bounding box center [398, 209] width 120 height 115
click at [408, 208] on div "373240 - 2 Is the Risk Assessment portion of this RAMS approved?" at bounding box center [399, 209] width 110 height 10
type input "373240 - 2 Is the Risk Assessment portion of this RAMS approved?"
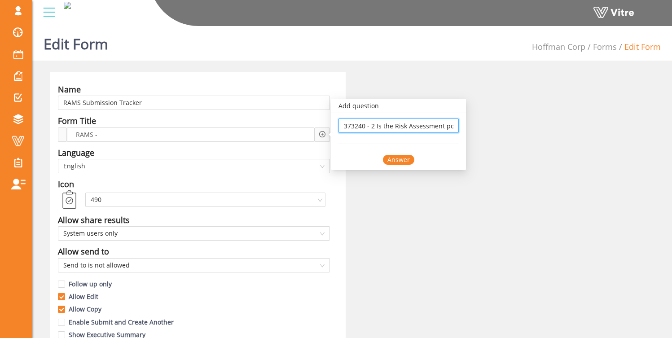
scroll to position [0, 0]
click at [399, 159] on div "Answer" at bounding box center [398, 160] width 31 height 10
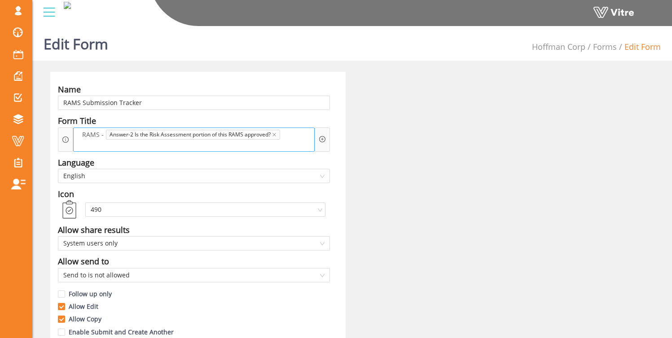
click at [297, 136] on div "RAMS - Answer-2 Is the Risk Assessment portion of this RAMS approved?" at bounding box center [193, 139] width 241 height 24
click at [282, 135] on div "RAMS - Answer-2 Is the Risk Assessment portion of this RAMS approved?" at bounding box center [193, 139] width 241 height 24
click at [299, 133] on div "RAMS - Answer-2 Is the Risk Assessment portion of this RAMS approved?" at bounding box center [193, 139] width 241 height 24
click at [298, 139] on div "RAMS - Answer-2 Is the Risk Assessment portion of this RAMS approved?" at bounding box center [193, 139] width 241 height 24
click at [297, 144] on div "RAMS - Answer-2 Is the Risk Assessment portion of this RAMS approved?" at bounding box center [193, 139] width 241 height 24
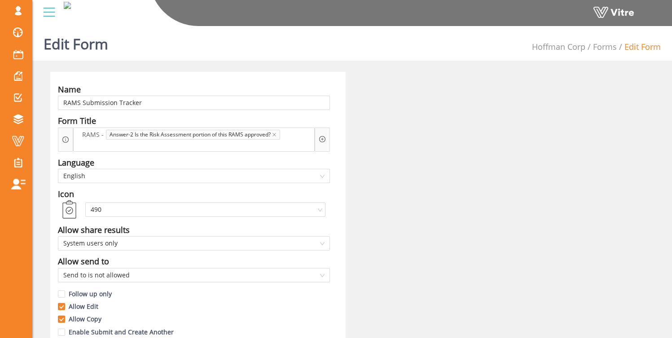
click at [295, 125] on div "Form Title" at bounding box center [194, 120] width 272 height 13
click at [283, 143] on div "RAMS - Answer-2 Is the Risk Assessment portion of this RAMS approved?" at bounding box center [193, 139] width 241 height 24
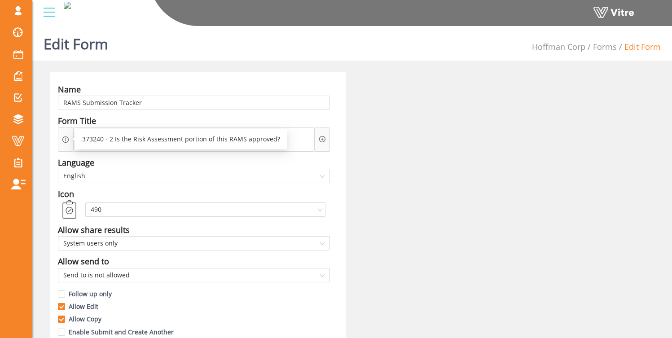
click at [82, 142] on div "373240 - 2 Is the Risk Assessment portion of this RAMS approved?" at bounding box center [181, 139] width 198 height 10
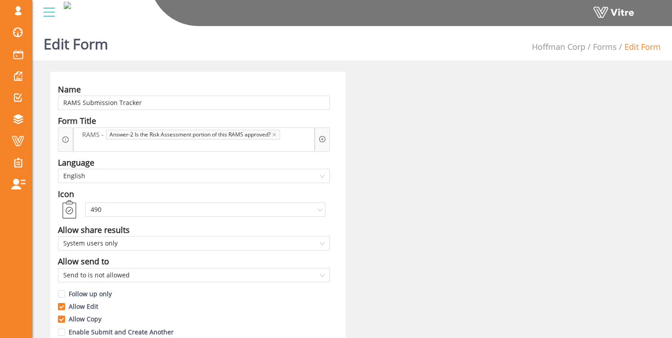
click at [223, 116] on div "Form Title" at bounding box center [194, 120] width 272 height 13
click at [83, 148] on span at bounding box center [99, 145] width 48 height 10
click at [321, 140] on icon "plus-circle" at bounding box center [322, 139] width 6 height 6
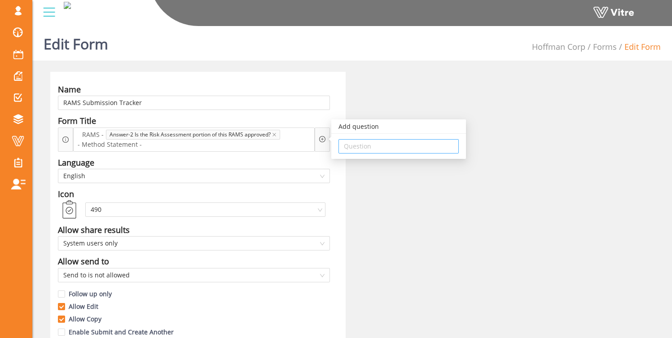
click at [367, 149] on input "search" at bounding box center [399, 146] width 110 height 13
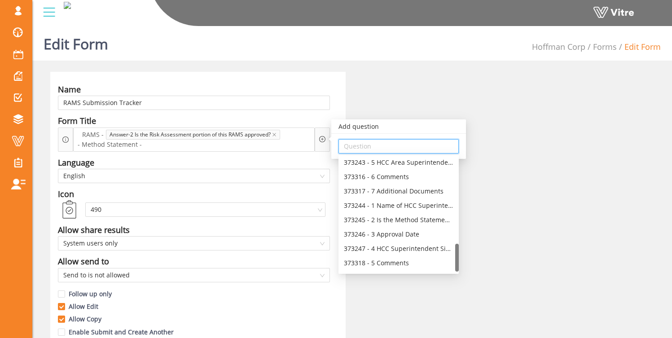
scroll to position [359, 0]
drag, startPoint x: 458, startPoint y: 172, endPoint x: 447, endPoint y: 265, distance: 93.6
click at [447, 265] on div "373243 - 5 HCC Area Superintendent 373316 - 6 Comments 373317 - 7 Additional Do…" at bounding box center [398, 214] width 120 height 115
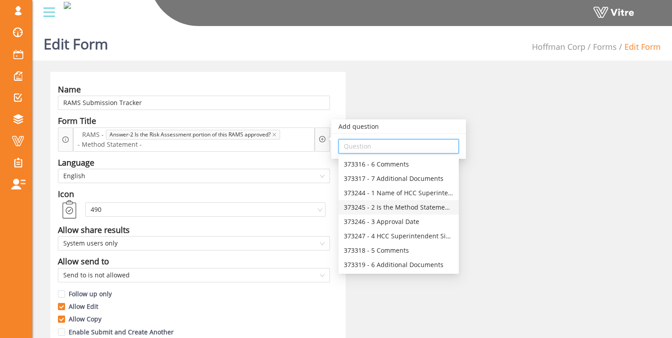
click at [410, 206] on div "373245 - 2 Is the Method Statement portion of the RAMS approved?" at bounding box center [399, 207] width 110 height 10
type input "373245 - 2 Is the Method Statement portion of the RAMS approved?"
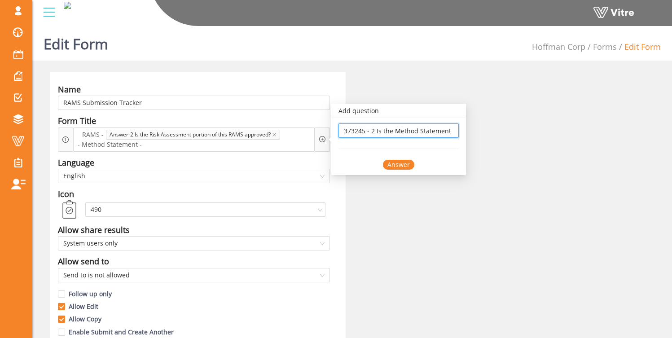
click at [401, 166] on div "Answer" at bounding box center [398, 165] width 31 height 10
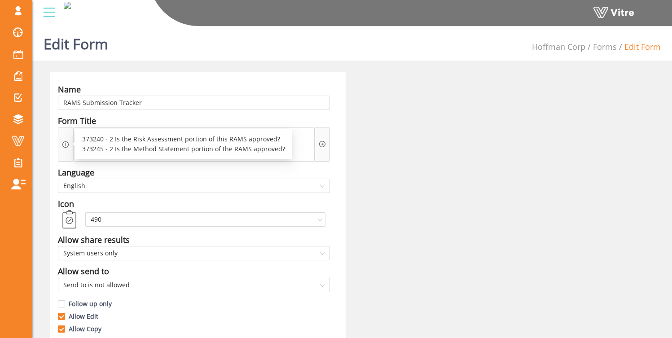
click at [64, 142] on icon "info-circle" at bounding box center [65, 144] width 6 height 6
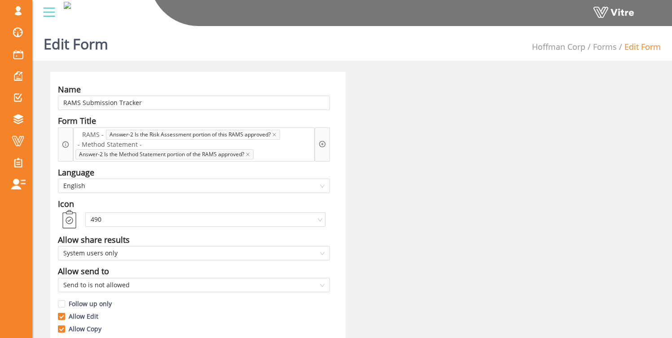
click at [324, 143] on icon "plus-circle" at bounding box center [322, 144] width 6 height 6
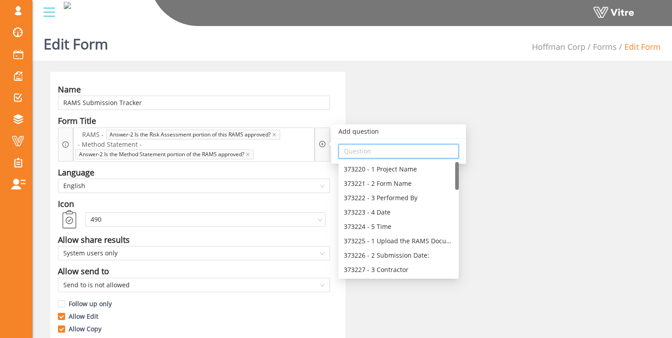
click at [408, 152] on input "search" at bounding box center [399, 151] width 110 height 13
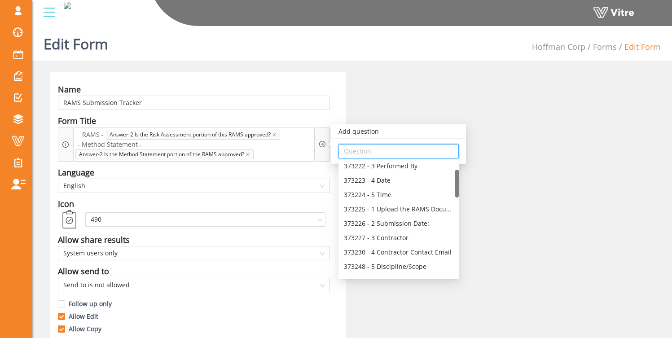
drag, startPoint x: 457, startPoint y: 176, endPoint x: 456, endPoint y: 184, distance: 7.7
click at [456, 184] on div at bounding box center [457, 184] width 4 height 28
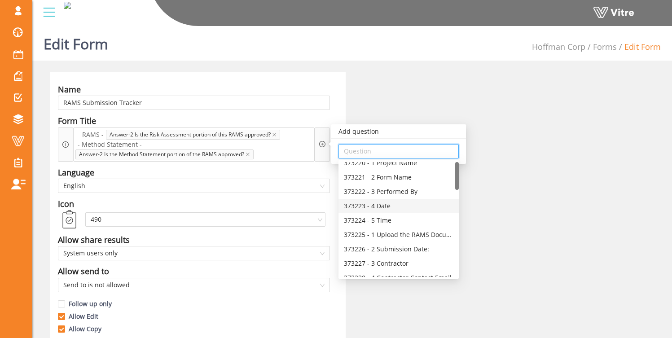
scroll to position [0, 0]
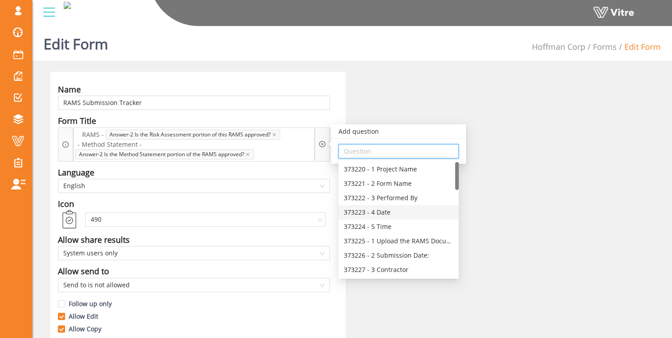
drag, startPoint x: 457, startPoint y: 177, endPoint x: 454, endPoint y: 164, distance: 12.9
click at [454, 164] on div "373220 - 1 Project Name 373221 - 2 Form Name 373222 - 3 Performed By 373223 - 4…" at bounding box center [398, 219] width 120 height 115
click at [105, 134] on span "RAMS -" at bounding box center [93, 135] width 26 height 10
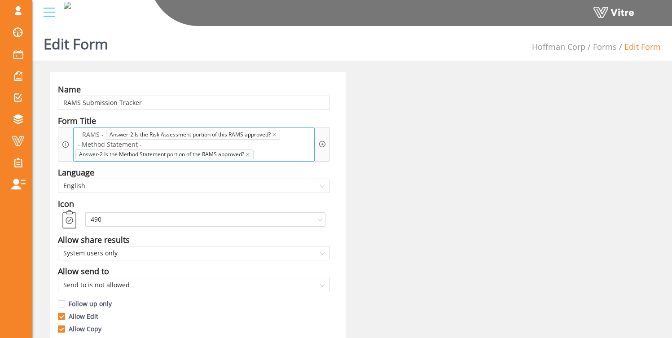
click at [265, 154] on span at bounding box center [281, 154] width 48 height 10
click at [322, 145] on icon "plus-circle" at bounding box center [322, 144] width 3 height 3
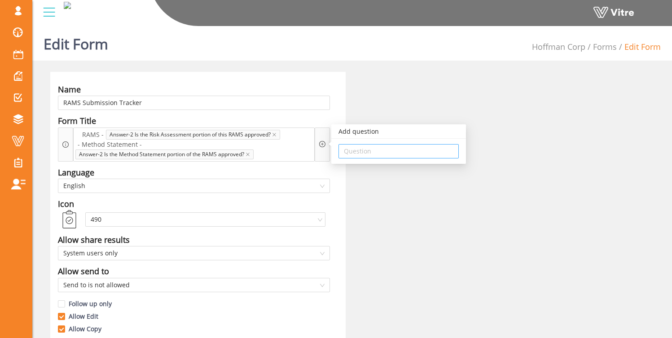
click at [363, 155] on input "search" at bounding box center [399, 151] width 110 height 13
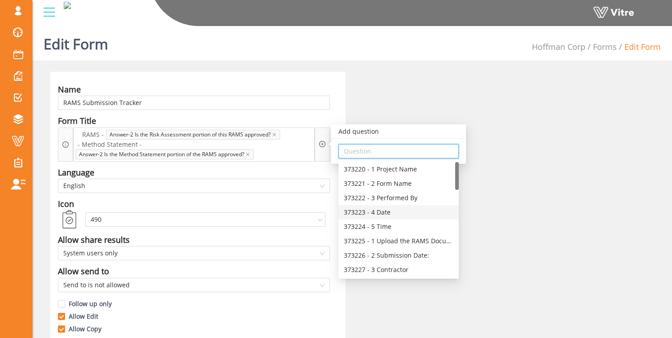
click at [407, 211] on div "373223 - 4 Date" at bounding box center [399, 212] width 110 height 10
type input "373223 - 4 Date"
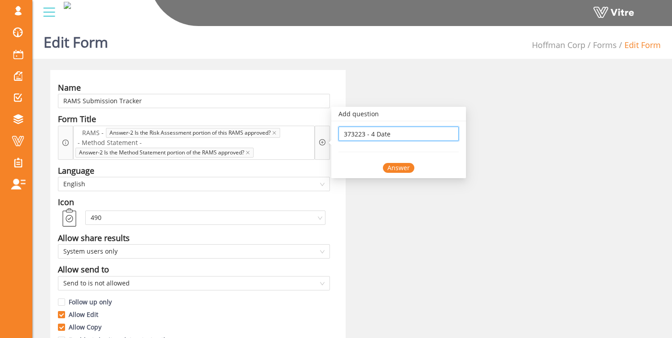
scroll to position [4, 0]
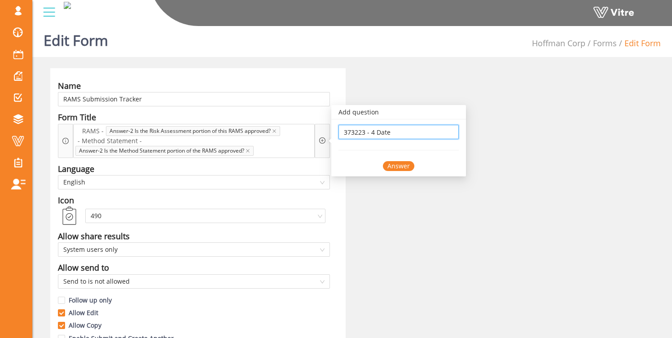
click at [393, 167] on div "Answer" at bounding box center [398, 166] width 31 height 10
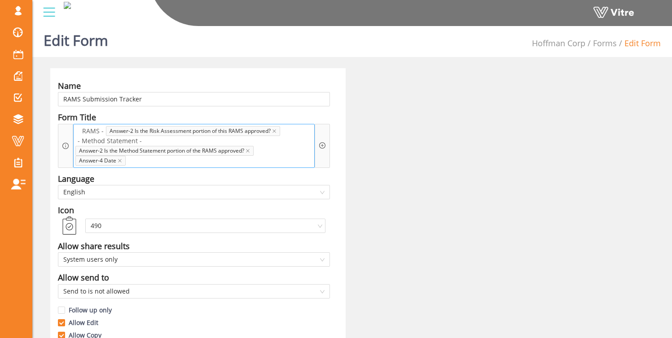
click at [79, 132] on span at bounding box center [77, 131] width 4 height 10
drag, startPoint x: 82, startPoint y: 132, endPoint x: 67, endPoint y: 131, distance: 14.8
click at [67, 131] on div "RAMS - Answer-2 Is the Risk Assessment portion of this RAMS approved? - Method …" at bounding box center [194, 146] width 272 height 44
click at [105, 131] on span "RAMS -" at bounding box center [93, 131] width 26 height 10
click at [322, 145] on icon "plus-circle" at bounding box center [322, 145] width 6 height 6
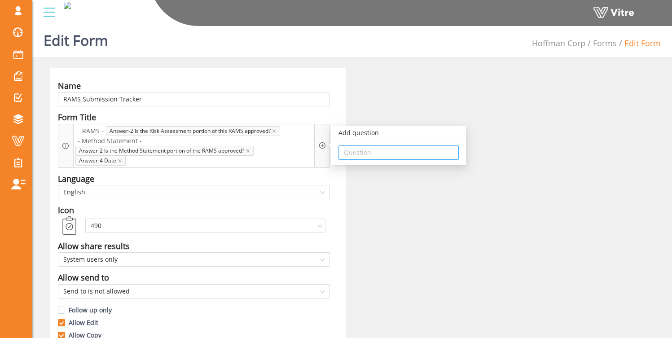
click at [375, 149] on input "search" at bounding box center [399, 152] width 110 height 13
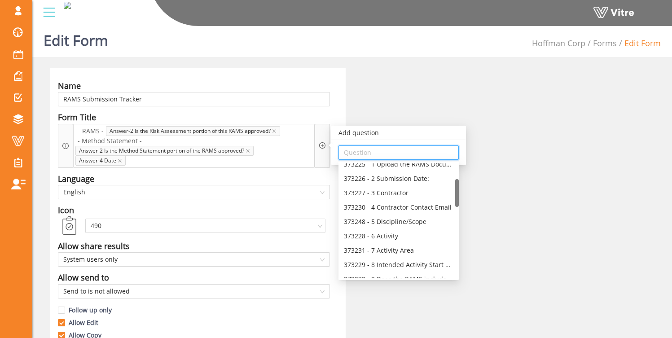
scroll to position [80, 0]
drag, startPoint x: 456, startPoint y: 175, endPoint x: 453, endPoint y: 195, distance: 19.6
click at [453, 195] on div "373225 - 1 Upload the RAMS Document 373226 - 2 Submission Date: 373227 - 3 Cont…" at bounding box center [398, 220] width 120 height 115
click at [419, 250] on div "373231 - 7 Activity Area" at bounding box center [399, 249] width 110 height 10
type input "373231 - 7 Activity Area"
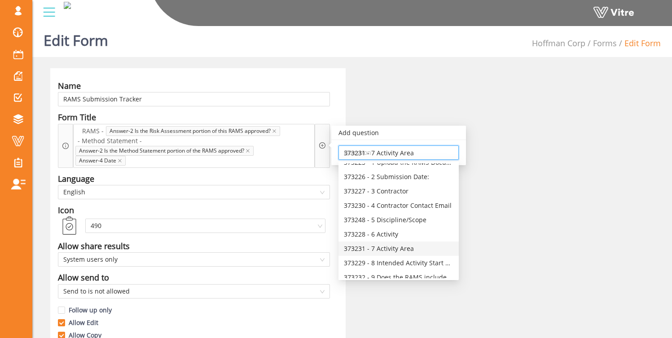
scroll to position [0, 0]
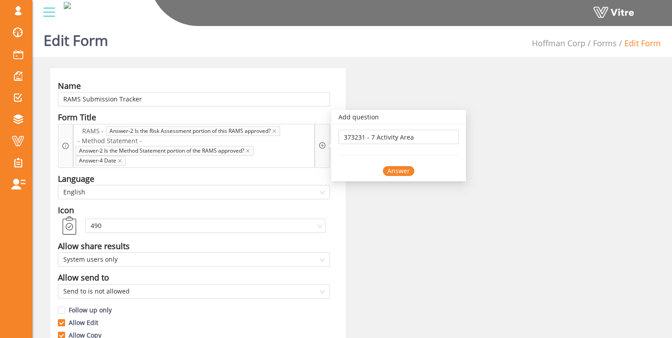
click at [393, 171] on div "Answer" at bounding box center [398, 171] width 31 height 10
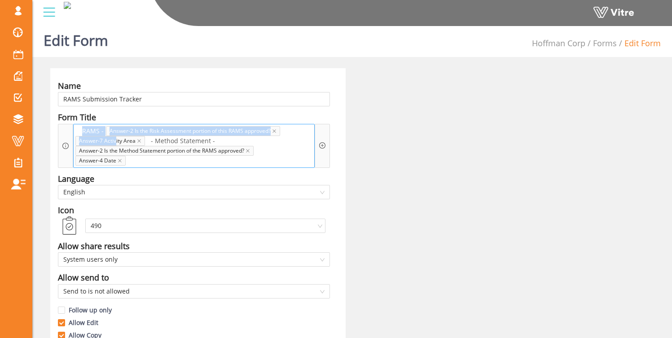
drag, startPoint x: 116, startPoint y: 142, endPoint x: 103, endPoint y: 131, distance: 16.6
click at [103, 131] on div "RAMS - Answer-2 Is the Risk Assessment portion of this RAMS approved? Answer-7 …" at bounding box center [193, 146] width 241 height 44
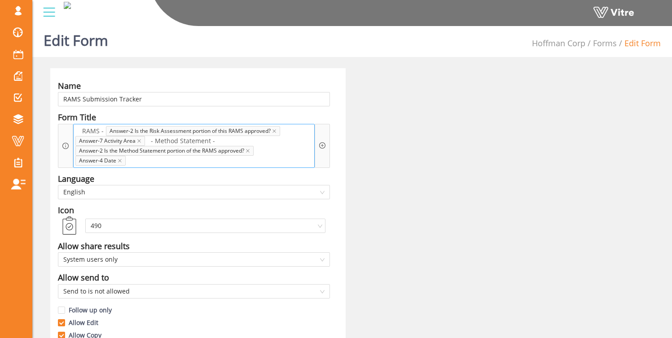
click at [175, 140] on span "- Method Statement -" at bounding box center [183, 141] width 69 height 10
click at [145, 163] on span at bounding box center [153, 161] width 48 height 10
click at [120, 161] on icon "close" at bounding box center [120, 160] width 4 height 4
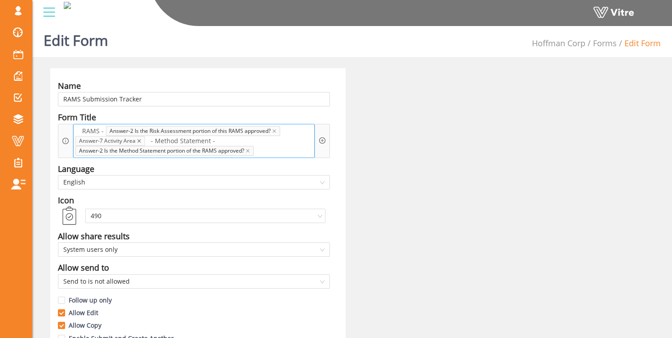
click at [138, 141] on icon "close" at bounding box center [139, 141] width 4 height 4
click at [248, 149] on icon "close" at bounding box center [248, 151] width 4 height 4
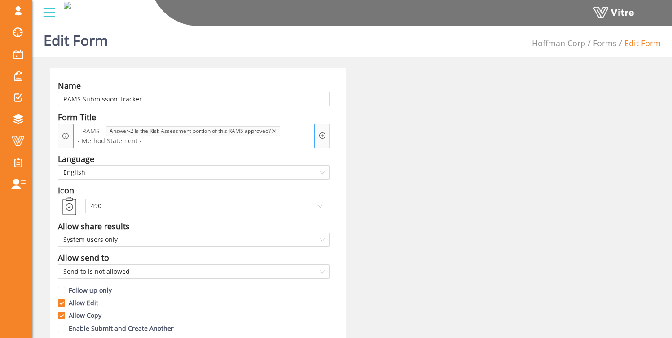
click at [275, 131] on icon "close" at bounding box center [274, 131] width 4 height 4
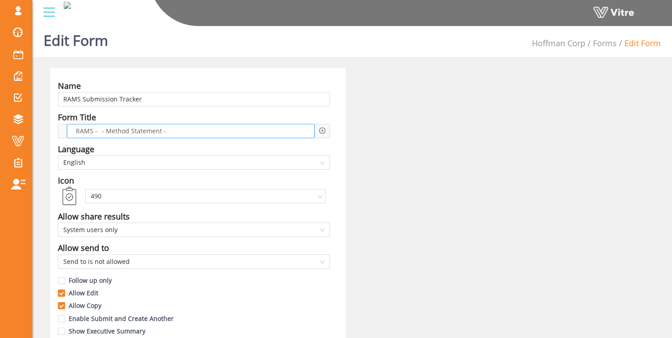
drag, startPoint x: 176, startPoint y: 132, endPoint x: 108, endPoint y: 132, distance: 68.2
click at [108, 132] on div "RAMS - - Method Statement -" at bounding box center [191, 131] width 248 height 14
click at [118, 129] on span "- Method Statement -" at bounding box center [134, 131] width 69 height 10
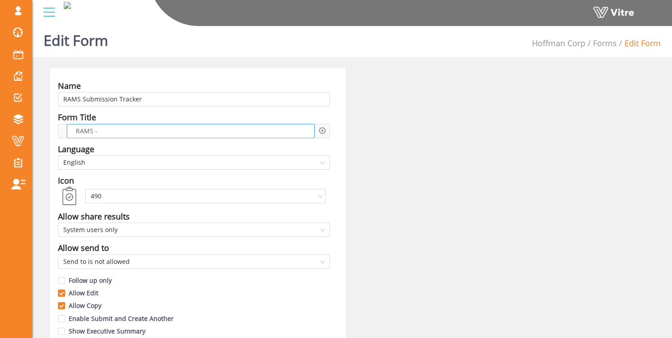
click at [89, 134] on span "RAMS -" at bounding box center [87, 131] width 26 height 10
click at [324, 134] on icon "plus-circle" at bounding box center [322, 130] width 6 height 6
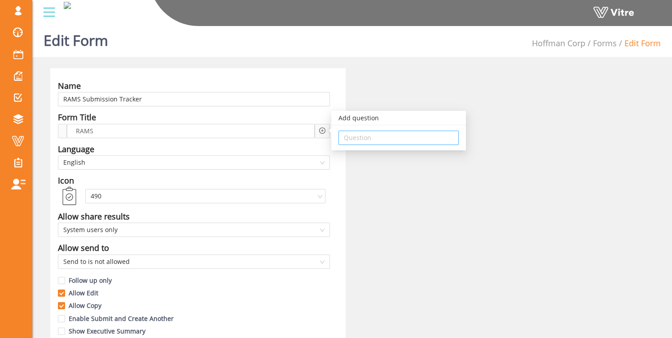
click at [349, 136] on input "search" at bounding box center [399, 137] width 110 height 13
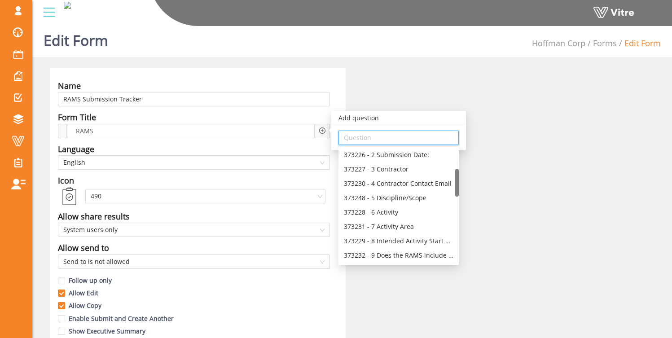
scroll to position [83, 0]
drag, startPoint x: 458, startPoint y: 156, endPoint x: 452, endPoint y: 176, distance: 21.0
click at [452, 176] on div "373225 - 1 Upload the RAMS Document 373226 - 2 Submission Date: 373227 - 3 Cont…" at bounding box center [398, 206] width 120 height 115
click at [406, 173] on div "373227 - 3 Contractor" at bounding box center [399, 173] width 110 height 10
type input "373227 - 3 Contractor"
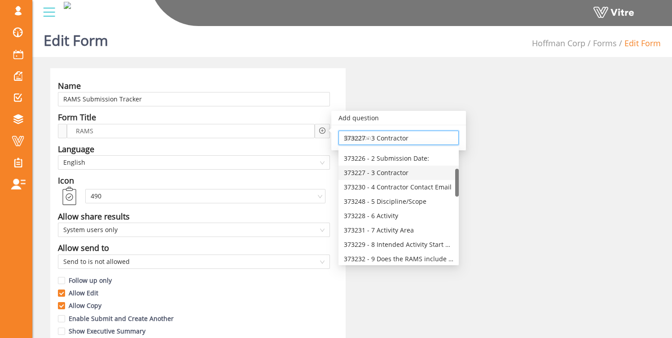
scroll to position [0, 0]
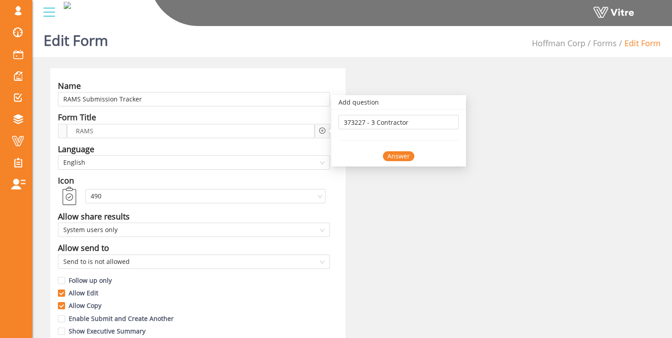
click at [405, 152] on div "Answer" at bounding box center [398, 156] width 31 height 10
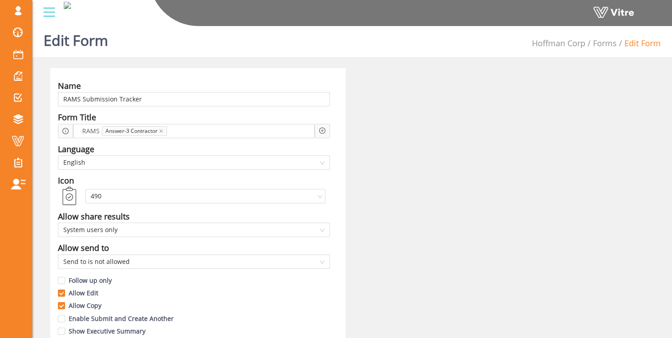
click at [320, 132] on icon "plus-circle" at bounding box center [322, 130] width 6 height 6
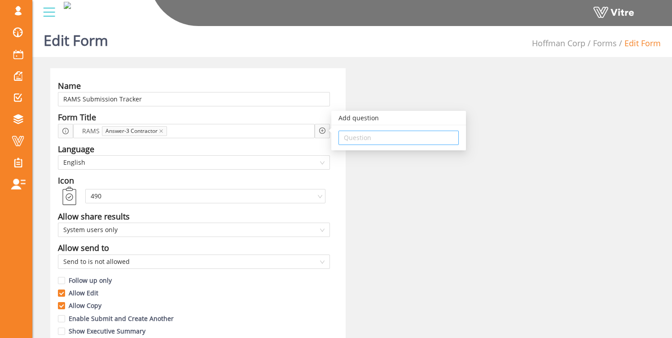
click at [396, 137] on input "search" at bounding box center [399, 137] width 110 height 13
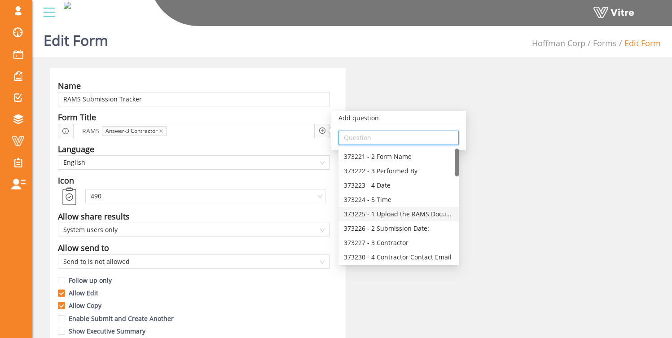
scroll to position [53, 0]
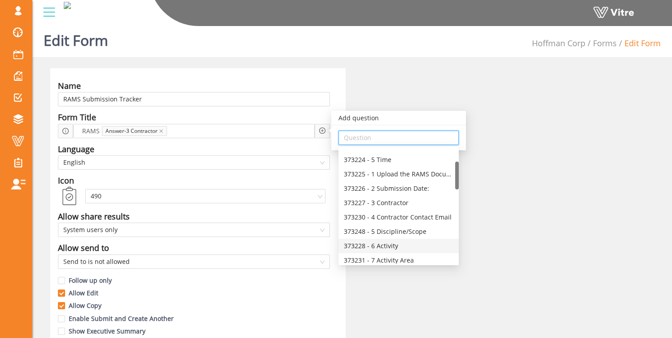
click at [399, 246] on div "373228 - 6 Activity" at bounding box center [399, 246] width 110 height 10
type input "373228 - 6 Activity"
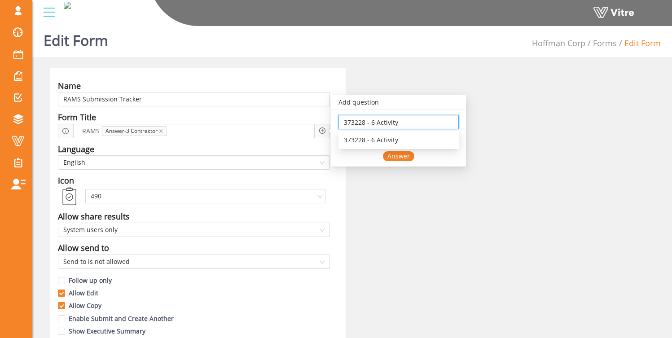
drag, startPoint x: 400, startPoint y: 125, endPoint x: 327, endPoint y: 125, distance: 73.2
click at [327, 125] on div "Add question 373228 - 6 Activity Answer" at bounding box center [396, 130] width 139 height 71
click at [390, 139] on div "373228 - 6 Activity" at bounding box center [399, 140] width 110 height 10
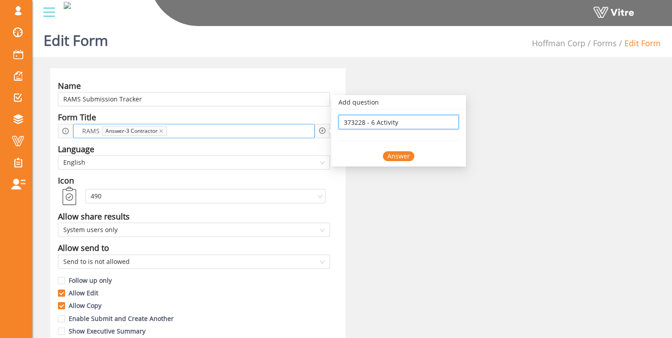
click at [301, 133] on div "RAMS Answer-3 Contractor" at bounding box center [193, 131] width 241 height 14
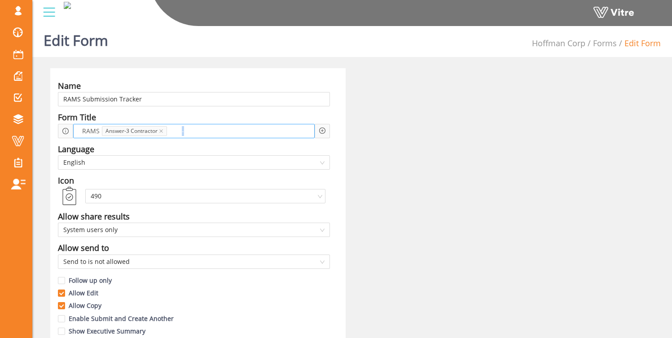
drag, startPoint x: 185, startPoint y: 133, endPoint x: 159, endPoint y: 134, distance: 26.1
click at [159, 134] on div "RAMS Answer-3 Contractor -" at bounding box center [193, 131] width 241 height 14
click at [230, 132] on div "RAMS Answer-3 Contractor -" at bounding box center [193, 131] width 241 height 14
click at [319, 130] on icon "plus-circle" at bounding box center [322, 130] width 6 height 6
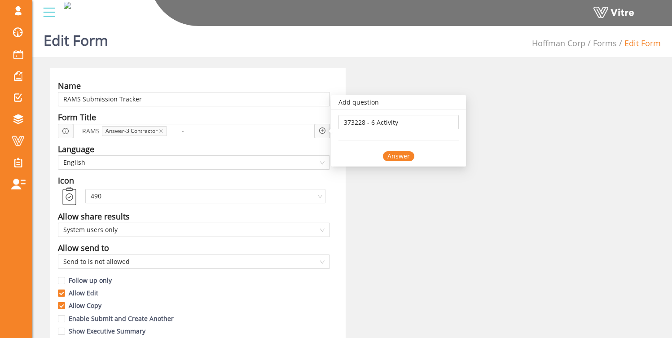
click at [404, 152] on div "Answer" at bounding box center [398, 156] width 31 height 10
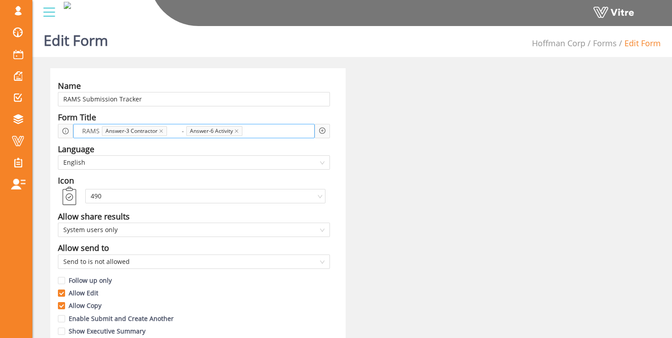
click at [260, 132] on span at bounding box center [270, 131] width 48 height 10
click at [323, 130] on icon "plus-circle" at bounding box center [322, 130] width 6 height 6
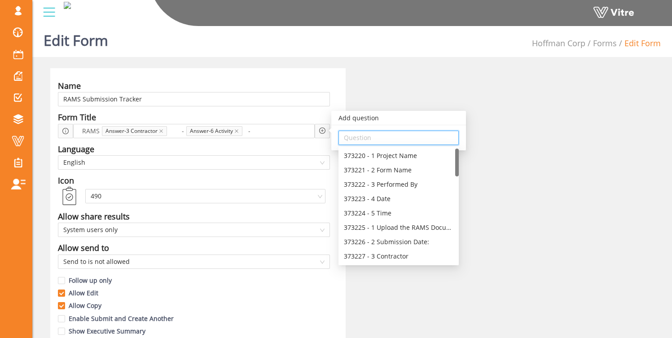
click at [379, 142] on input "search" at bounding box center [399, 137] width 110 height 13
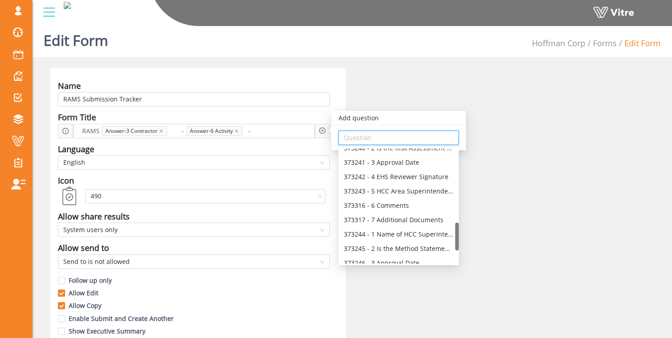
scroll to position [359, 0]
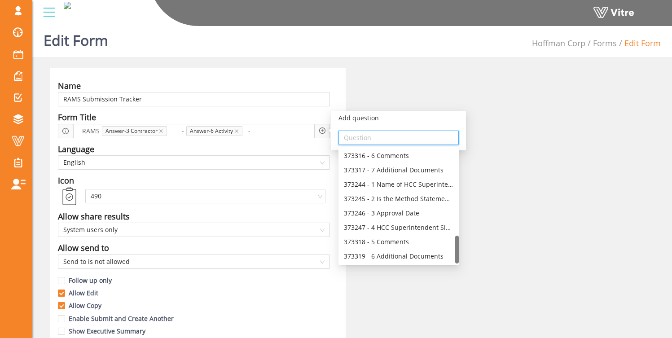
drag, startPoint x: 458, startPoint y: 157, endPoint x: 438, endPoint y: 263, distance: 107.4
click at [449, 262] on div "373243 - 5 HCC Area Superintendent 373316 - 6 Comments 373317 - 7 Additional Do…" at bounding box center [398, 206] width 120 height 115
click at [413, 199] on div "373245 - 2 Is the Method Statement portion of the RAMS approved?" at bounding box center [399, 199] width 110 height 10
type input "373245 - 2 Is the Method Statement portion of the RAMS approved?"
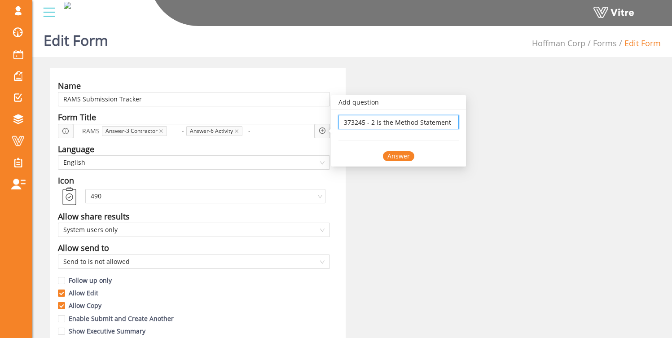
click at [417, 119] on input "373245 - 2 Is the Method Statement portion of the RAMS approved?" at bounding box center [399, 121] width 110 height 13
click at [349, 152] on div "Answer" at bounding box center [398, 156] width 120 height 10
click at [355, 124] on input "373245 - 2 Is the Method Statement portion of the RAMS approved?" at bounding box center [399, 121] width 110 height 13
click at [359, 159] on div "Answer" at bounding box center [398, 156] width 120 height 10
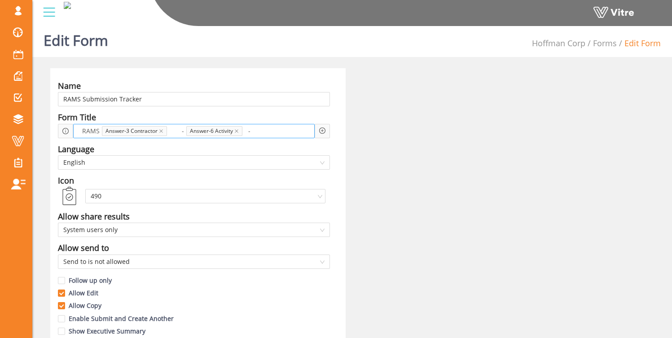
click at [291, 131] on span "-" at bounding box center [270, 131] width 48 height 10
click at [324, 131] on icon "plus-circle" at bounding box center [322, 130] width 6 height 6
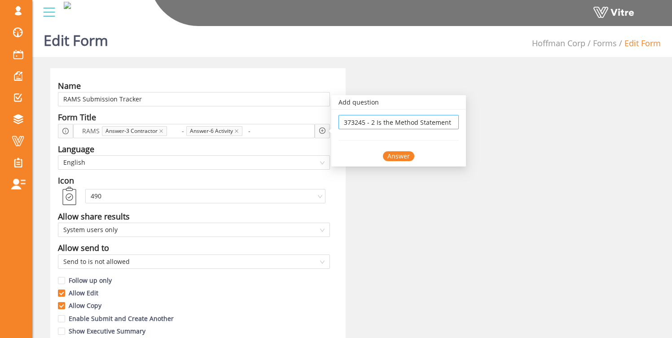
click at [393, 125] on input "373245 - 2 Is the Method Statement portion of the RAMS approved?" at bounding box center [399, 121] width 110 height 13
click at [401, 125] on input "373245 - 2 Is the Method Statement portion of the RAMS approved?" at bounding box center [399, 121] width 110 height 13
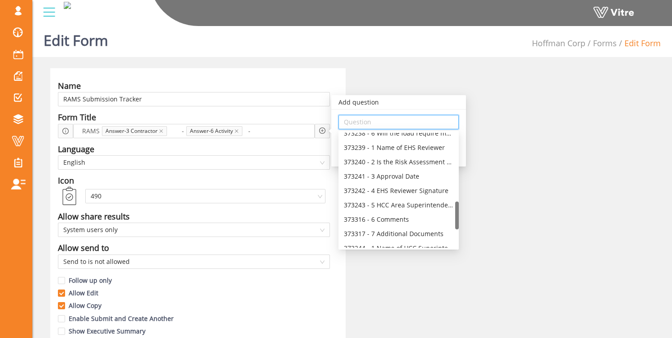
scroll to position [276, 0]
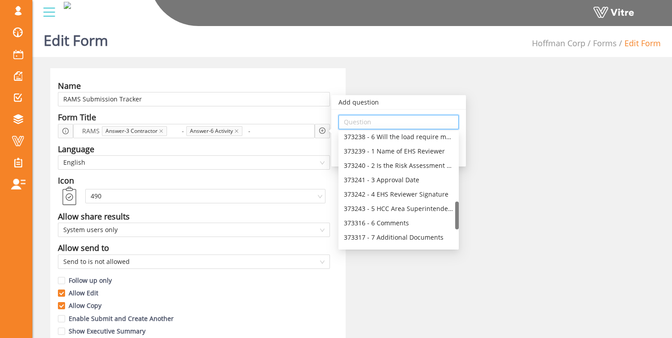
drag, startPoint x: 456, startPoint y: 153, endPoint x: 447, endPoint y: 220, distance: 68.0
click at [447, 220] on div "373238 - 6 Will the load require more control than a tag-line? 373239 - 1 Name …" at bounding box center [398, 190] width 120 height 115
click at [399, 164] on div "373240 - 2 Is the Risk Assessment portion of this RAMS approved?" at bounding box center [399, 166] width 110 height 10
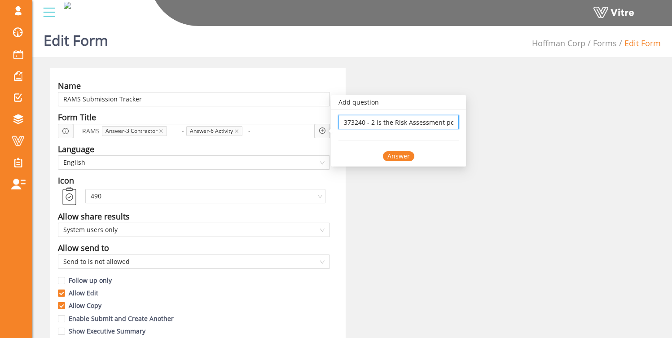
type input "373240 - 2 Is the Risk Assessment portion of this RAMS approved?"
click at [395, 154] on div "Answer" at bounding box center [398, 156] width 31 height 10
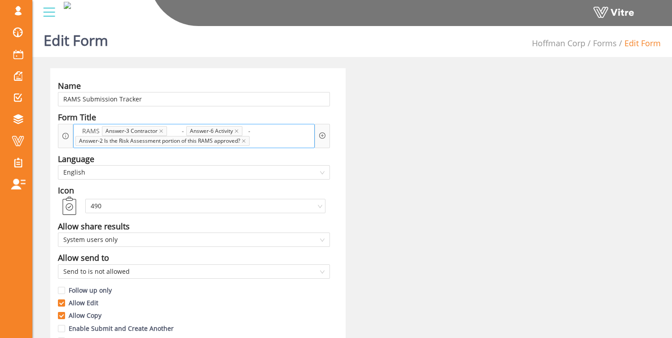
click at [293, 141] on span at bounding box center [277, 141] width 48 height 10
click at [323, 136] on icon "plus-circle" at bounding box center [322, 135] width 6 height 6
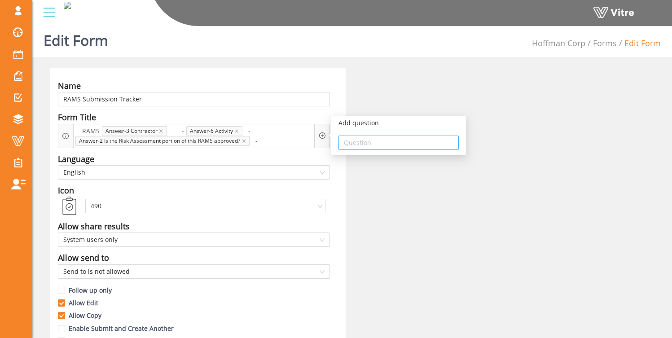
click at [409, 143] on input "search" at bounding box center [399, 142] width 110 height 13
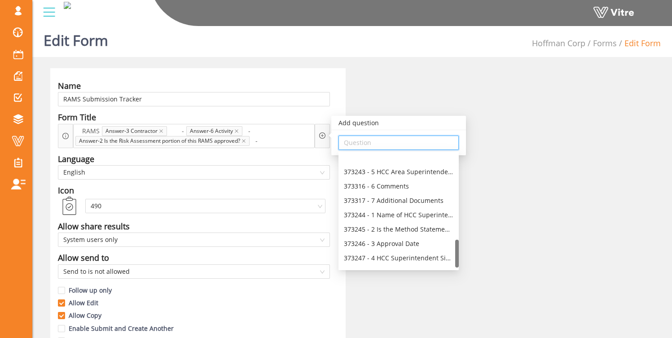
scroll to position [359, 0]
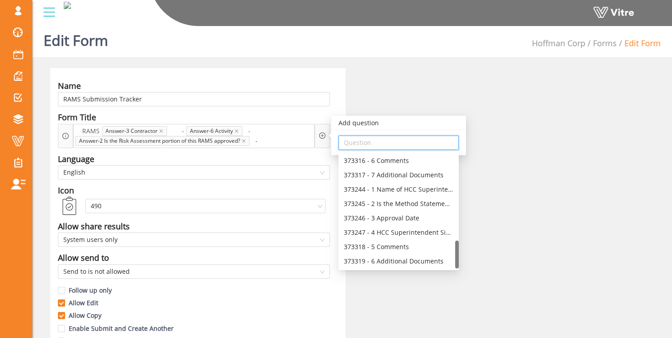
drag, startPoint x: 457, startPoint y: 164, endPoint x: 451, endPoint y: 263, distance: 98.9
click at [452, 264] on div "373243 - 5 HCC Area Superintendent 373316 - 6 Comments 373317 - 7 Additional Do…" at bounding box center [398, 211] width 120 height 115
click at [388, 203] on div "373245 - 2 Is the Method Statement portion of the RAMS approved?" at bounding box center [399, 204] width 110 height 10
type input "373245 - 2 Is the Method Statement portion of the RAMS approved?"
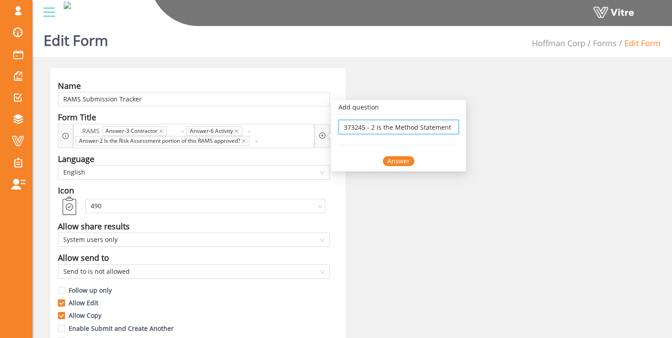
click at [404, 170] on div "373245 - 2 Is the Method Statement portion of the RAMS approved? 373245 - 2 Is …" at bounding box center [398, 142] width 135 height 57
click at [390, 161] on div "Answer" at bounding box center [398, 161] width 31 height 10
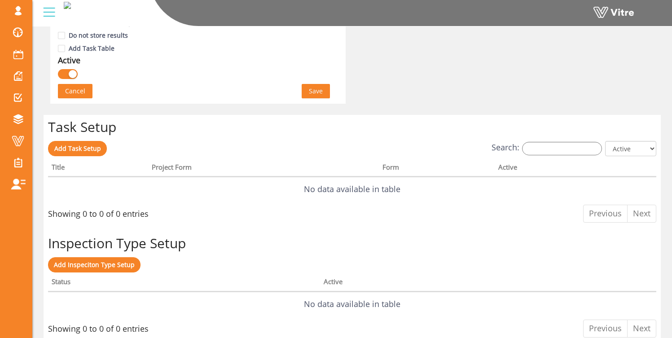
scroll to position [634, 0]
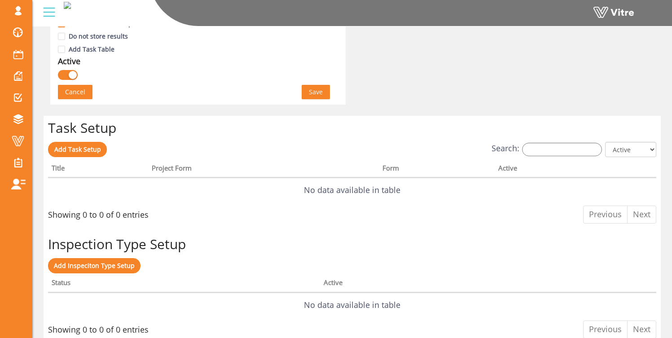
click at [314, 93] on span "Save" at bounding box center [316, 92] width 14 height 10
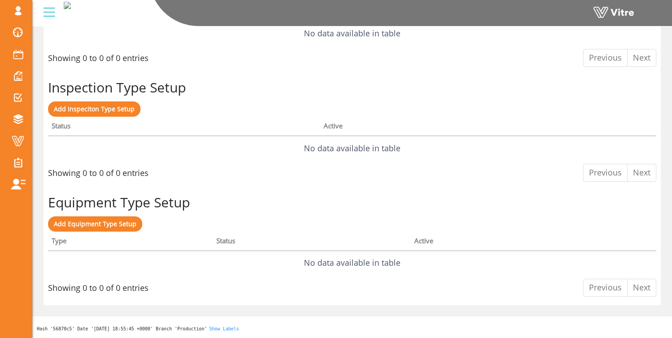
scroll to position [0, 0]
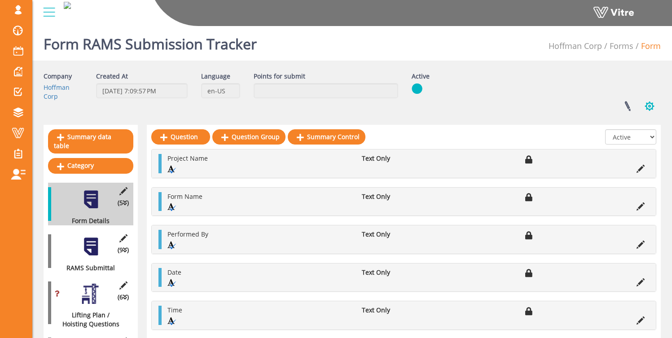
click at [652, 106] on button "button" at bounding box center [649, 106] width 22 height 24
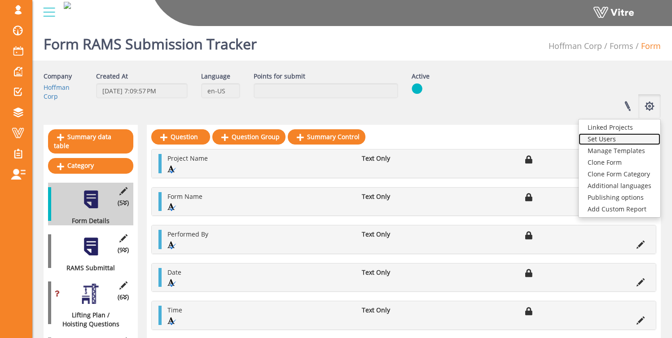
click at [627, 139] on link "Set Users" at bounding box center [620, 139] width 82 height 12
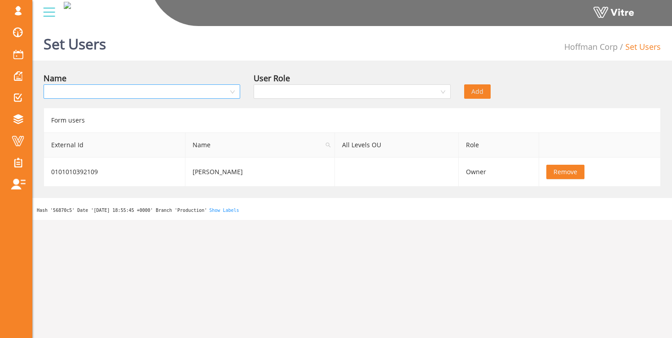
click at [124, 93] on input "search" at bounding box center [139, 91] width 180 height 13
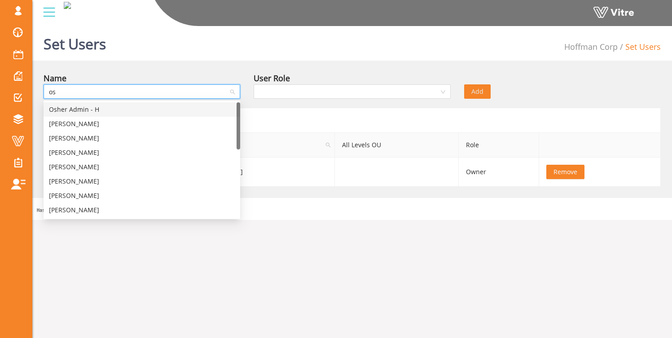
type input "osh"
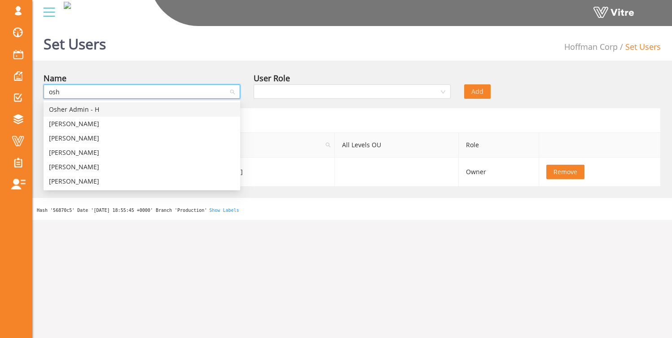
click at [94, 110] on div "Osher Admin - H" at bounding box center [142, 110] width 186 height 10
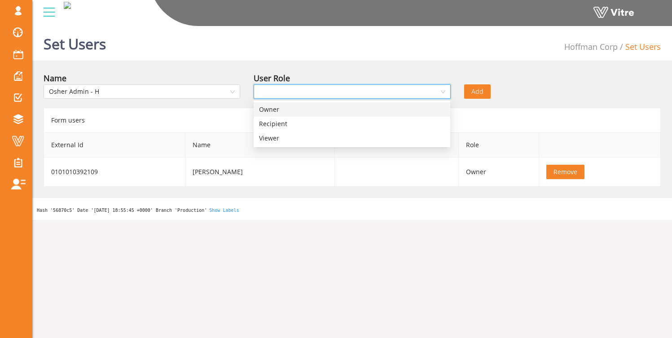
click at [286, 88] on input "search" at bounding box center [349, 91] width 180 height 13
click at [286, 127] on div "Recipient" at bounding box center [352, 124] width 186 height 10
click at [486, 88] on button "Add" at bounding box center [477, 91] width 26 height 14
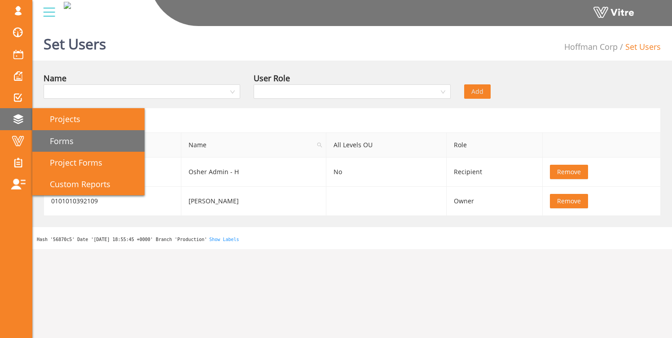
click at [80, 145] on link "Forms" at bounding box center [88, 141] width 112 height 22
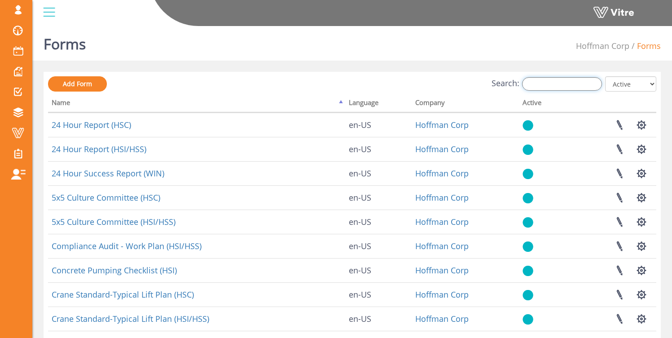
click at [548, 79] on input "Search:" at bounding box center [562, 83] width 80 height 13
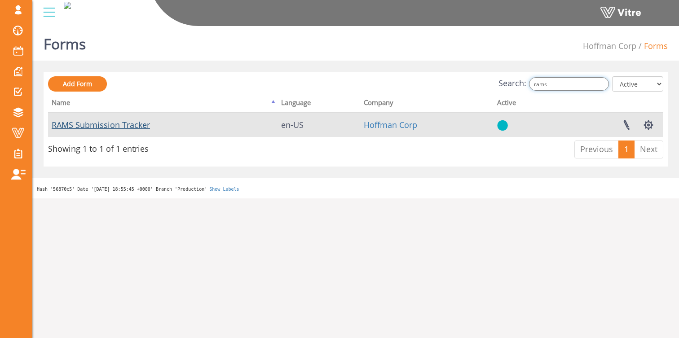
type input "rams"
drag, startPoint x: 109, startPoint y: 125, endPoint x: 123, endPoint y: 124, distance: 13.9
click at [109, 125] on link "RAMS Submission Tracker" at bounding box center [101, 124] width 98 height 11
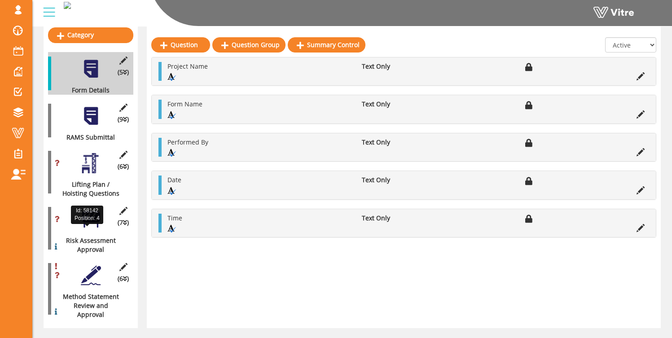
scroll to position [135, 0]
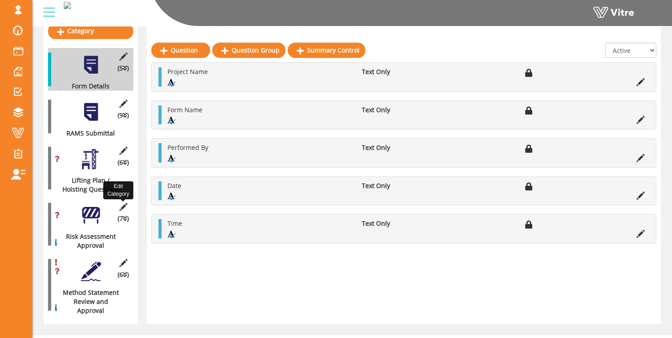
click at [121, 203] on icon at bounding box center [123, 207] width 11 height 8
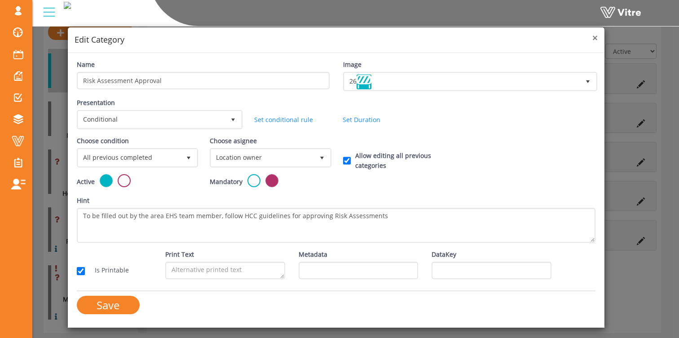
click at [594, 39] on span "×" at bounding box center [594, 37] width 5 height 13
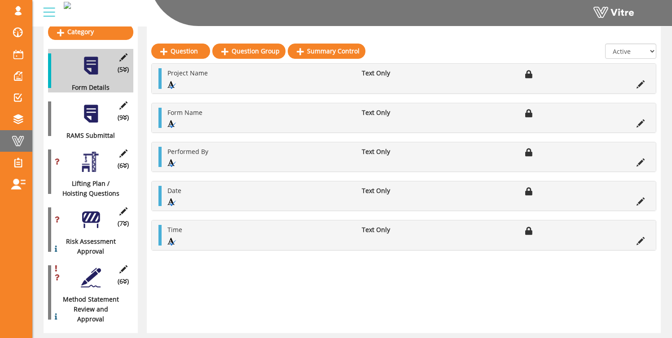
click at [26, 136] on span at bounding box center [18, 141] width 22 height 11
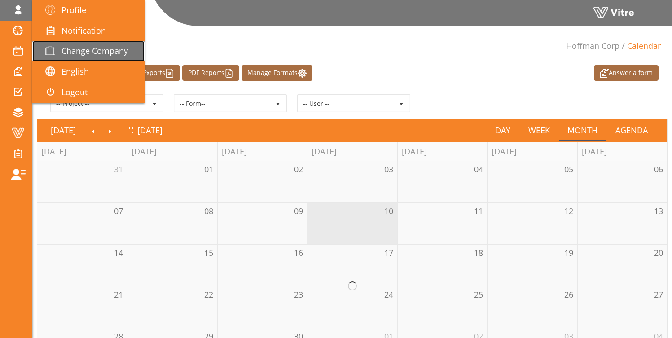
click at [79, 47] on span "Change Company" at bounding box center [94, 50] width 66 height 11
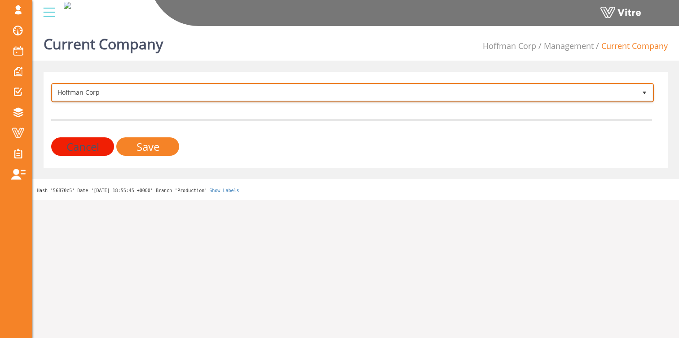
click at [86, 98] on span "Hoffman Corp" at bounding box center [344, 92] width 583 height 16
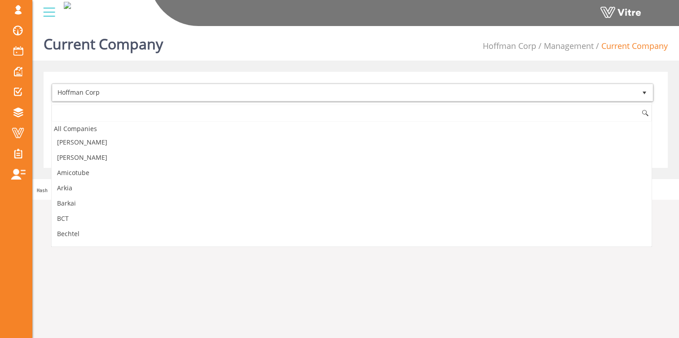
scroll to position [394, 0]
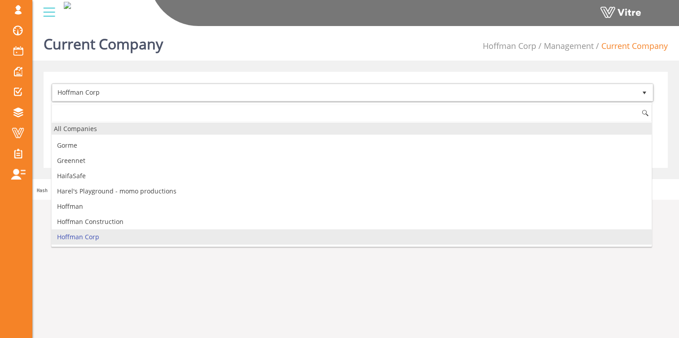
click at [91, 126] on div "All Companies" at bounding box center [352, 129] width 600 height 12
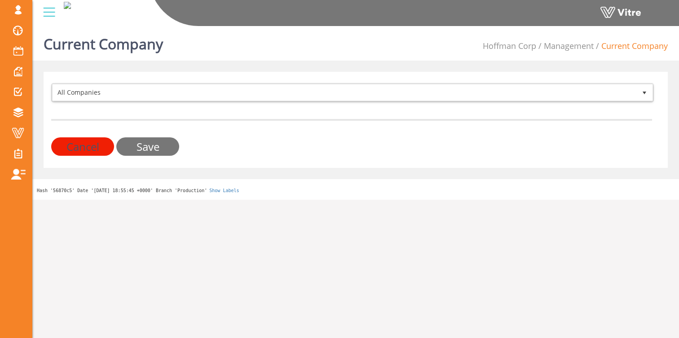
drag, startPoint x: 145, startPoint y: 140, endPoint x: 151, endPoint y: 140, distance: 6.3
click at [145, 140] on input "Save" at bounding box center [147, 146] width 63 height 18
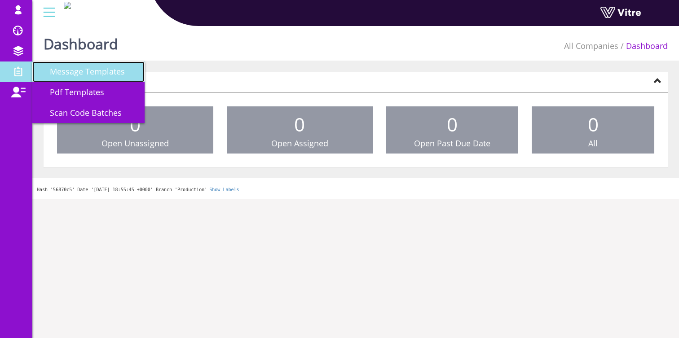
click at [82, 72] on span "Message Templates" at bounding box center [82, 71] width 86 height 11
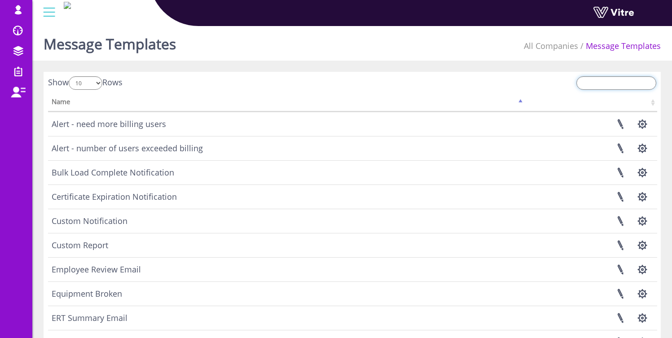
click at [621, 82] on input "search" at bounding box center [616, 82] width 80 height 13
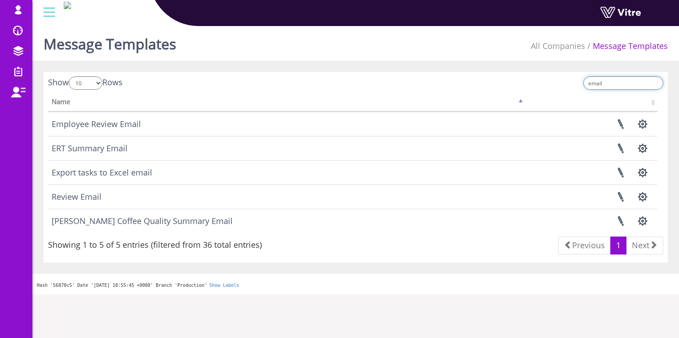
type input "email"
click at [644, 195] on button "button" at bounding box center [642, 197] width 22 height 24
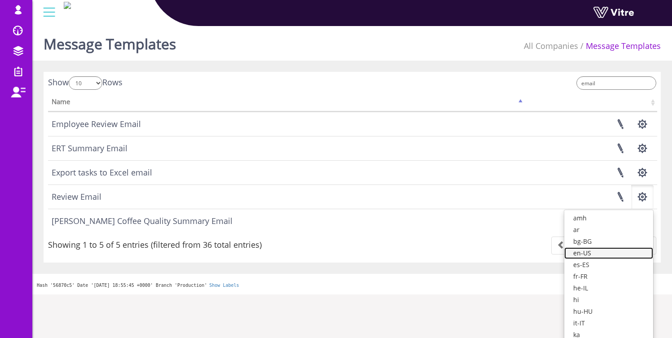
click at [622, 252] on link "en-US" at bounding box center [608, 253] width 89 height 12
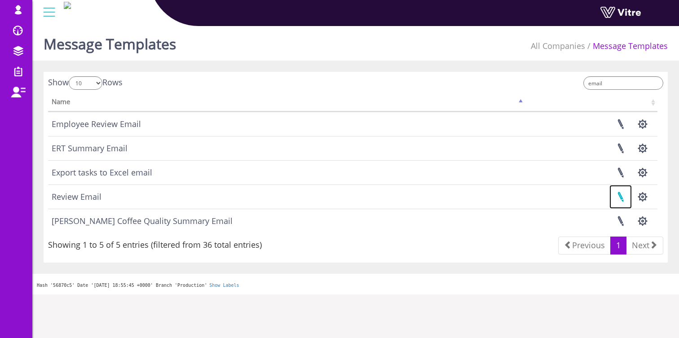
click at [625, 195] on link at bounding box center [620, 197] width 22 height 24
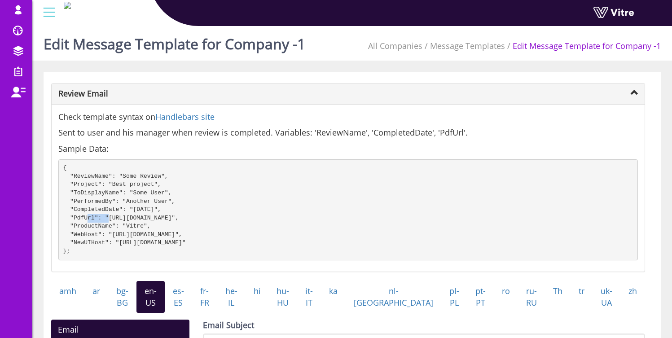
drag, startPoint x: 74, startPoint y: 217, endPoint x: 96, endPoint y: 217, distance: 22.4
click at [96, 217] on pre "{ "ReviewName": "Some Review", "Project": "Best project", "ToDisplayName": "Som…" at bounding box center [347, 209] width 579 height 101
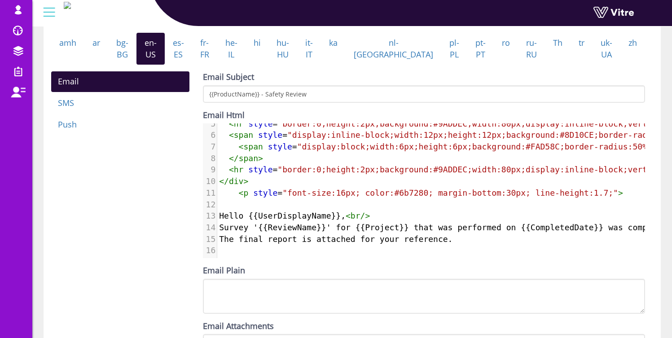
scroll to position [60, 0]
click at [168, 214] on div "Email SMS Push Email Subject {{ProductName}} - Safety Review Email Html ​ x 1 2…" at bounding box center [347, 214] width 607 height 287
click at [307, 242] on span "The final report is attached for your reference." at bounding box center [335, 238] width 233 height 9
type textarea "erence."
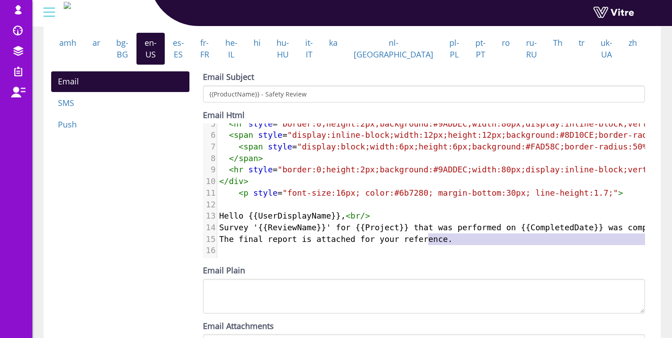
click at [427, 246] on pre "​" at bounding box center [542, 251] width 650 height 12
click at [185, 216] on div "Email SMS Push Email Subject {{ProductName}} - Safety Review Email Html erence.…" at bounding box center [347, 214] width 607 height 287
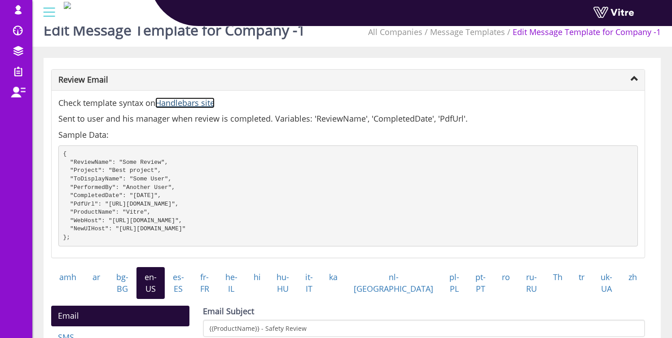
scroll to position [0, 0]
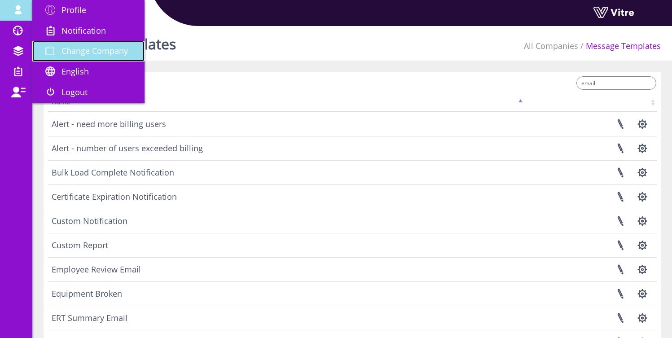
click at [97, 55] on span "Change Company" at bounding box center [94, 50] width 66 height 11
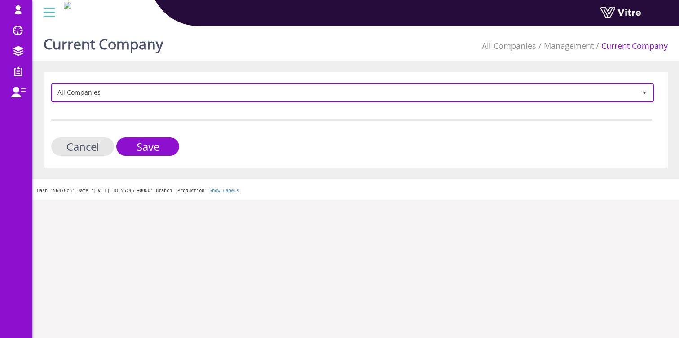
click at [75, 91] on span "All Companies" at bounding box center [344, 92] width 583 height 16
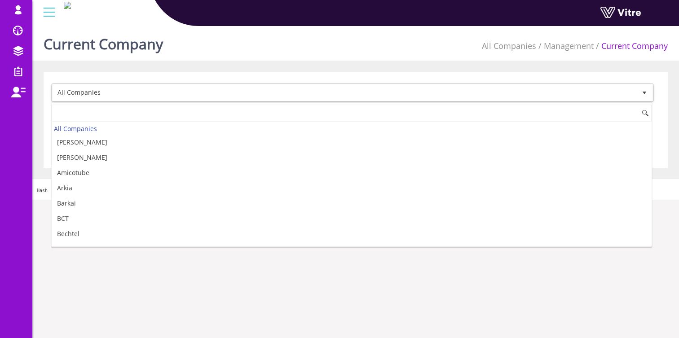
click at [133, 16] on div "[EMAIL_ADDRESS][DOMAIN_NAME] Profile Notification Change Company English Englis…" at bounding box center [355, 13] width 646 height 26
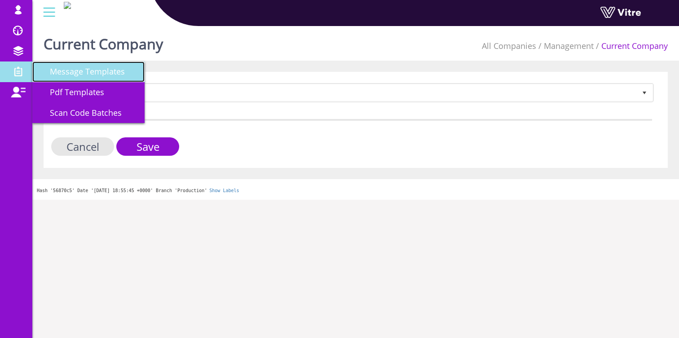
click at [80, 77] on link "Message Templates" at bounding box center [88, 71] width 112 height 21
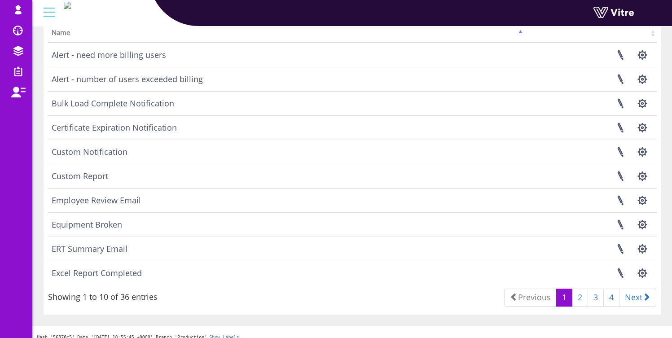
scroll to position [77, 0]
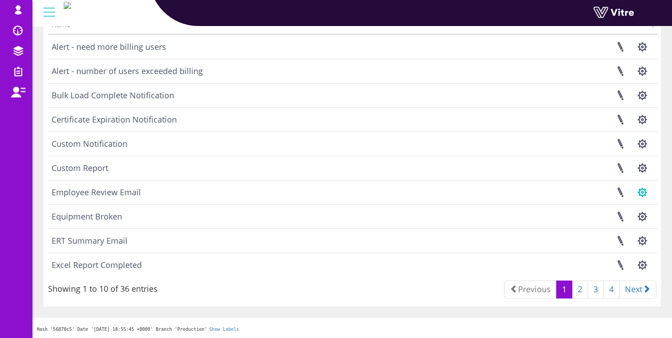
click at [639, 192] on button "button" at bounding box center [642, 192] width 22 height 24
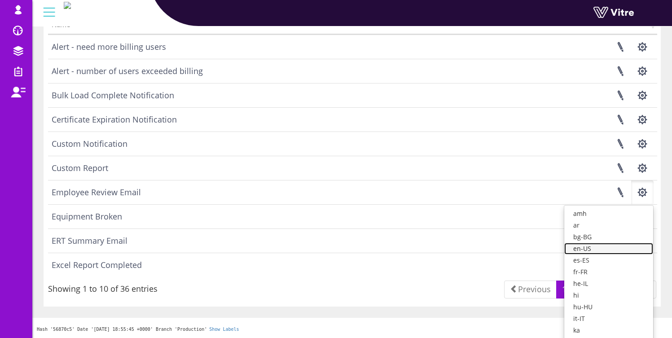
click at [624, 252] on link "en-US" at bounding box center [608, 249] width 89 height 12
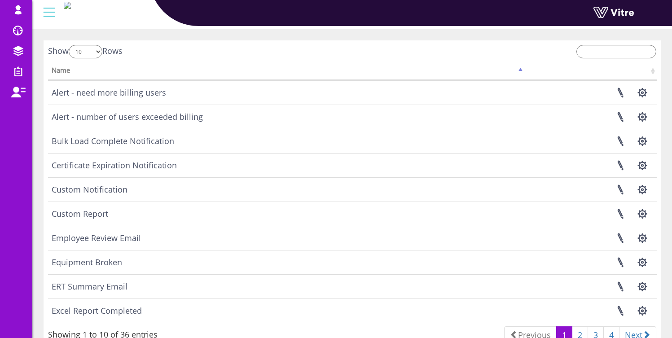
scroll to position [21, 0]
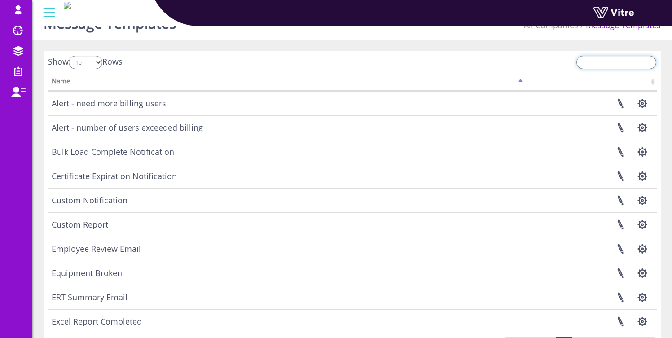
click at [607, 66] on input "search" at bounding box center [616, 62] width 80 height 13
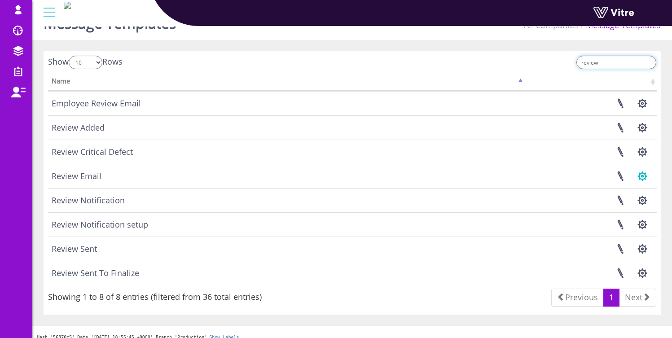
type input "review"
click at [644, 174] on button "button" at bounding box center [642, 176] width 22 height 24
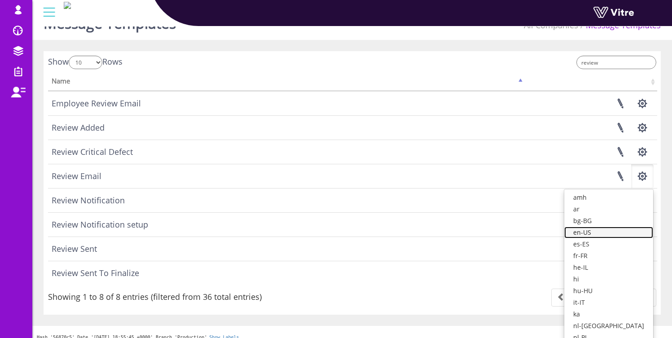
click at [610, 233] on link "en-US" at bounding box center [608, 233] width 89 height 12
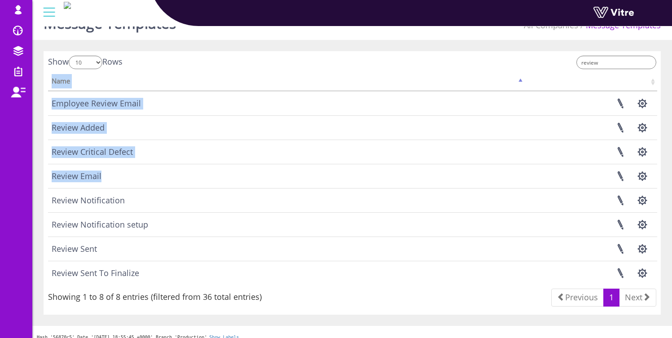
drag, startPoint x: 114, startPoint y: 174, endPoint x: 37, endPoint y: 173, distance: 76.8
click at [37, 173] on div "Message Templates All Companies Message Templates Show 10 25 50 100 Rows review…" at bounding box center [352, 174] width 640 height 345
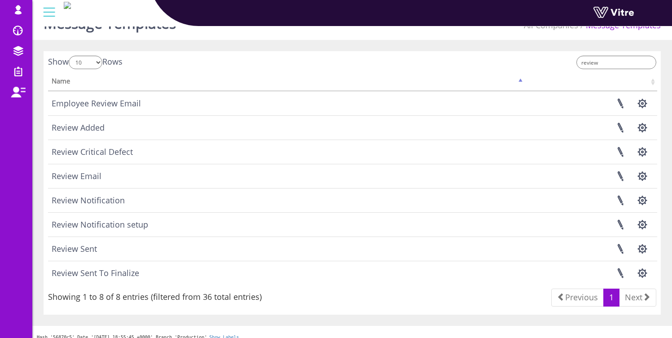
click at [112, 176] on td "Review Email" at bounding box center [286, 176] width 477 height 24
drag, startPoint x: 111, startPoint y: 177, endPoint x: 50, endPoint y: 177, distance: 61.0
click at [49, 177] on td "Review Email" at bounding box center [286, 176] width 477 height 24
copy td "Review Email"
